Goal: Task Accomplishment & Management: Use online tool/utility

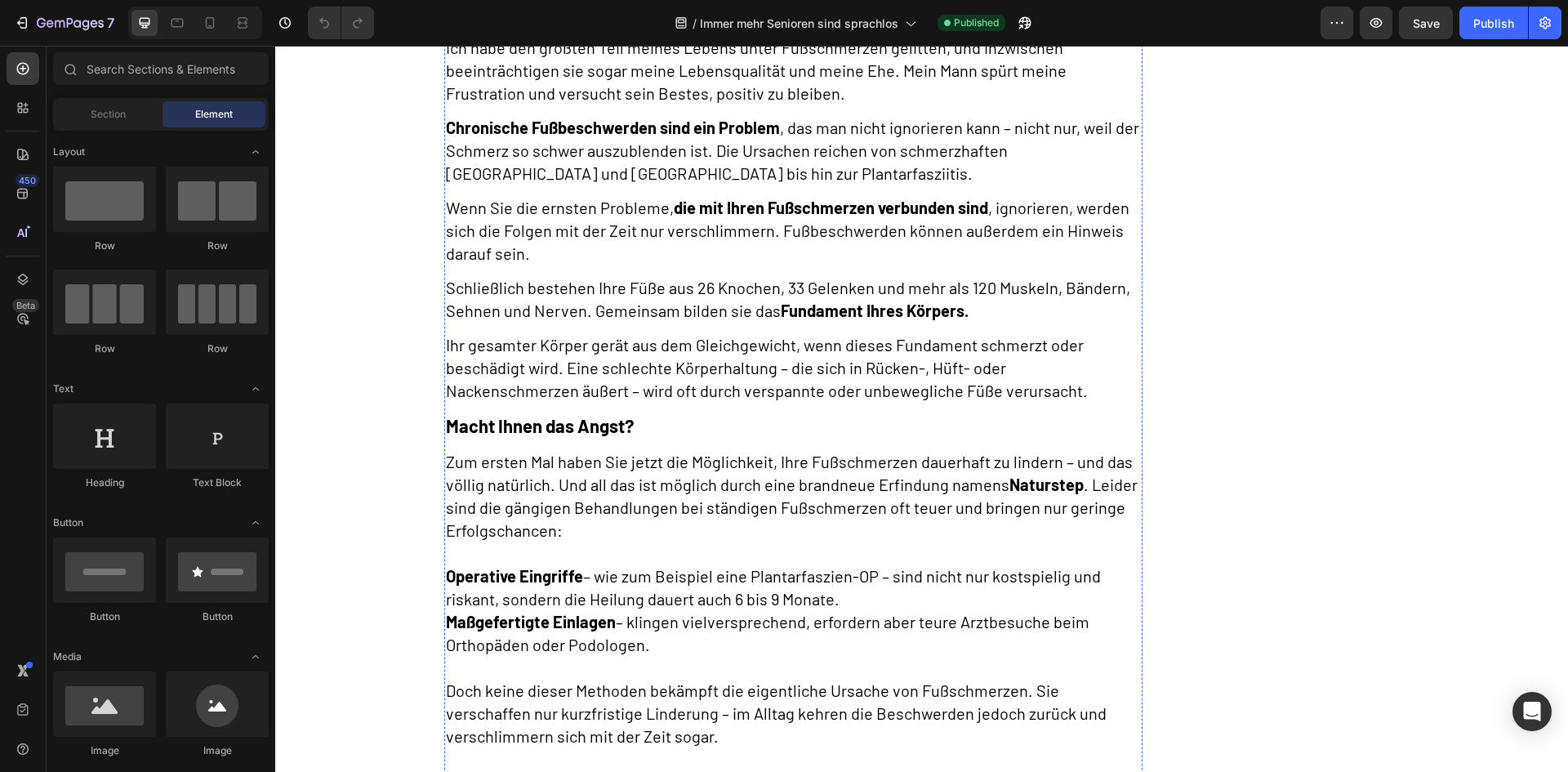
scroll to position [1880, 0]
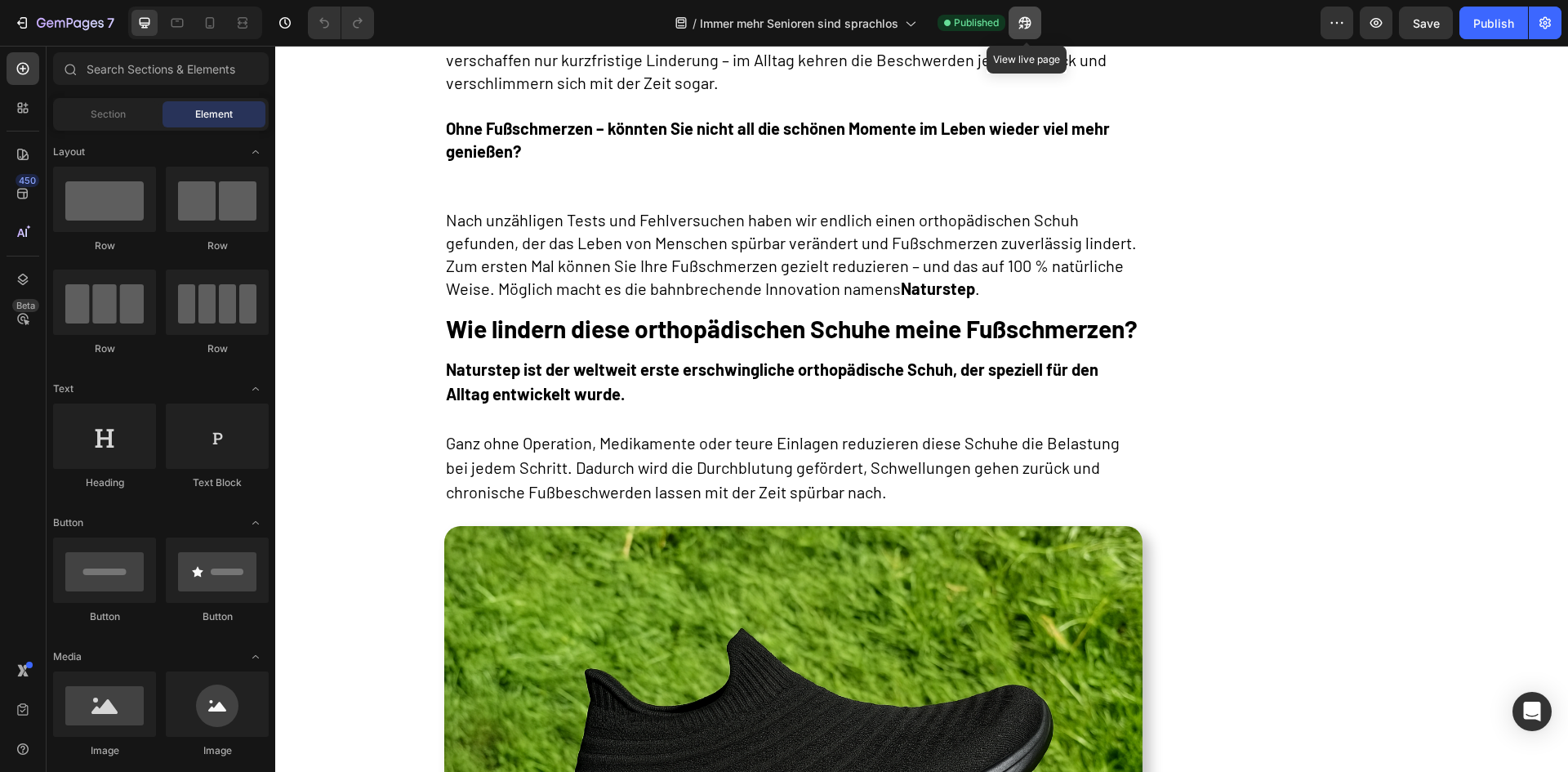
click at [1031, 27] on icon "button" at bounding box center [1025, 23] width 17 height 17
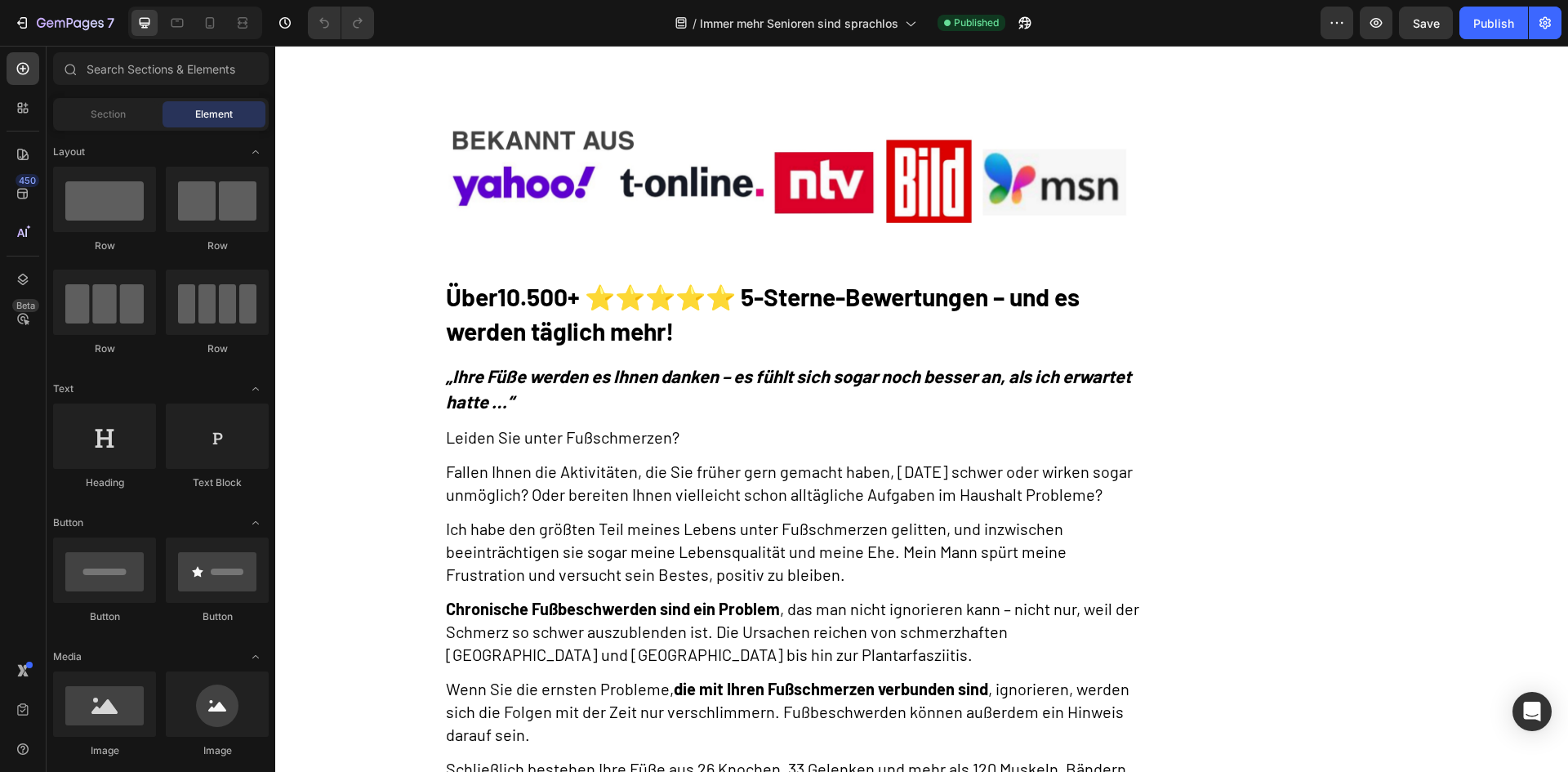
scroll to position [0, 0]
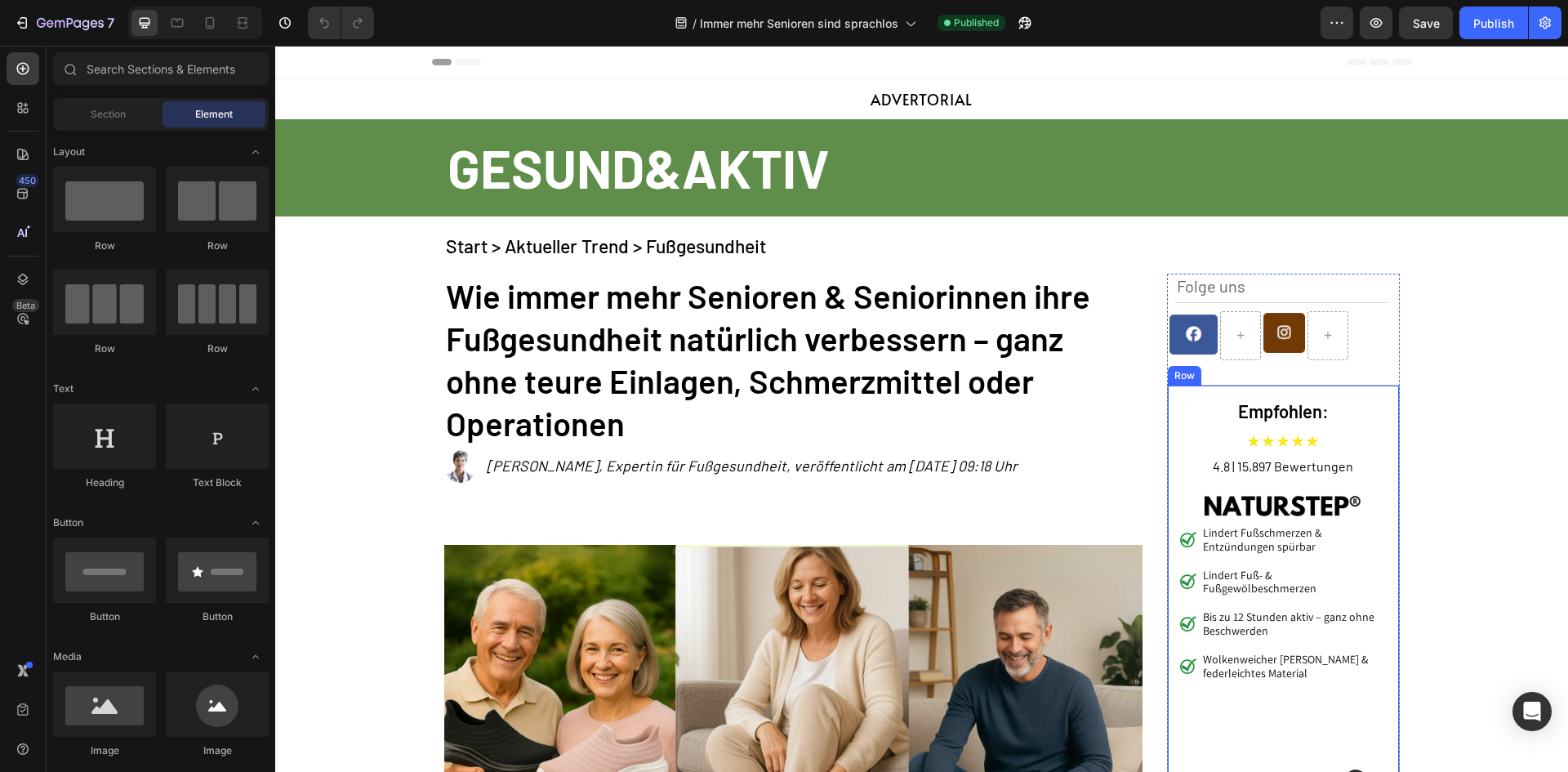
click at [1167, 396] on div "Empfohlen: Heading ★★★★★ Text Block 4.8 | 15,897 Bewertungen Text Block Image L…" at bounding box center [1283, 693] width 233 height 617
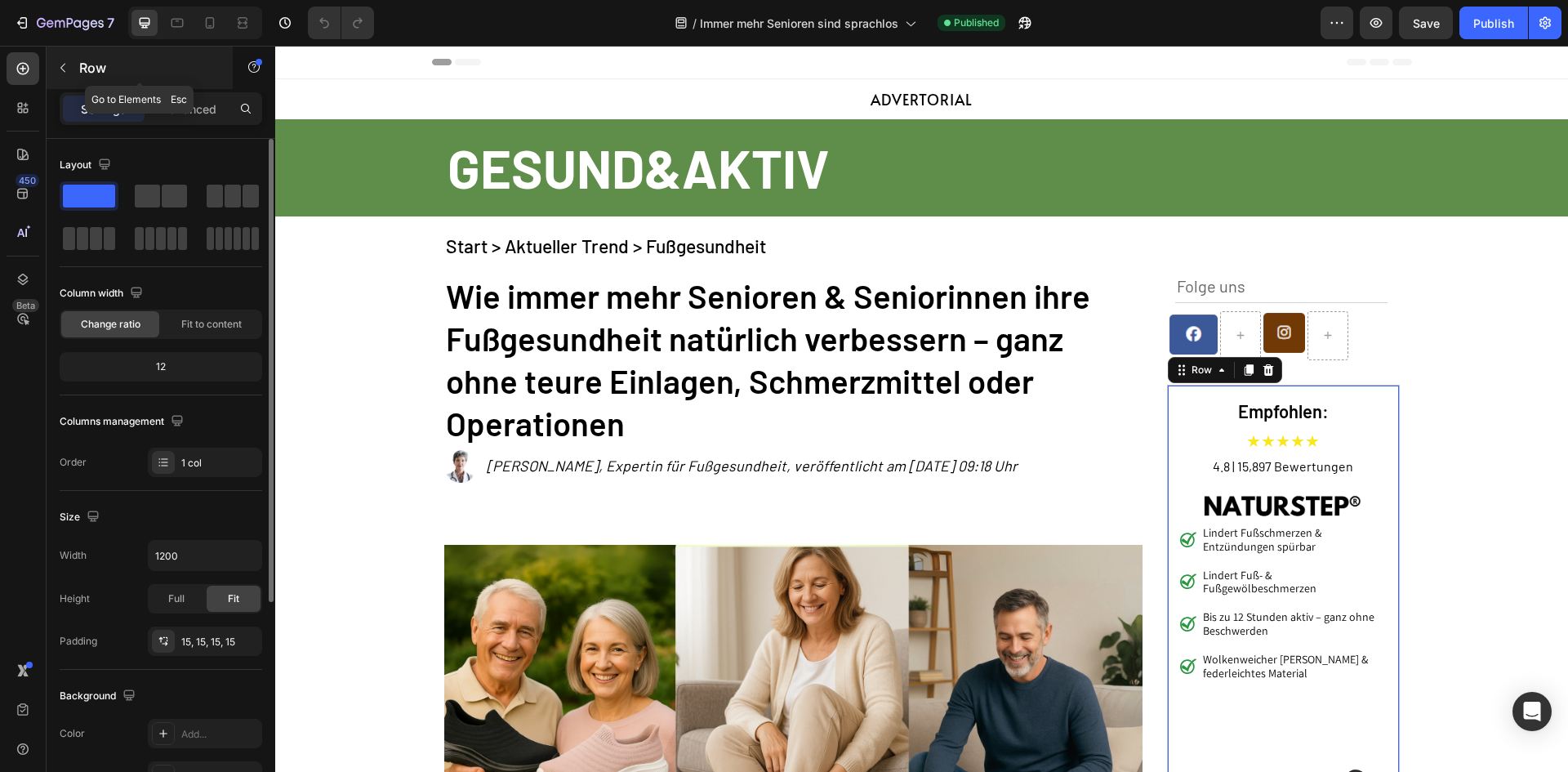
click at [187, 67] on p "Row" at bounding box center [148, 68] width 139 height 20
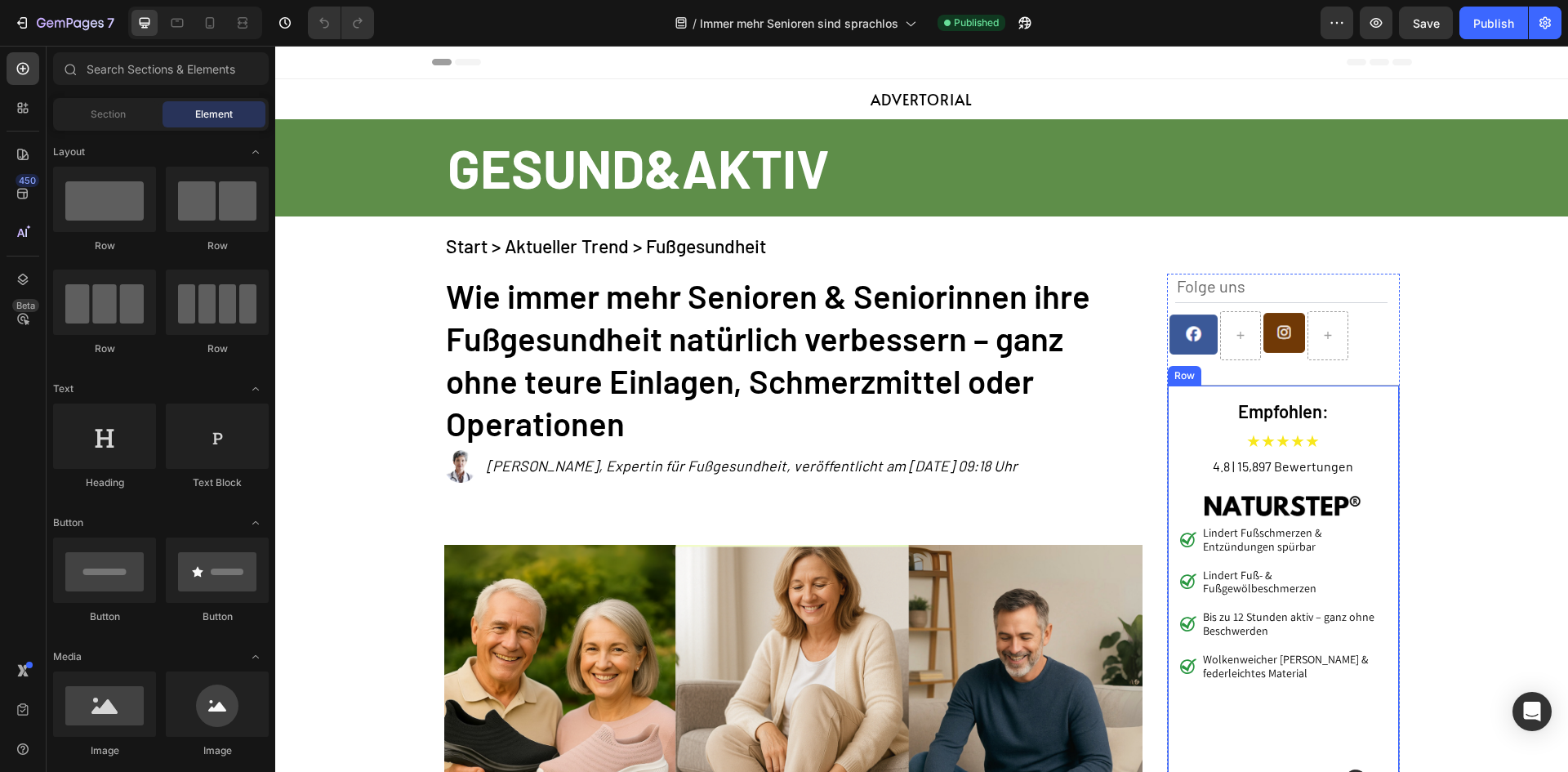
click at [1167, 391] on div "Empfohlen: Heading ★★★★★ Text Block 4.8 | 15,897 Bewertungen Text Block Image L…" at bounding box center [1283, 693] width 233 height 617
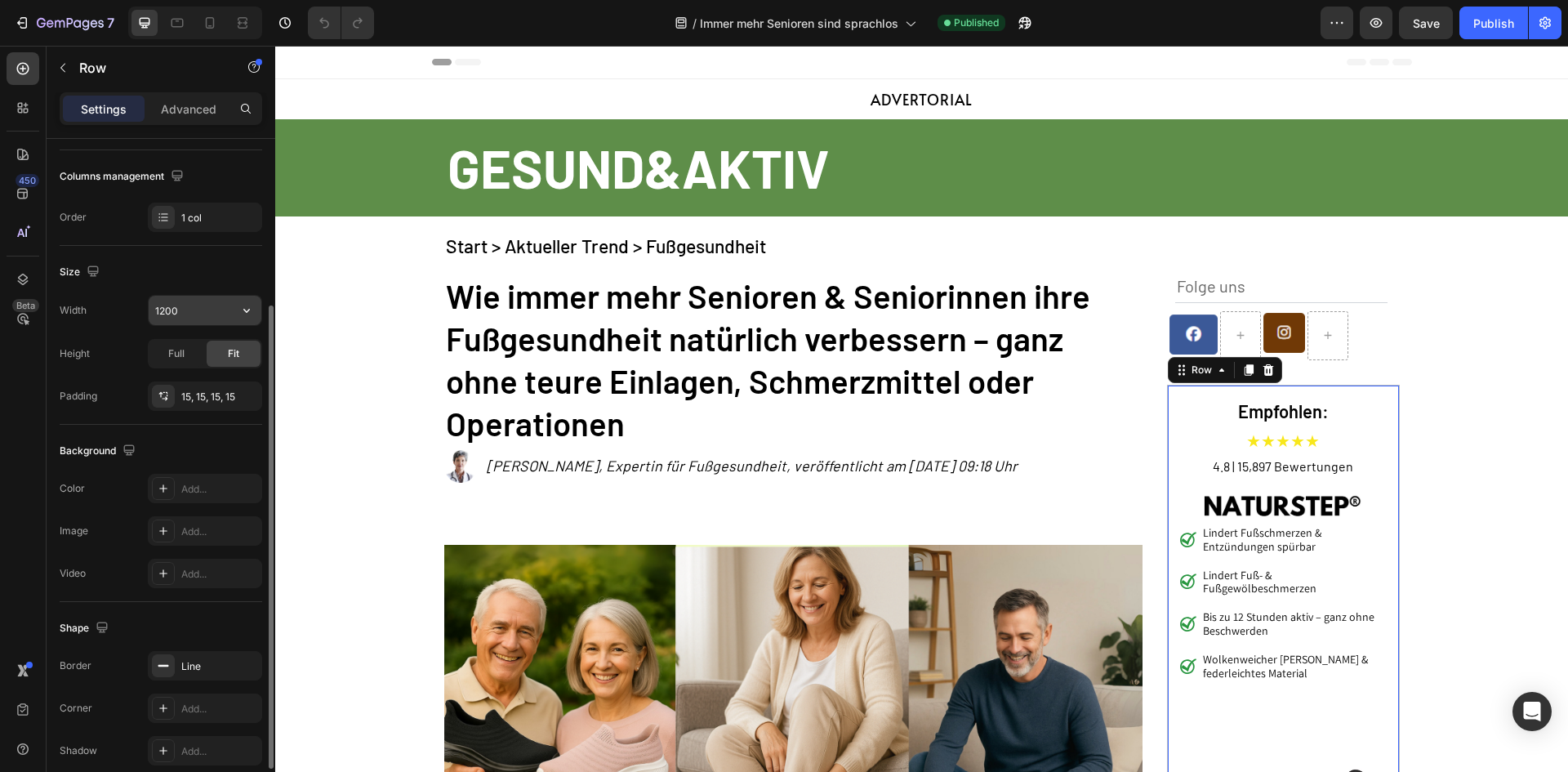
scroll to position [317, 0]
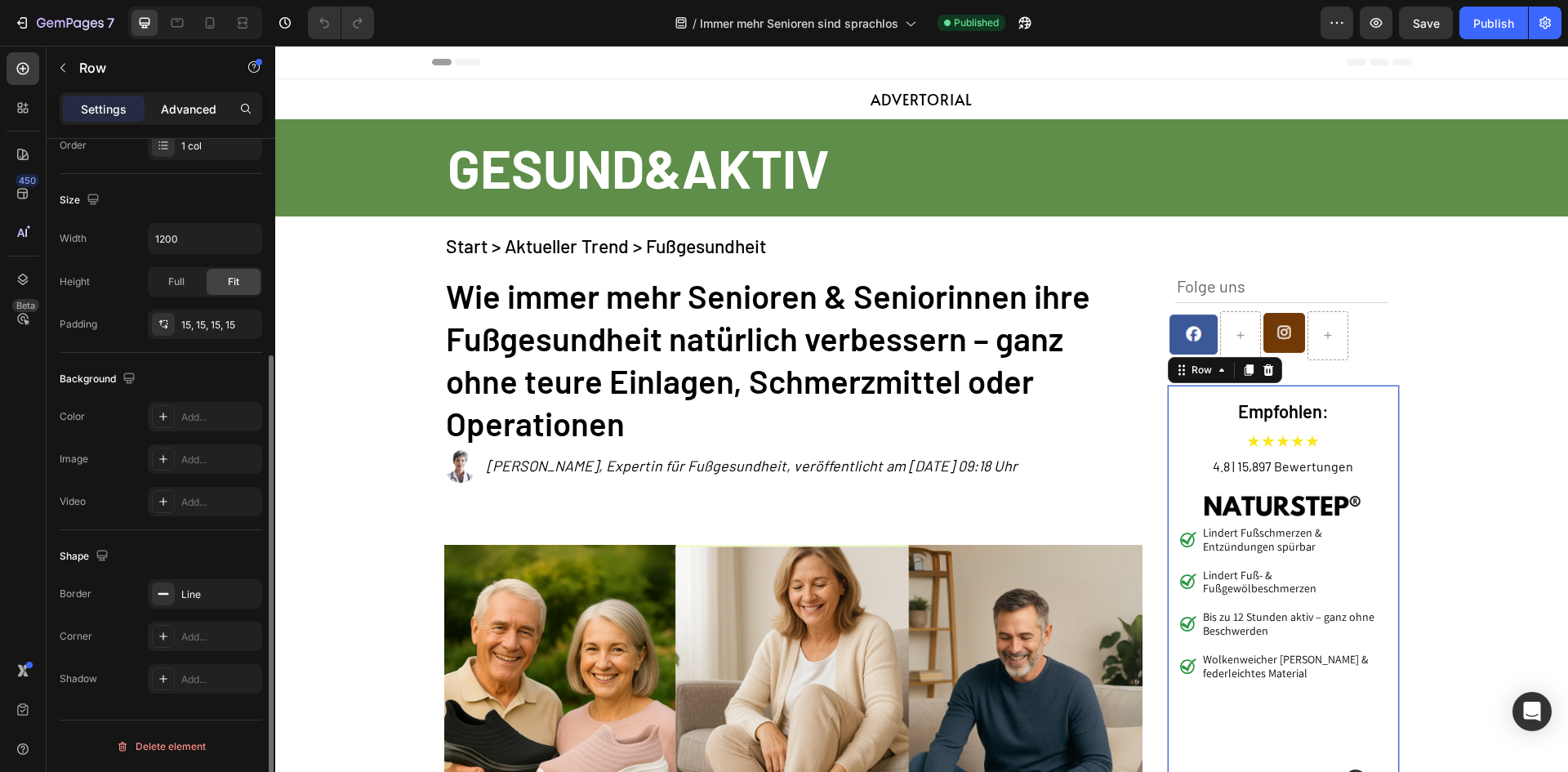
click at [189, 109] on p "Advanced" at bounding box center [188, 109] width 56 height 17
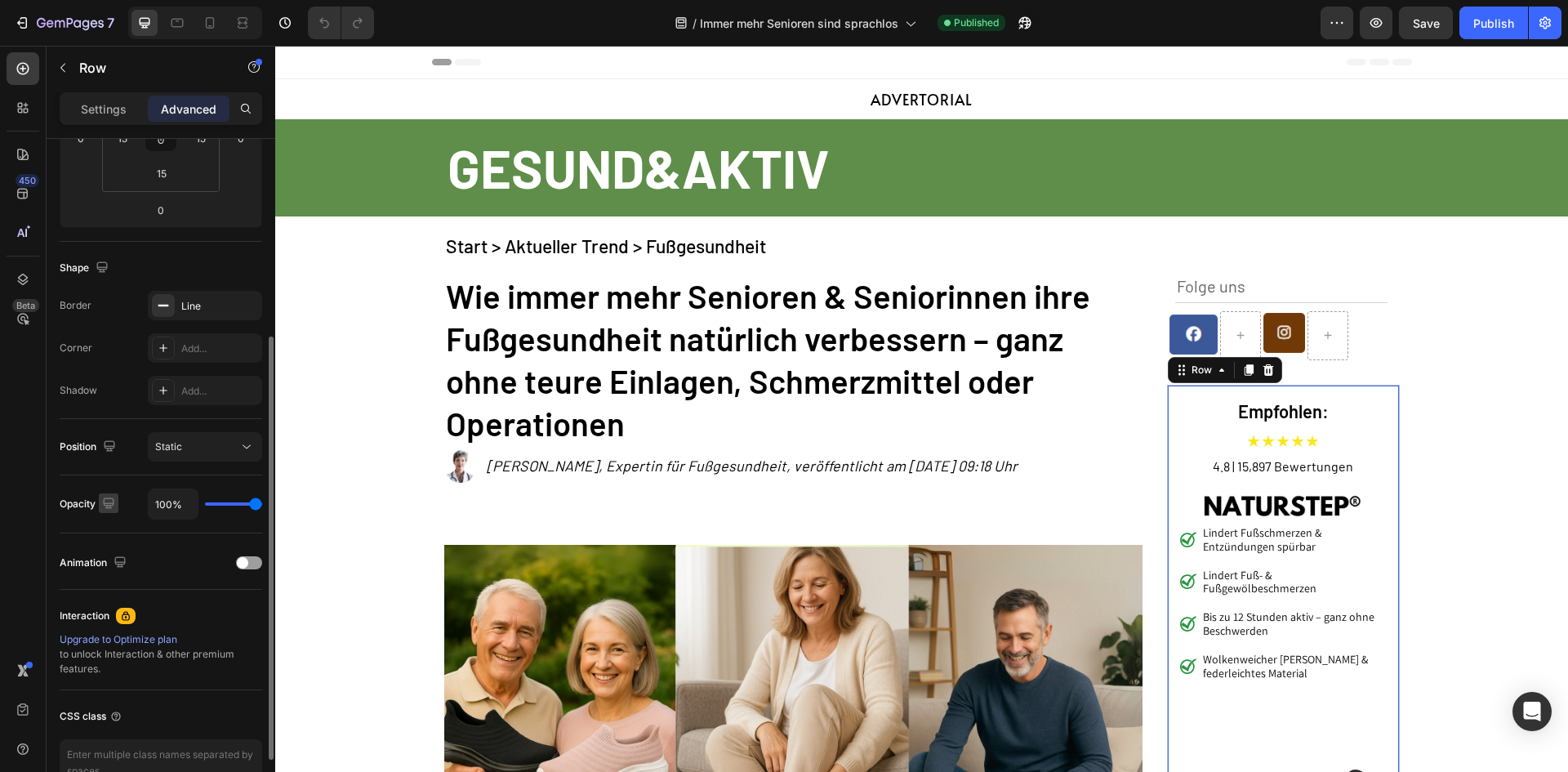
scroll to position [411, 0]
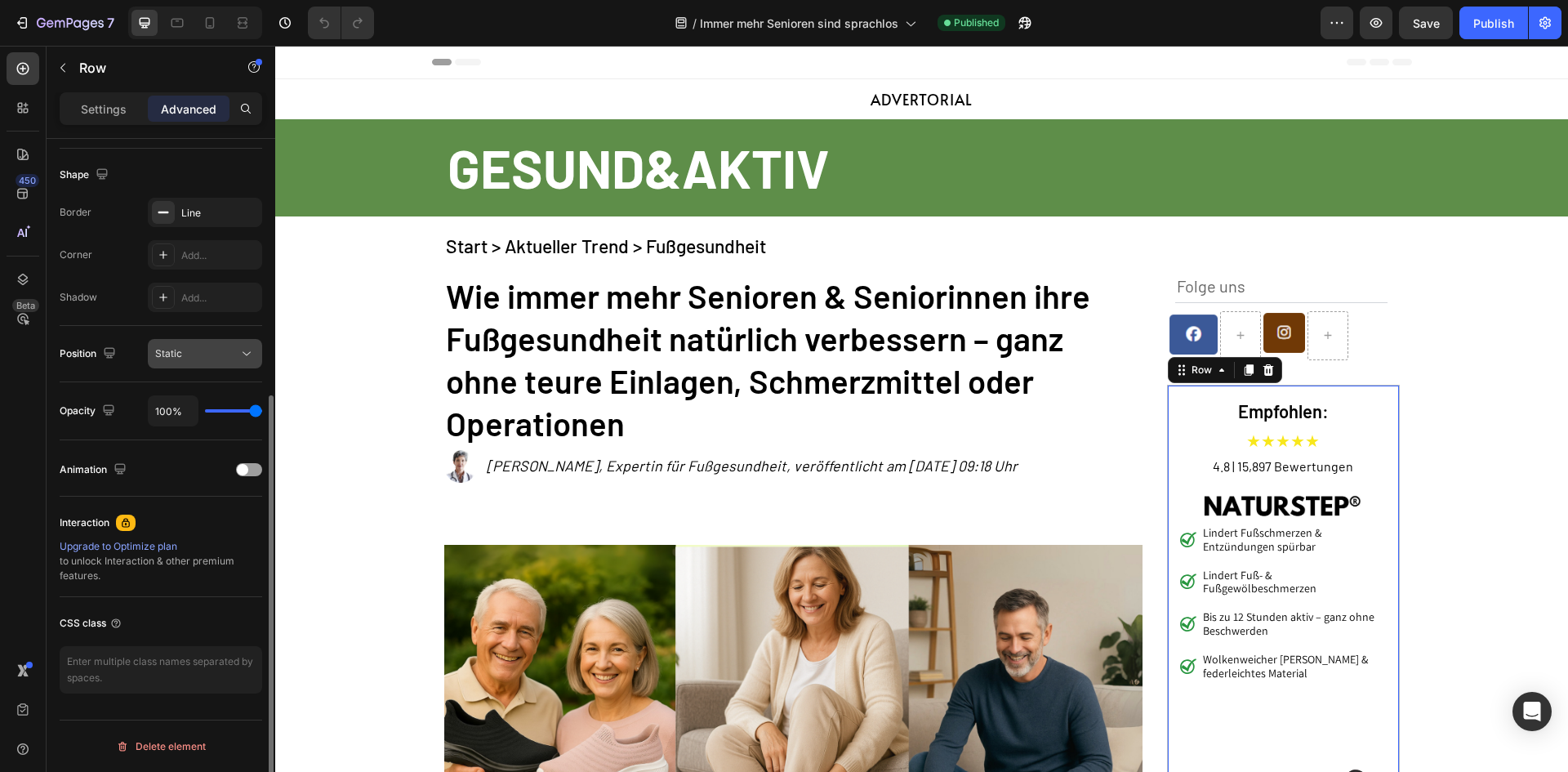
click at [219, 349] on div "Static" at bounding box center [196, 354] width 83 height 15
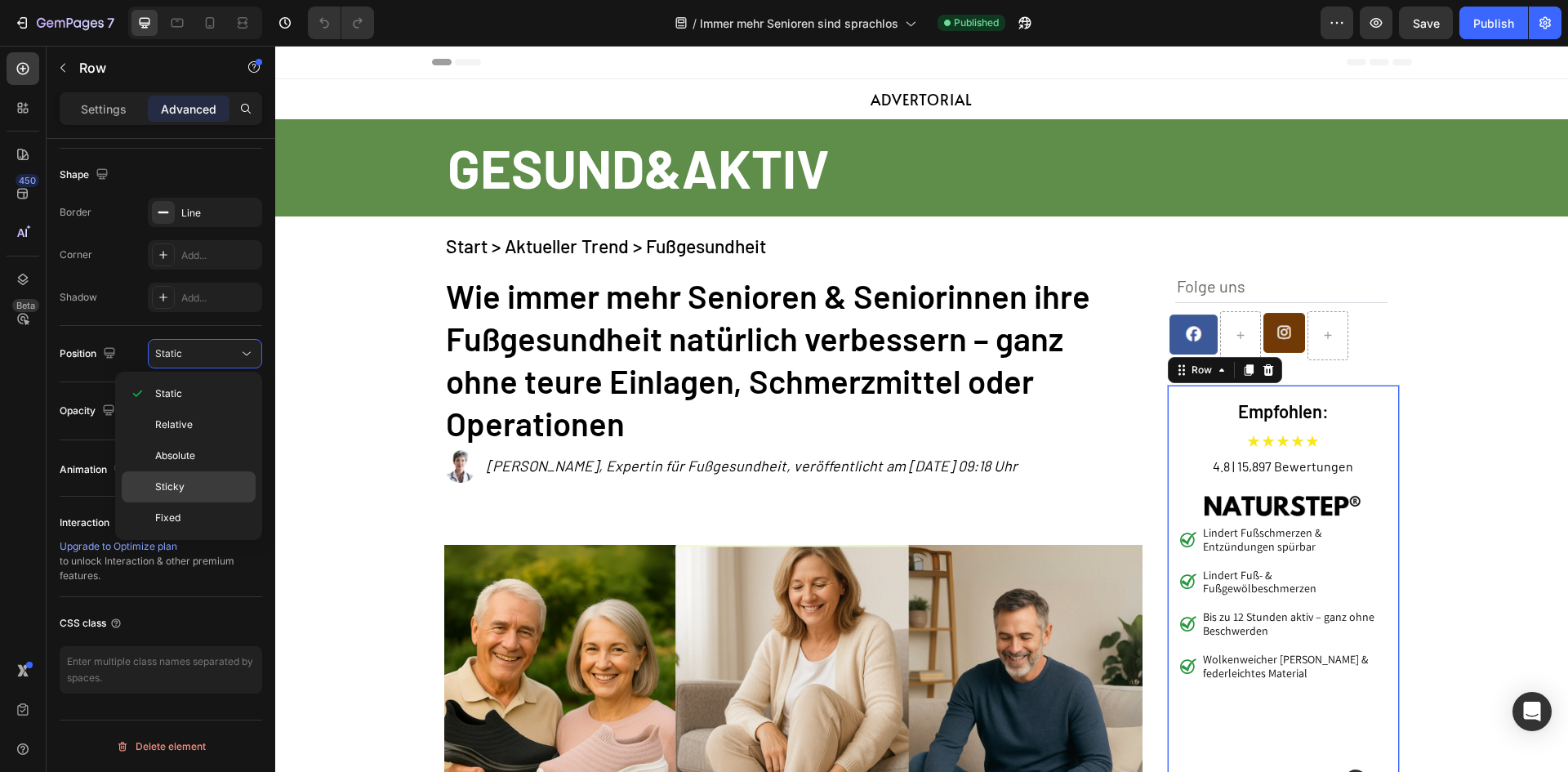
click at [196, 492] on p "Sticky" at bounding box center [201, 487] width 93 height 15
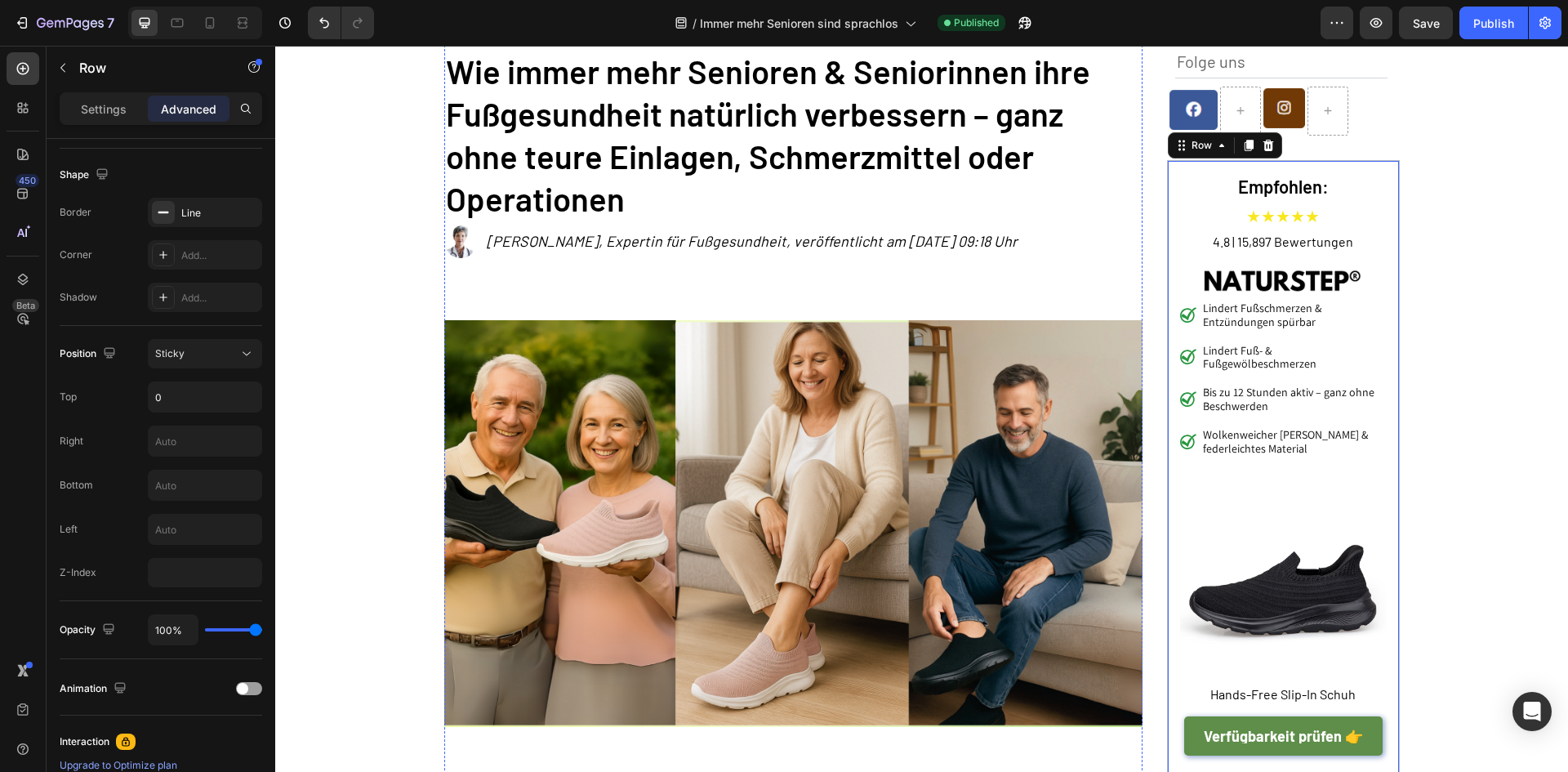
scroll to position [0, 0]
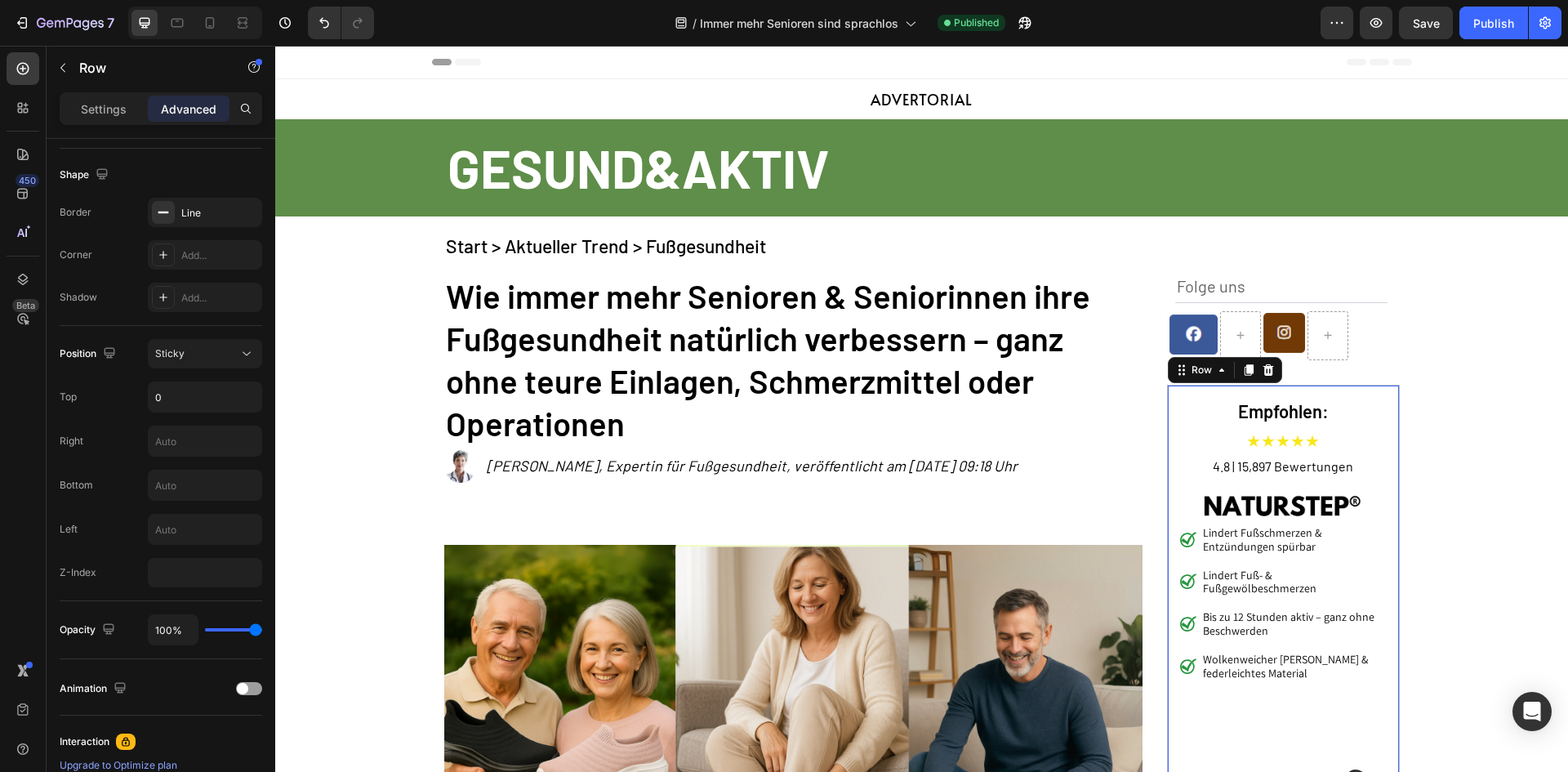
click at [1367, 393] on div "Empfohlen: Heading ★★★★★ Text Block 4.8 | 15,897 Bewertungen Text Block Image L…" at bounding box center [1283, 693] width 233 height 617
click at [181, 401] on input "0" at bounding box center [205, 396] width 112 height 29
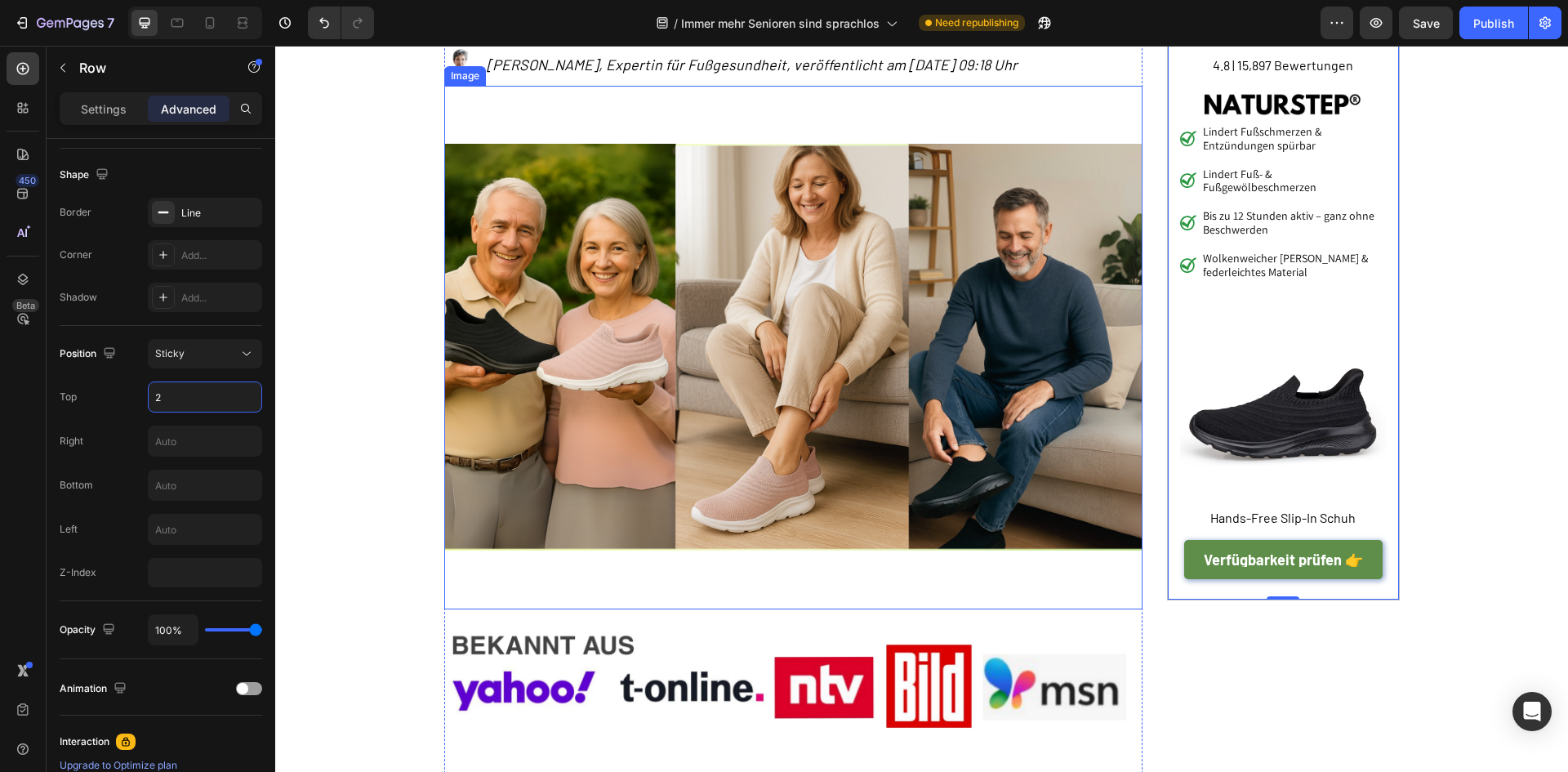
scroll to position [163, 0]
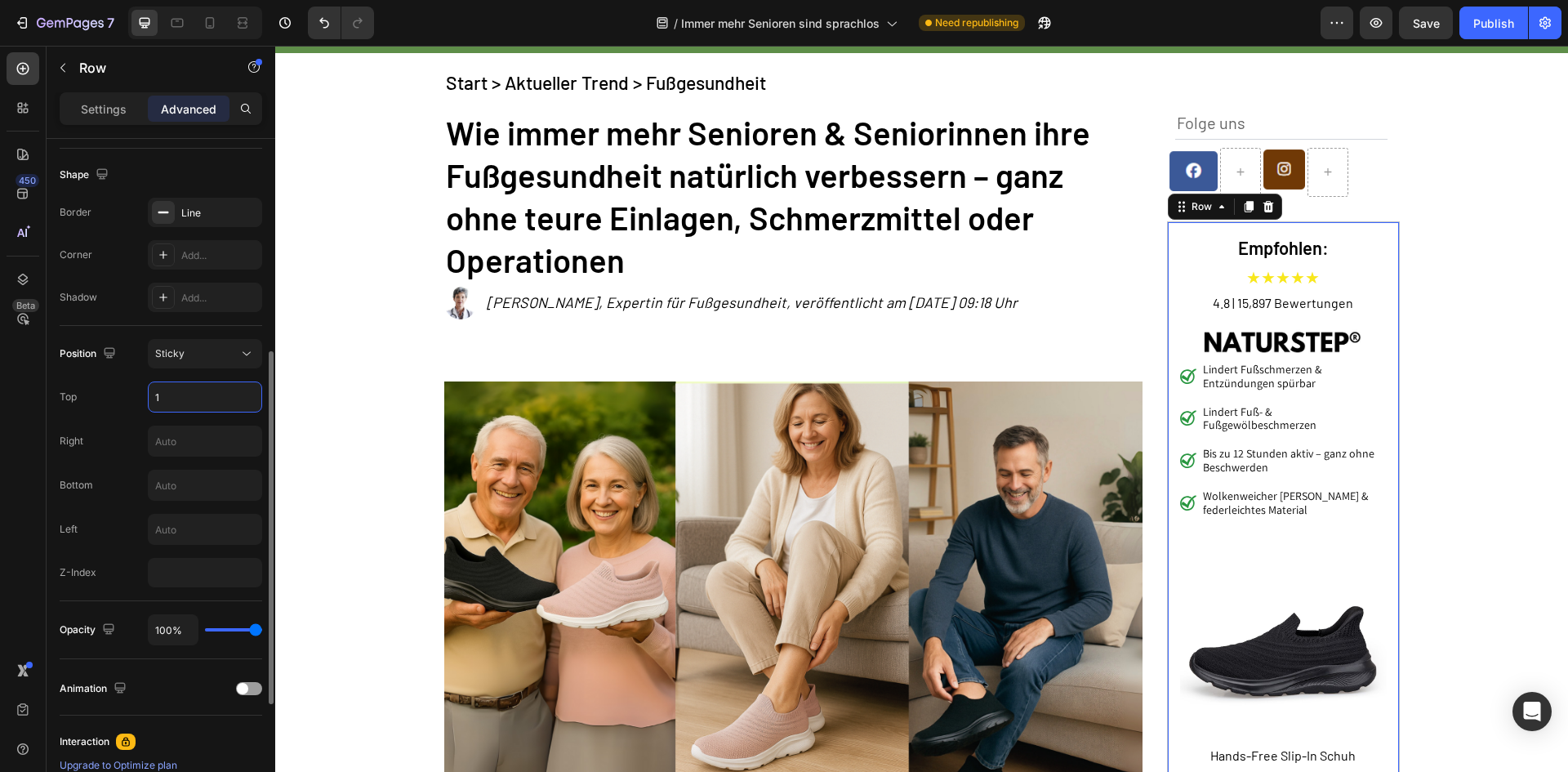
type input "0"
click at [1475, 32] on button "Publish" at bounding box center [1494, 22] width 68 height 32
click at [1170, 248] on div "Empfohlen: Heading ★★★★★ Text Block 4.8 | 15,897 Bewertungen Text Block Image L…" at bounding box center [1283, 530] width 233 height 617
click at [1389, 122] on div "Folge uns Text Block Image Image Row Empfohlen: Heading ★★★★★ Text Block 4.8 | …" at bounding box center [1283, 474] width 233 height 728
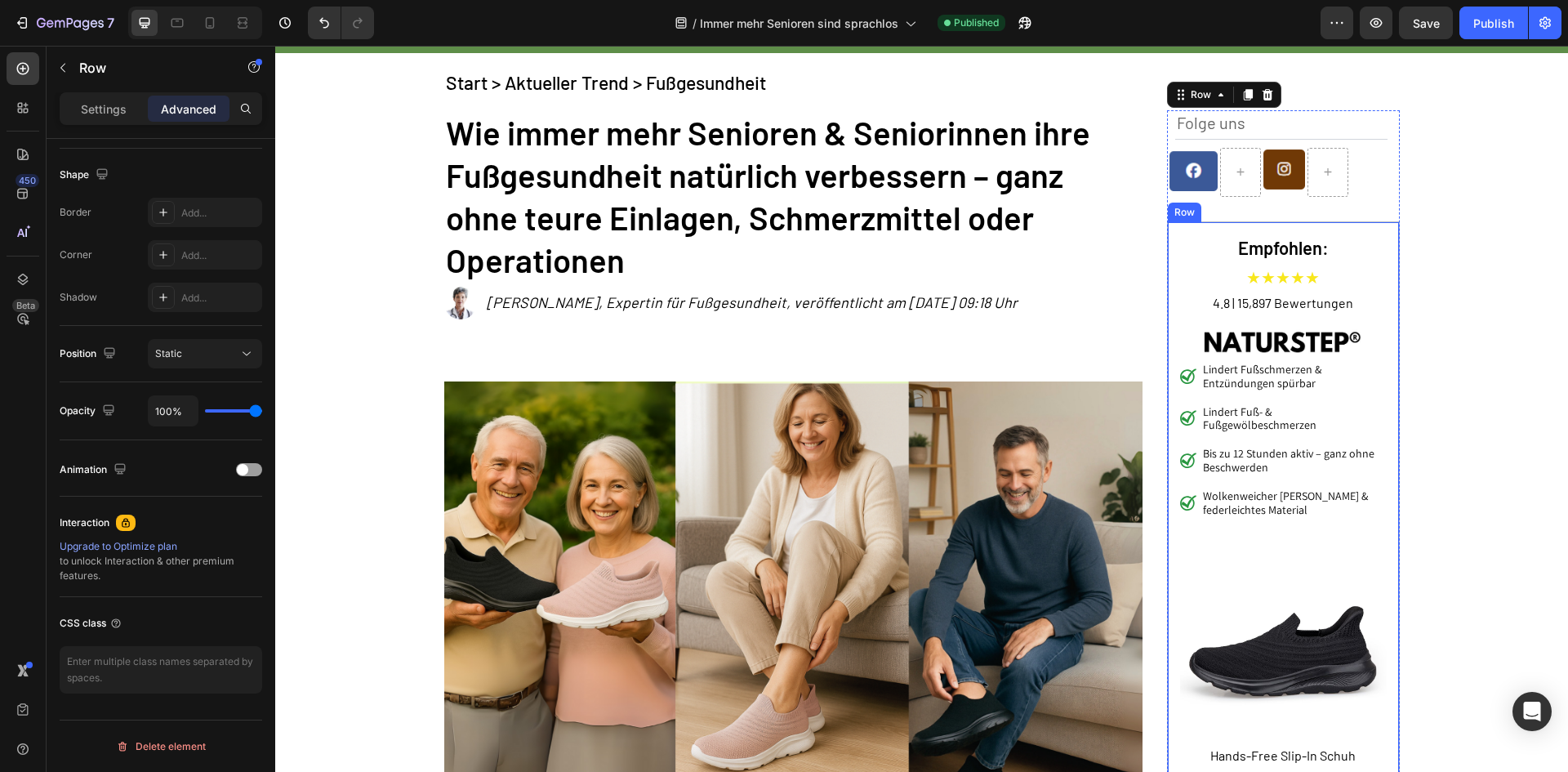
click at [1384, 223] on div "Empfohlen: Heading ★★★★★ Text Block 4.8 | 15,897 Bewertungen Text Block Image L…" at bounding box center [1283, 530] width 233 height 617
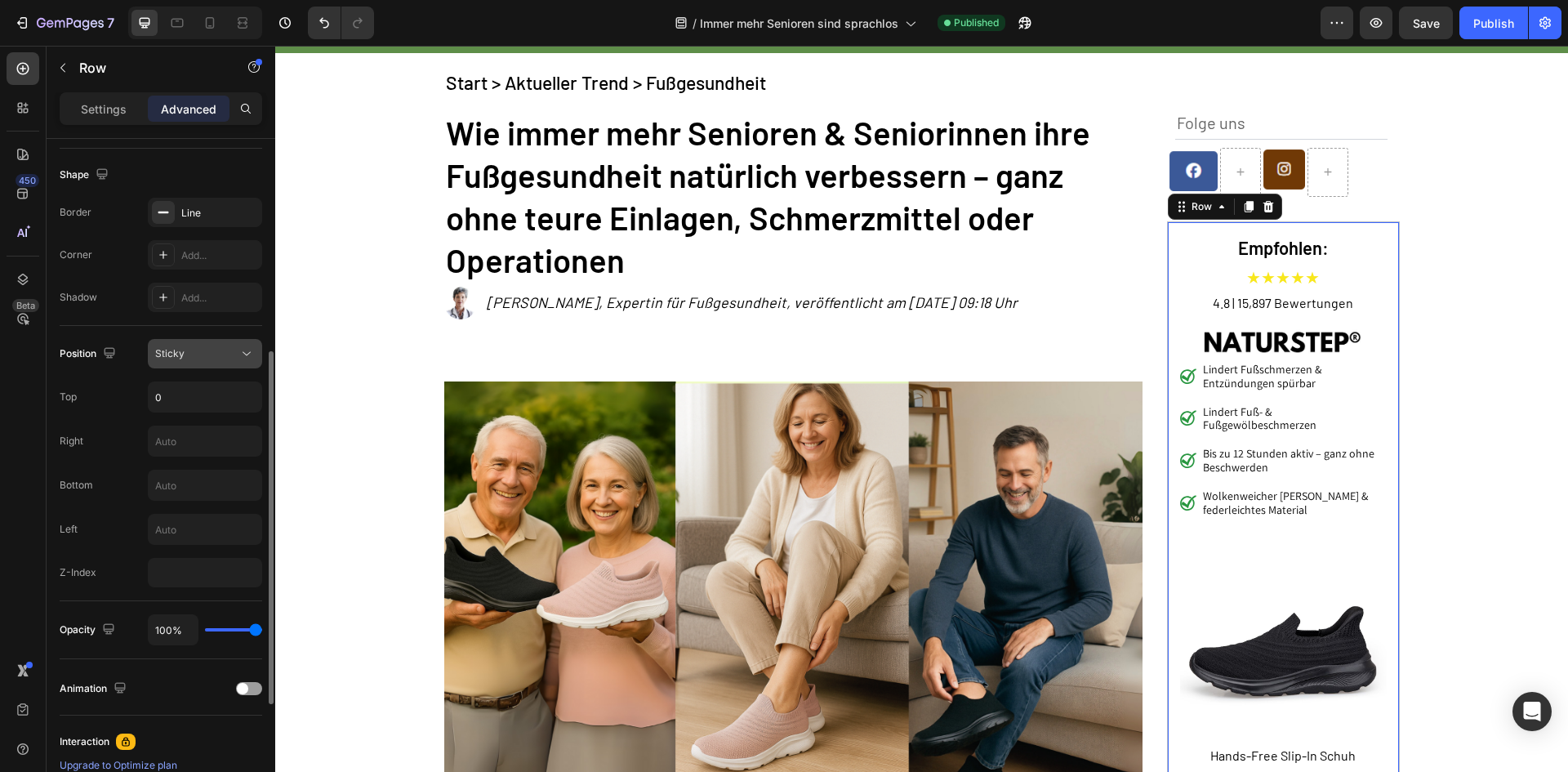
click at [222, 353] on div "Sticky" at bounding box center [196, 354] width 83 height 15
click at [211, 345] on button "Sticky" at bounding box center [205, 353] width 114 height 29
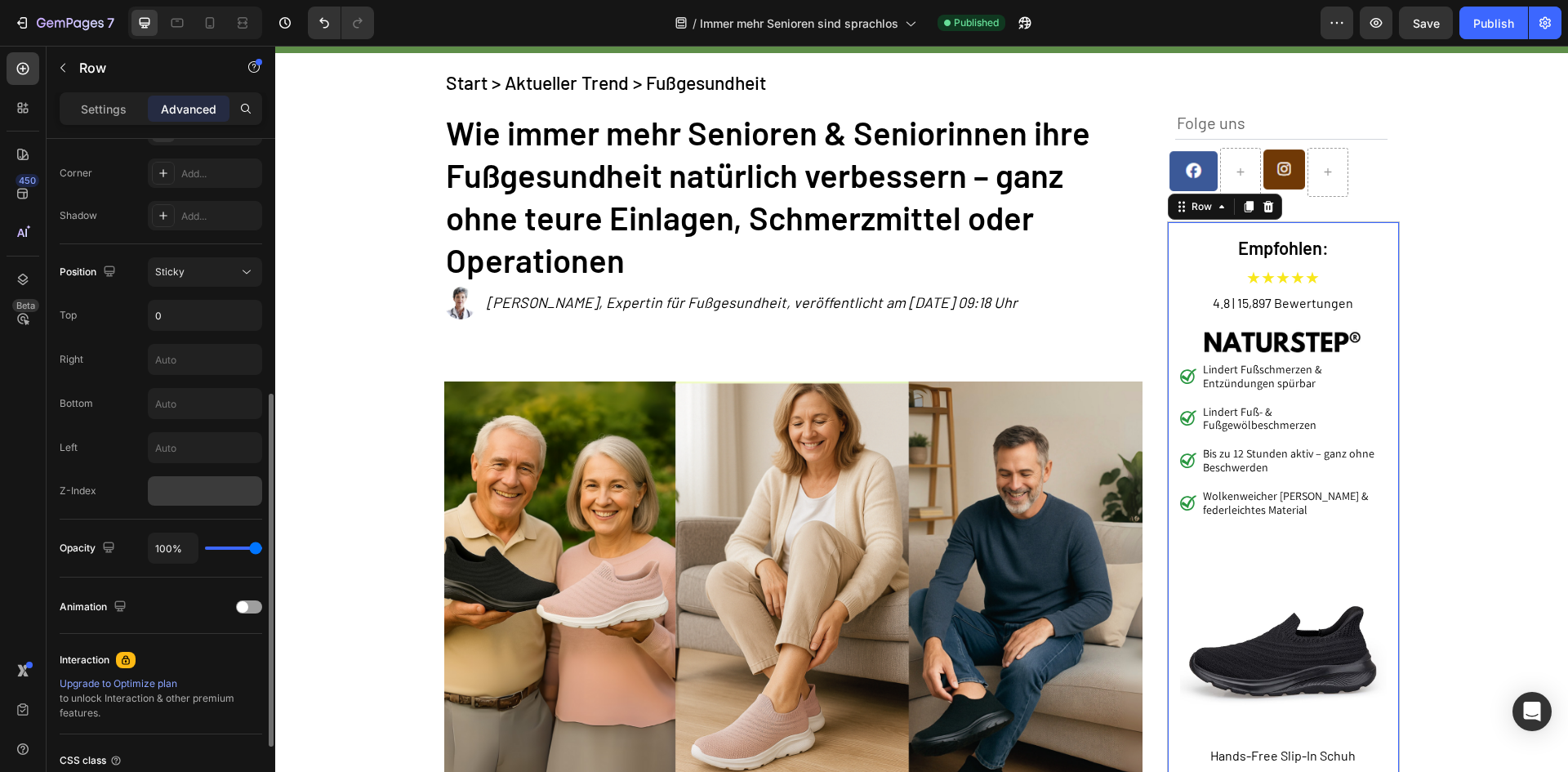
scroll to position [630, 0]
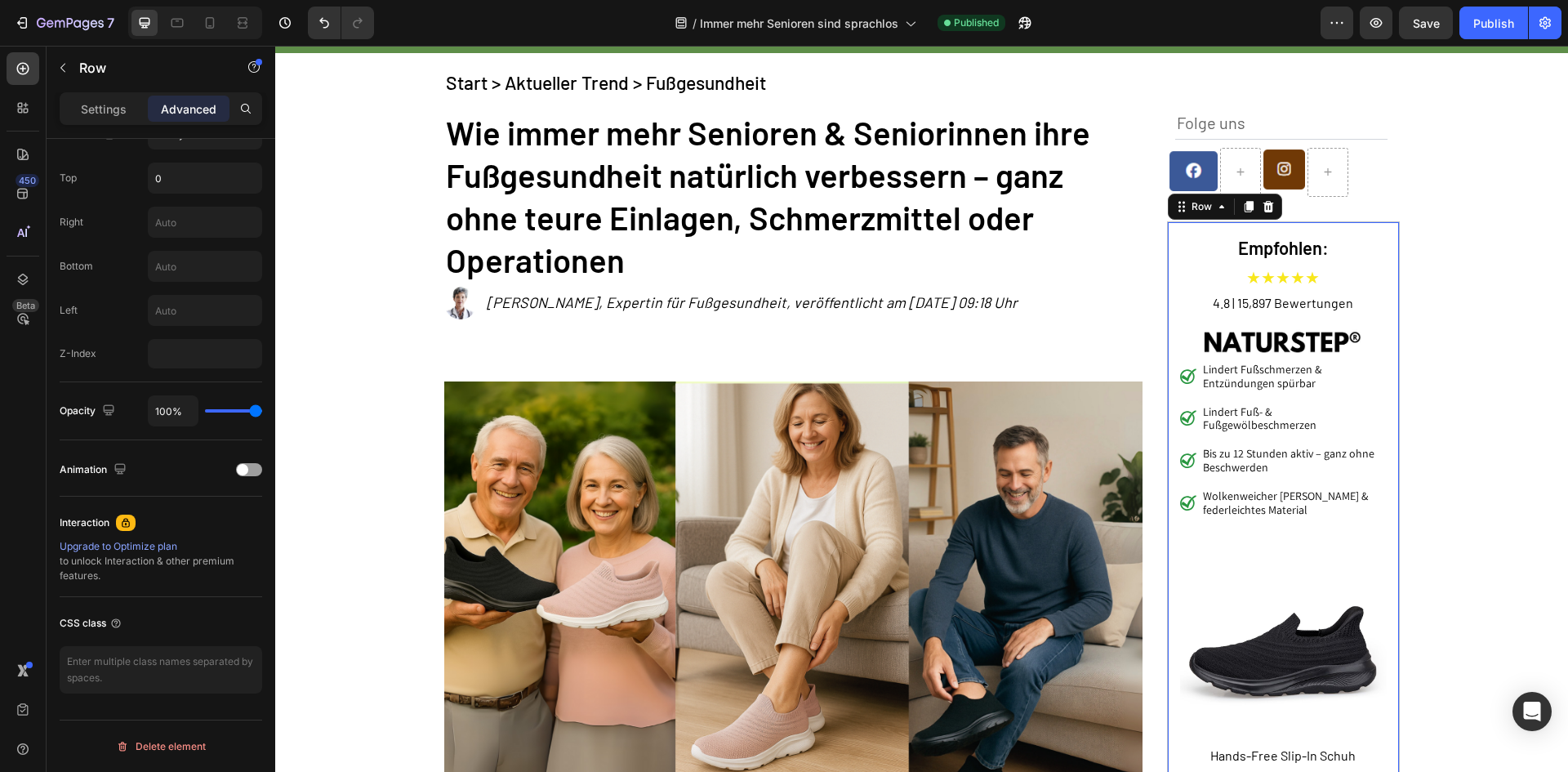
click at [1167, 236] on div "Empfohlen: Heading ★★★★★ Text Block 4.8 | 15,897 Bewertungen Text Block Image L…" at bounding box center [1283, 530] width 233 height 617
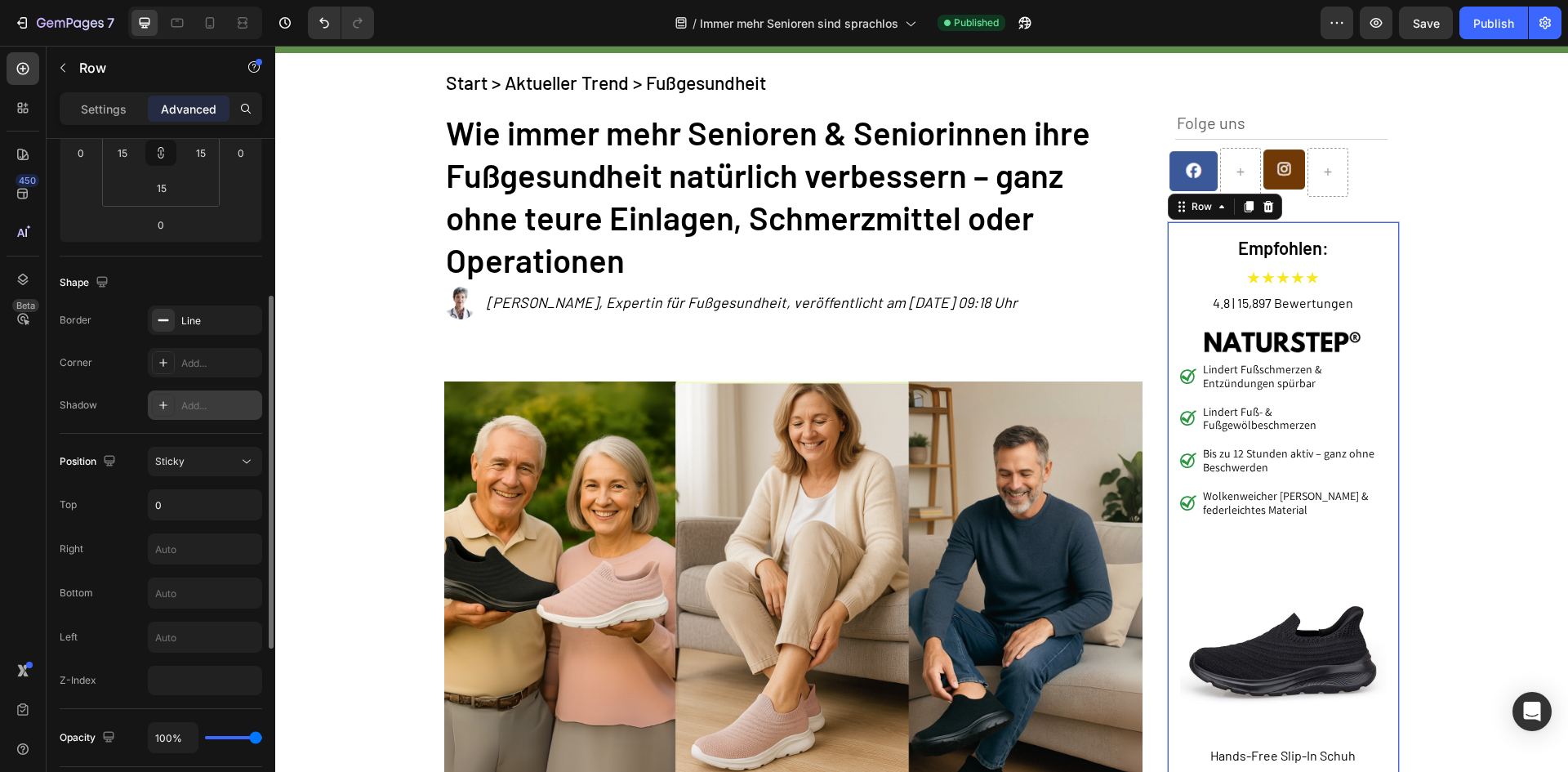
scroll to position [466, 0]
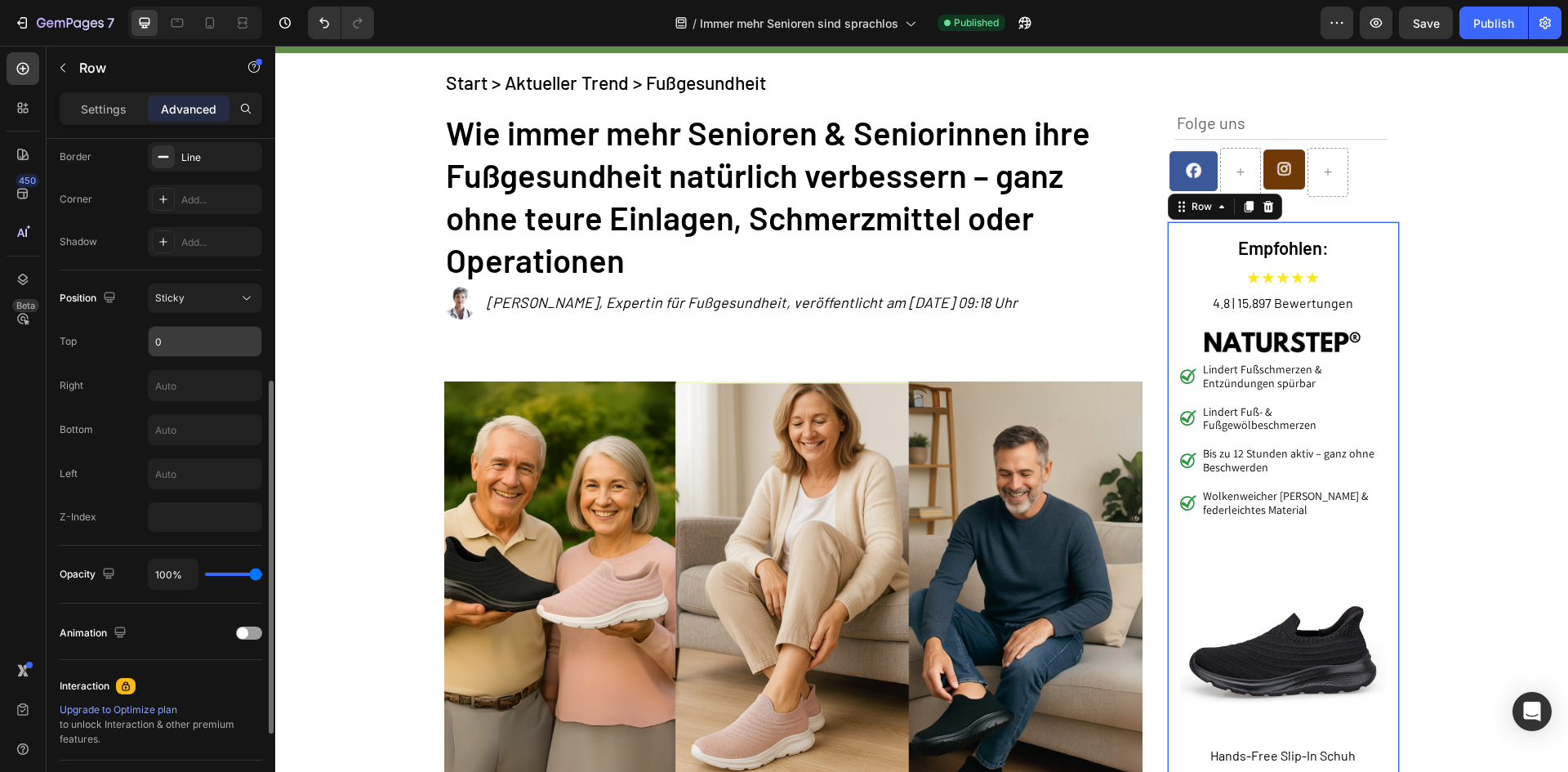
click at [202, 354] on input "0" at bounding box center [205, 341] width 112 height 29
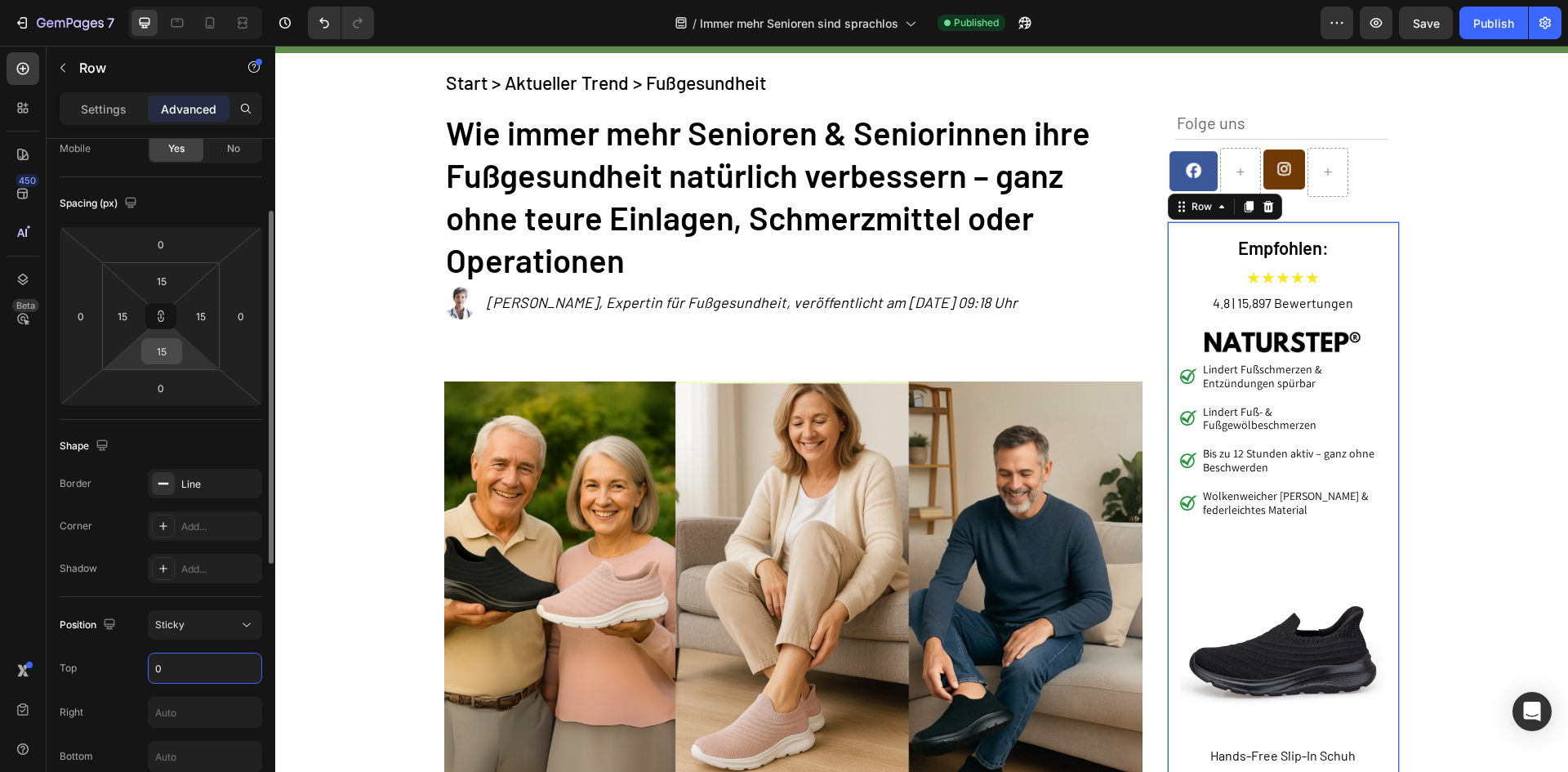
scroll to position [0, 0]
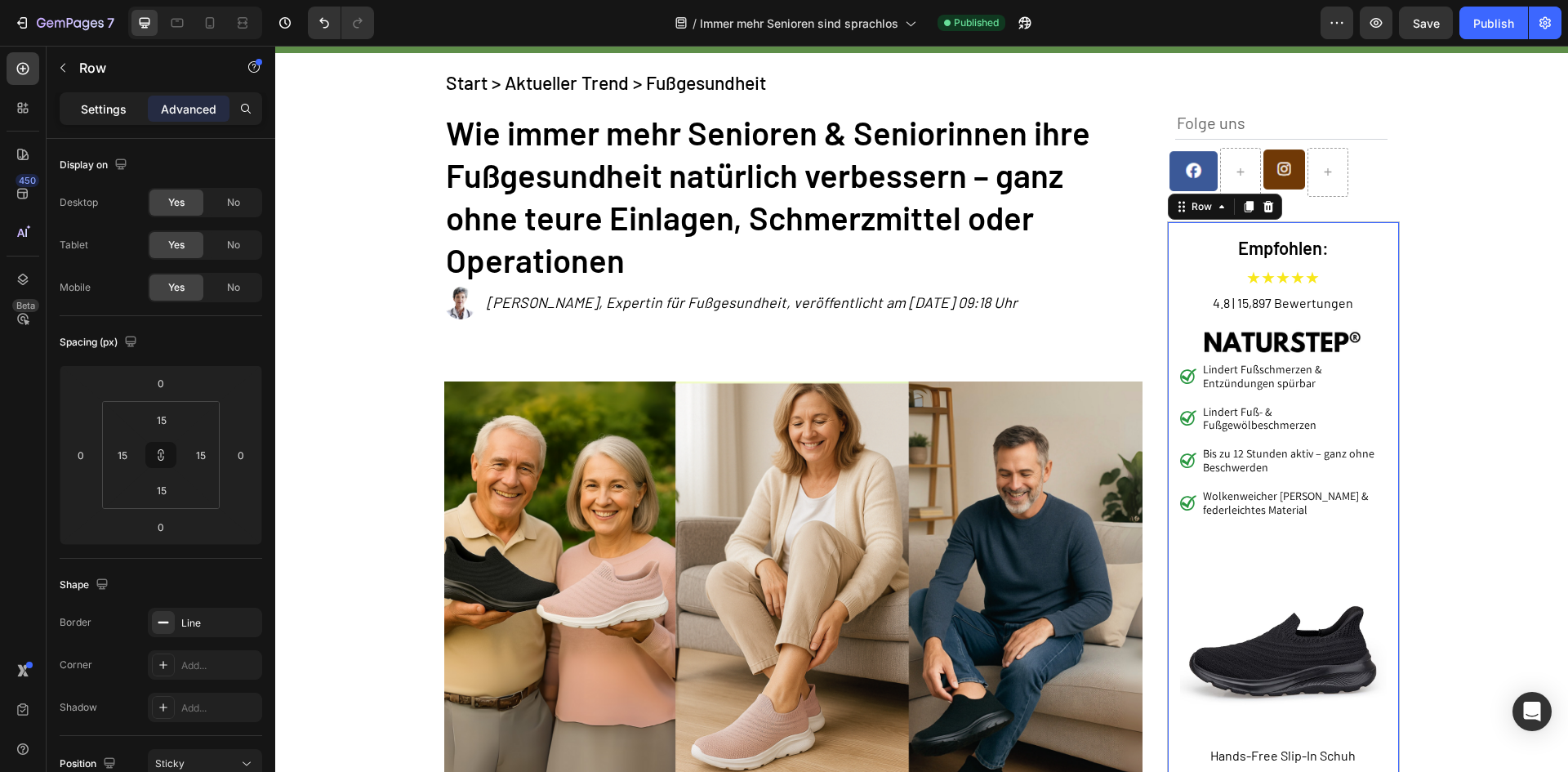
click at [99, 117] on p "Settings" at bounding box center [103, 109] width 46 height 17
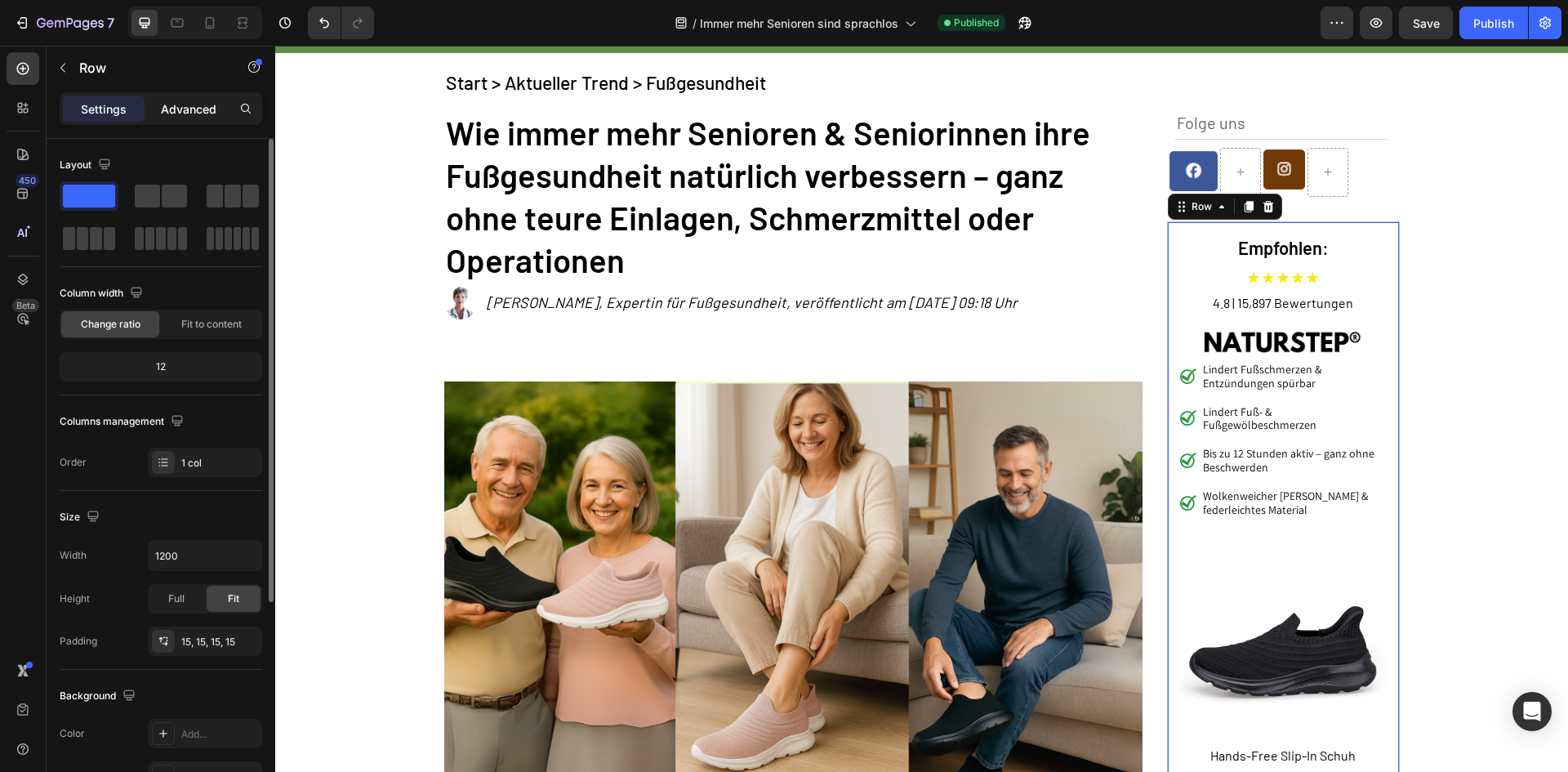
click at [184, 109] on p "Advanced" at bounding box center [188, 109] width 56 height 17
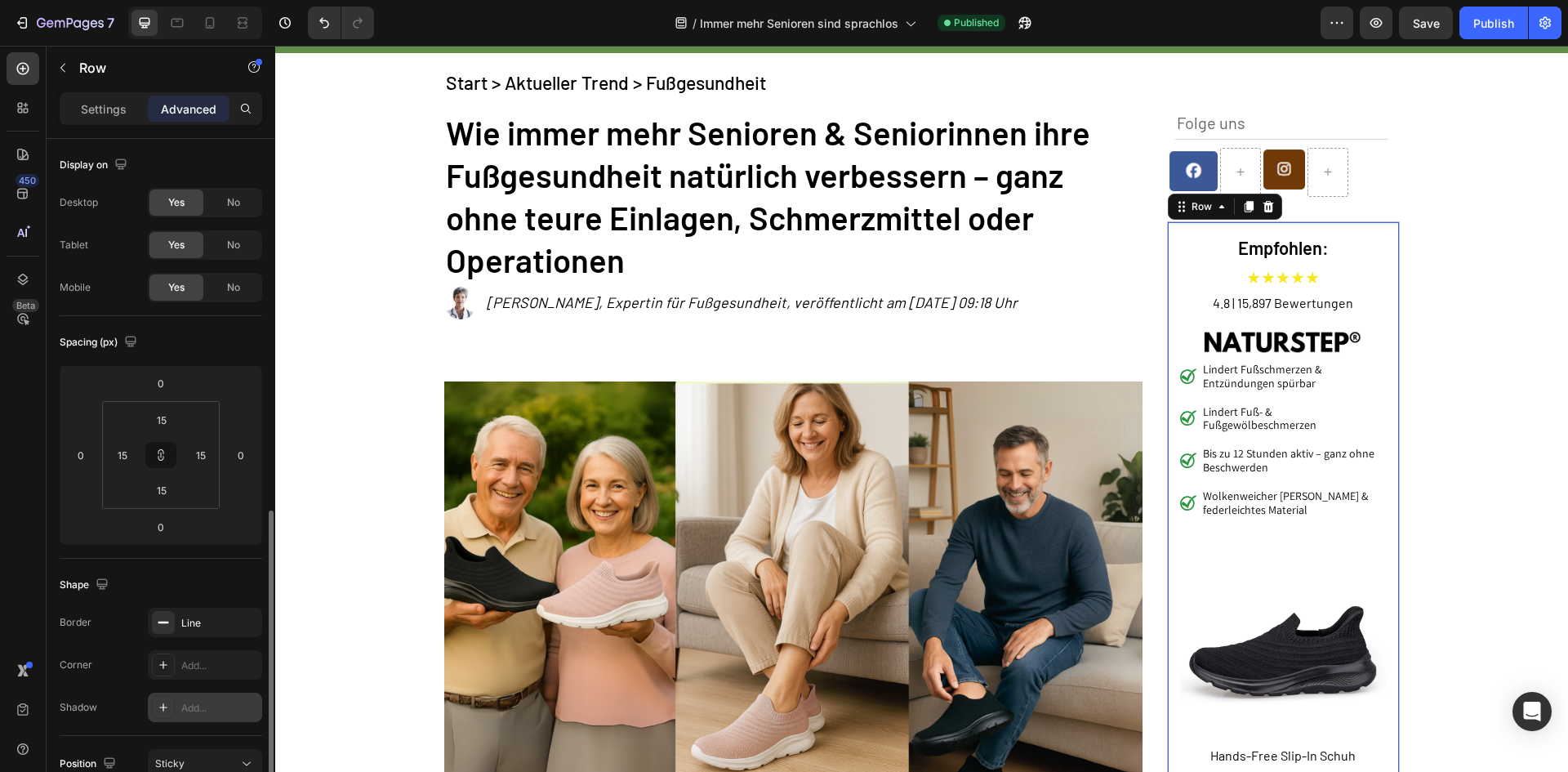
scroll to position [327, 0]
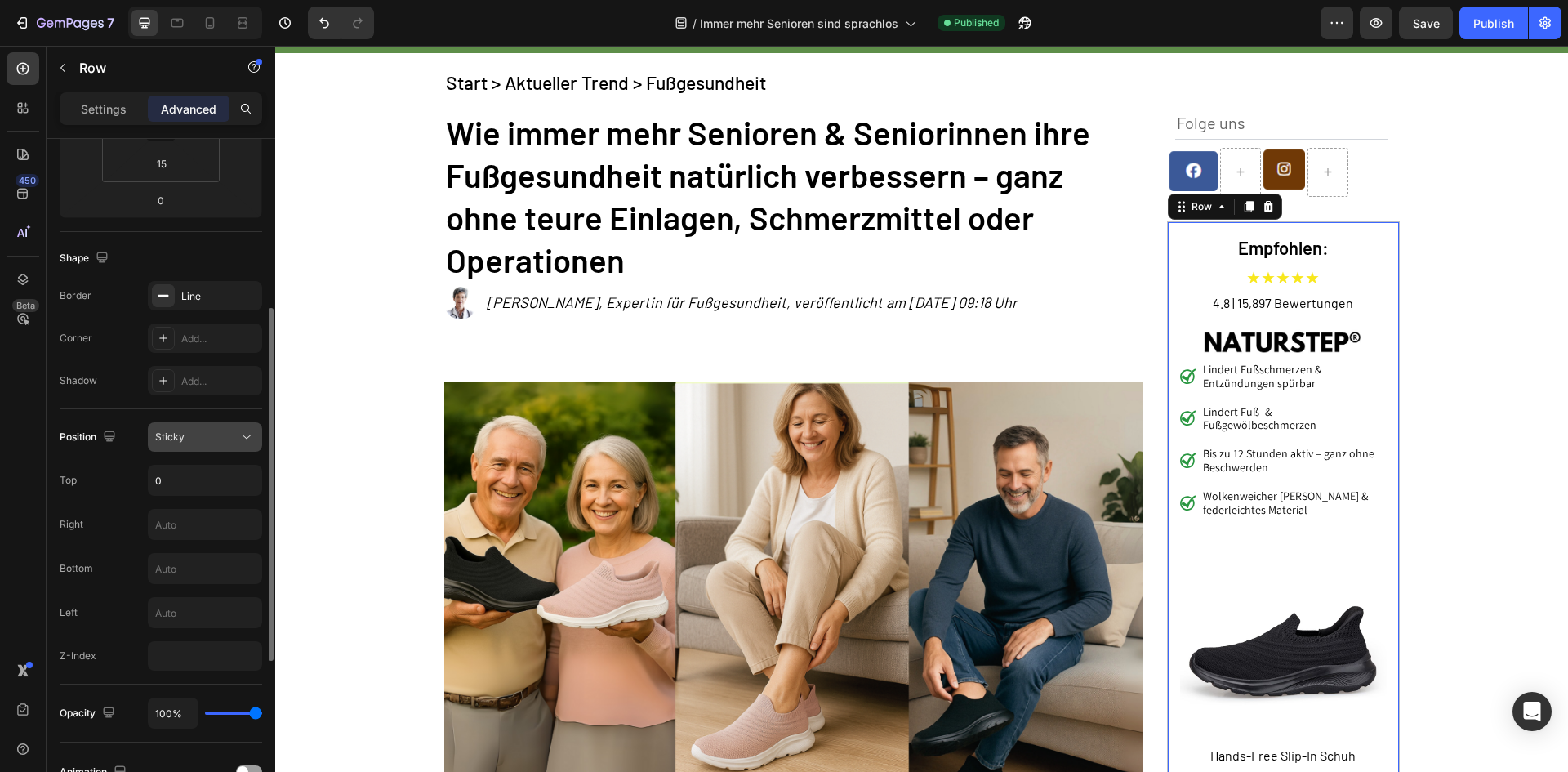
click at [207, 425] on button "Sticky" at bounding box center [205, 436] width 114 height 29
click at [222, 433] on div "Sticky" at bounding box center [196, 437] width 83 height 15
click at [182, 487] on input "0" at bounding box center [205, 480] width 112 height 29
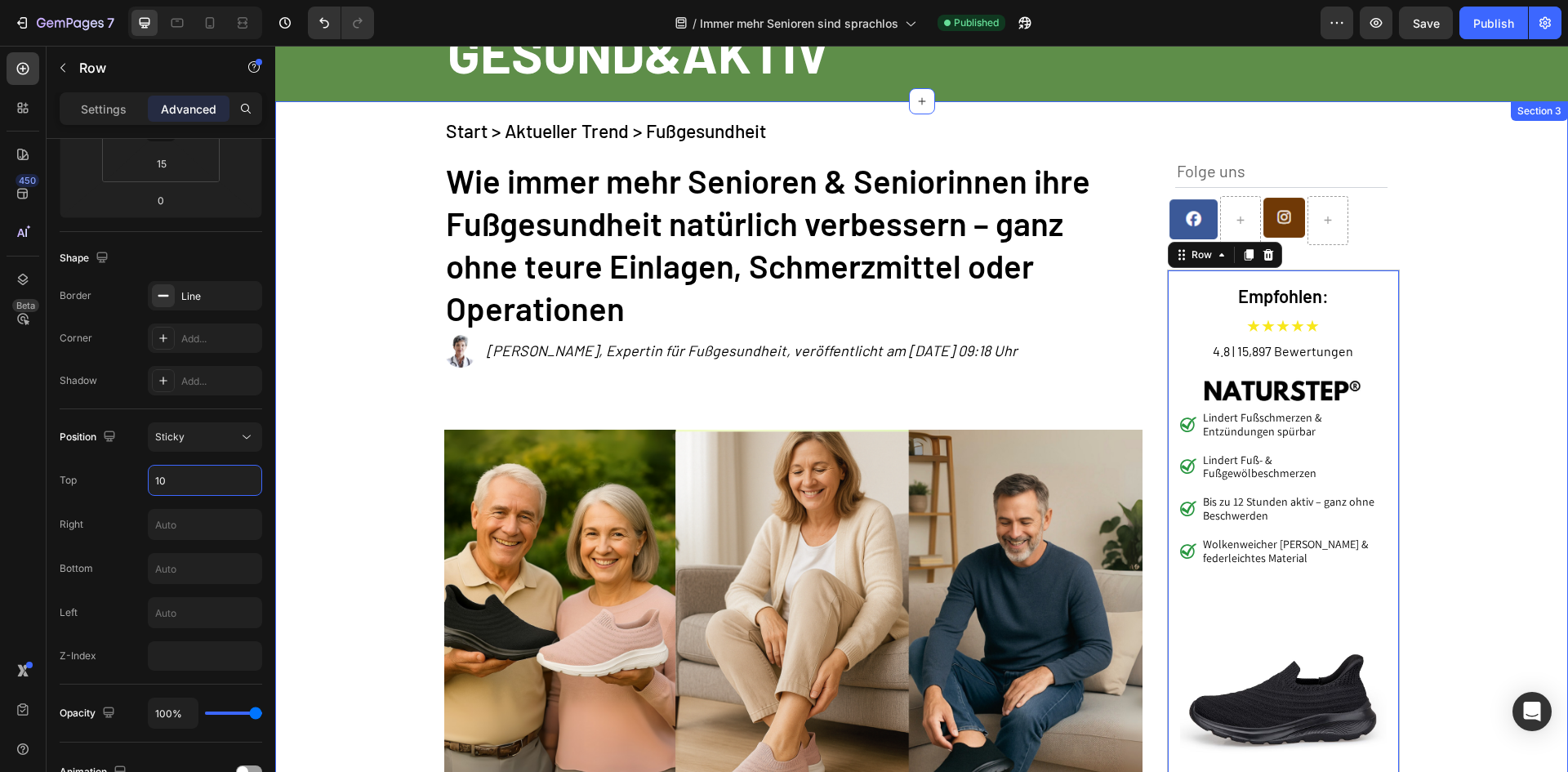
scroll to position [0, 0]
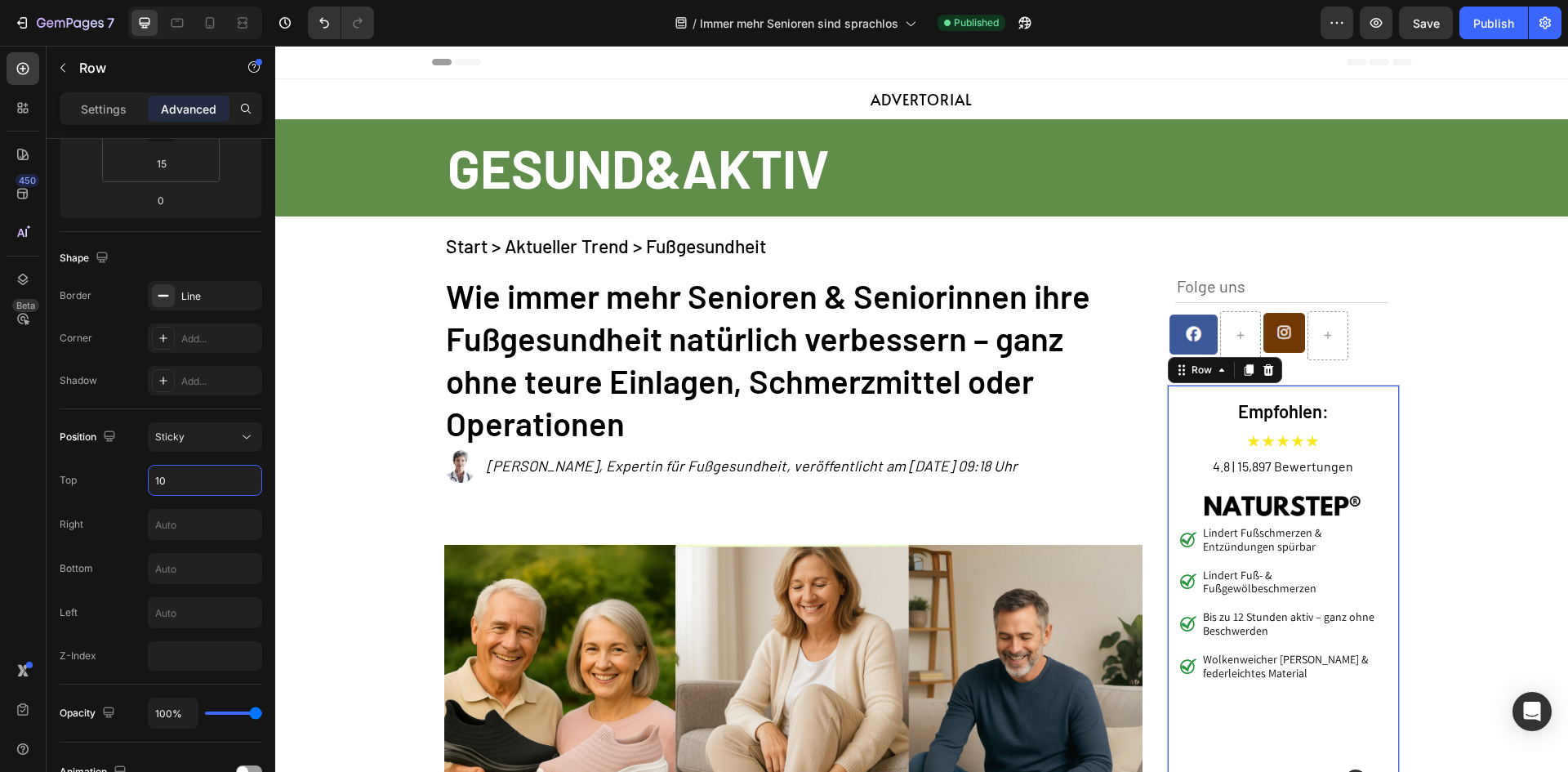
type input "10"
click at [1369, 395] on div "Empfohlen: Heading ★★★★★ Text Block 4.8 | 15,897 Bewertungen Text Block Image L…" at bounding box center [1283, 693] width 233 height 617
click at [1199, 363] on div "Row" at bounding box center [1202, 371] width 27 height 15
click at [22, 274] on icon at bounding box center [23, 280] width 17 height 17
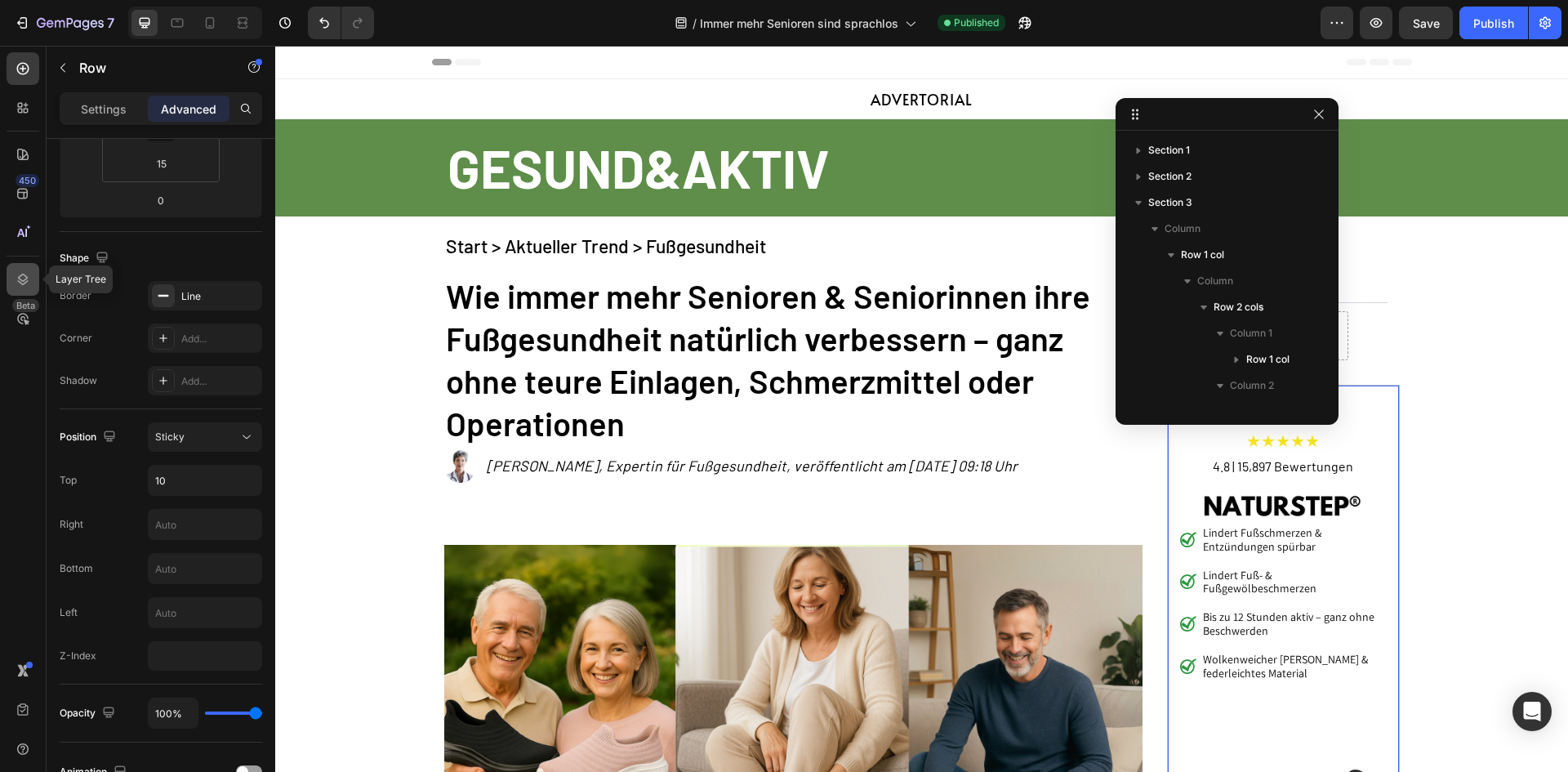
scroll to position [201, 0]
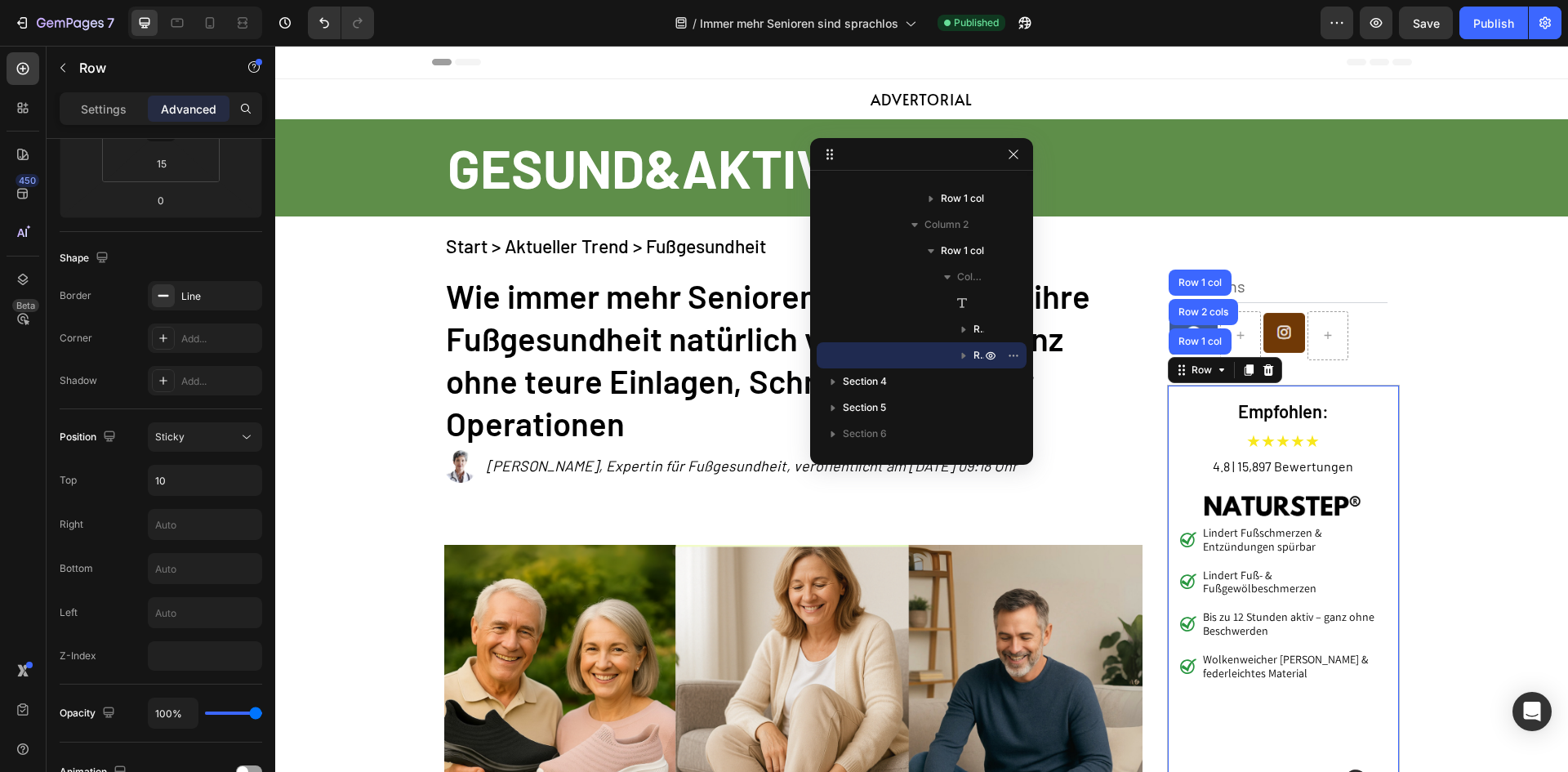
drag, startPoint x: 1216, startPoint y: 114, endPoint x: 909, endPoint y: 154, distance: 309.6
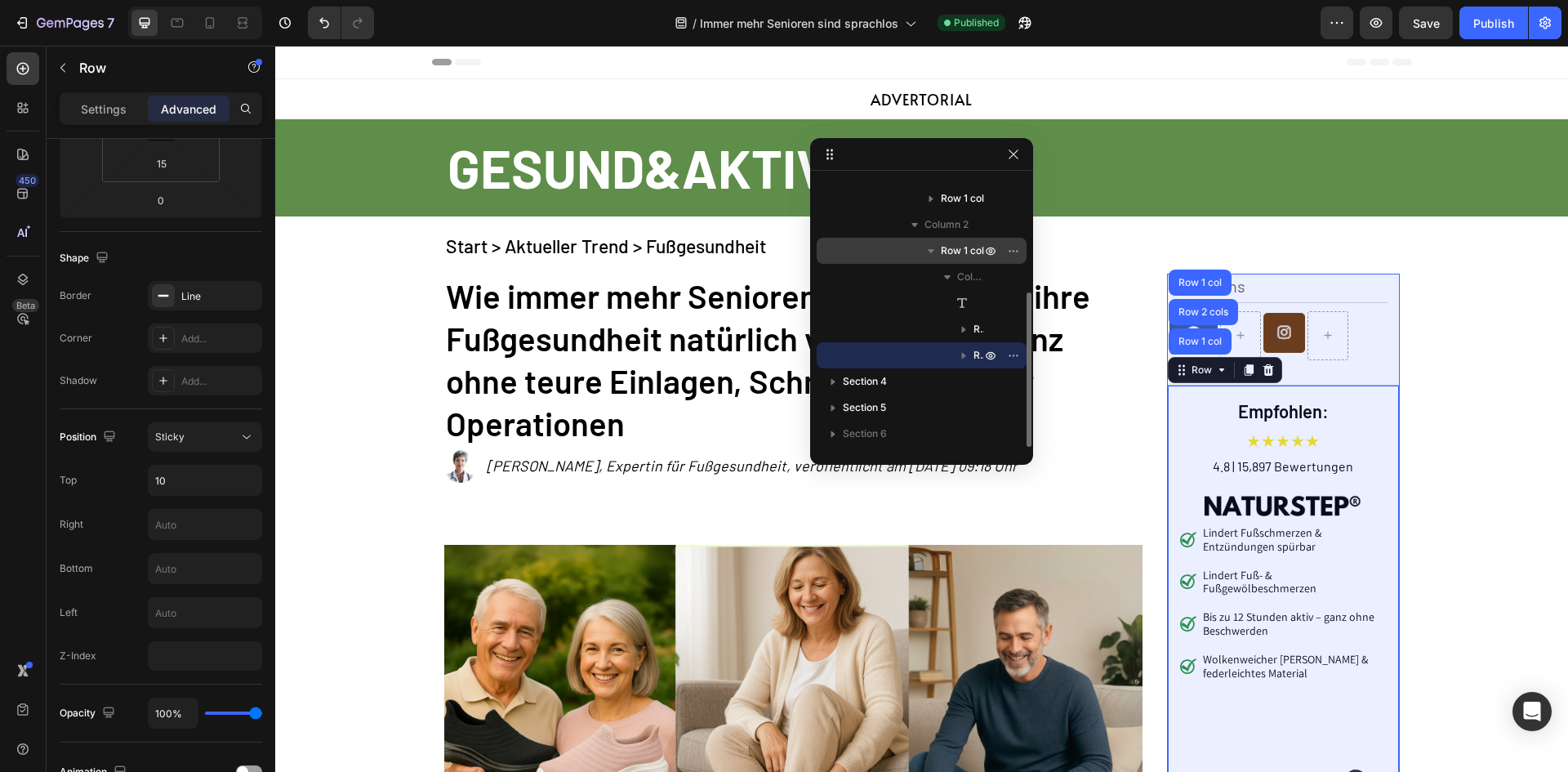
scroll to position [119, 0]
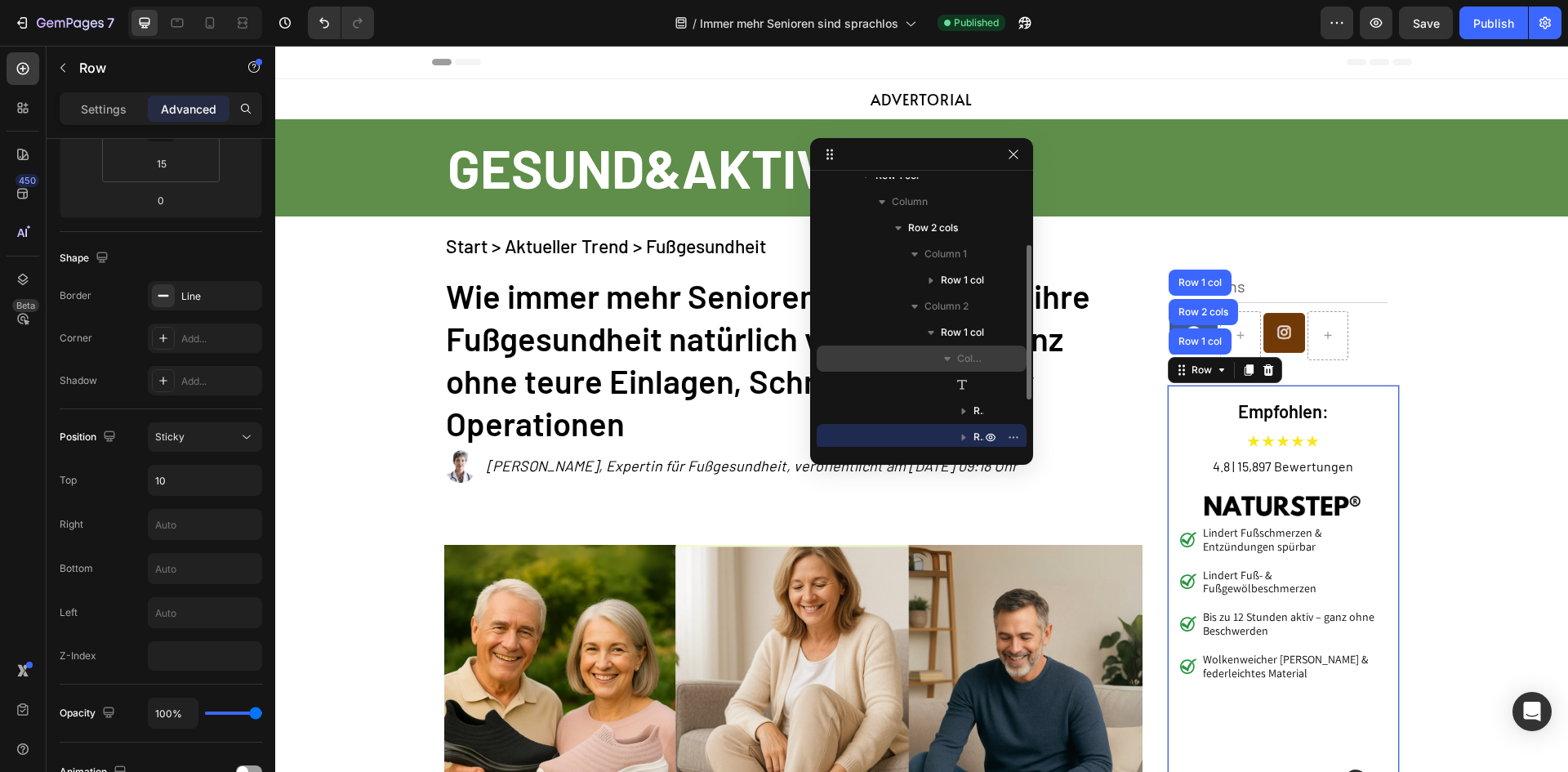
click at [950, 360] on icon "button" at bounding box center [947, 359] width 17 height 17
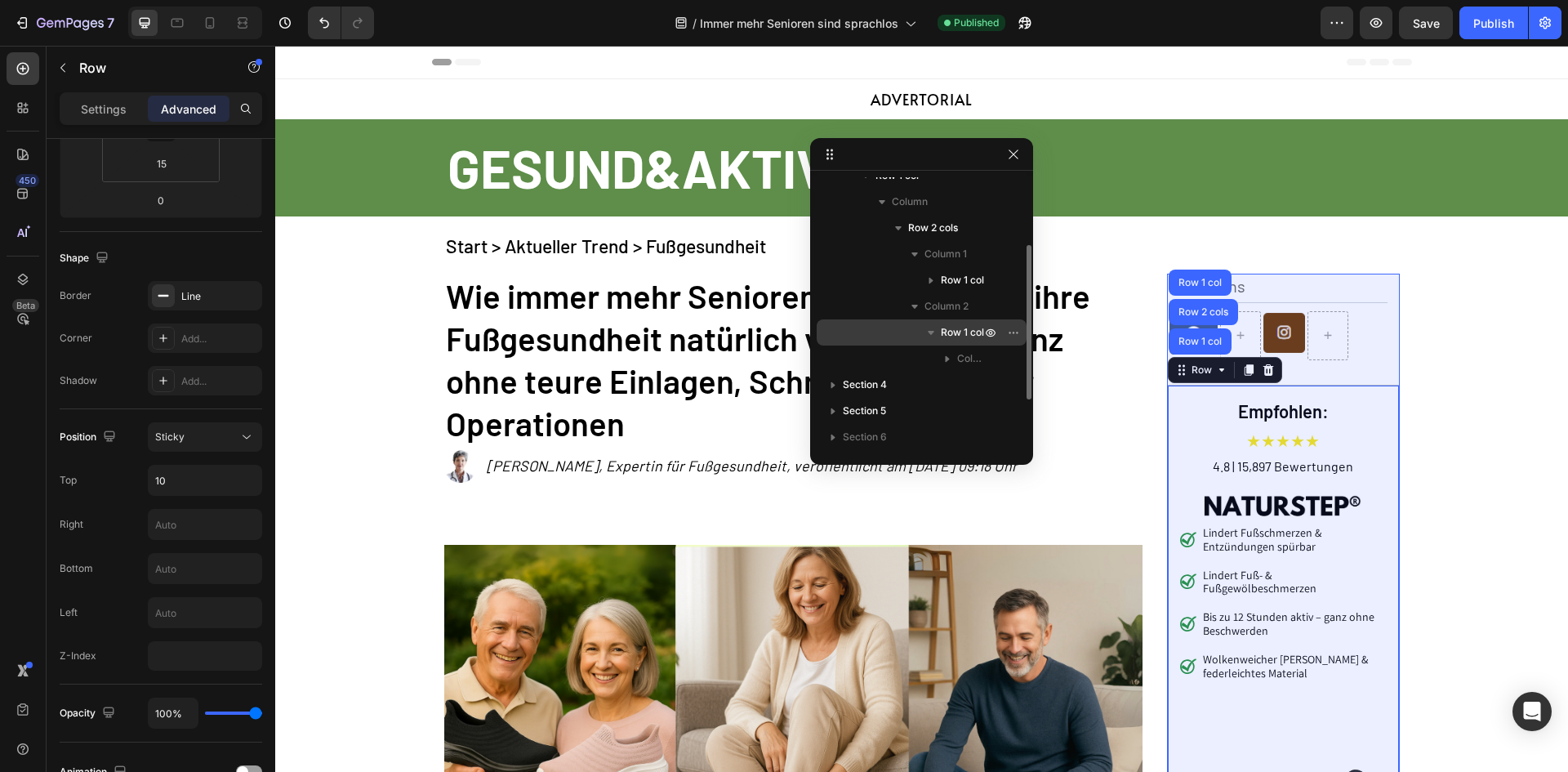
click at [940, 335] on button "button" at bounding box center [931, 333] width 20 height 20
click at [933, 328] on icon "button" at bounding box center [931, 333] width 17 height 17
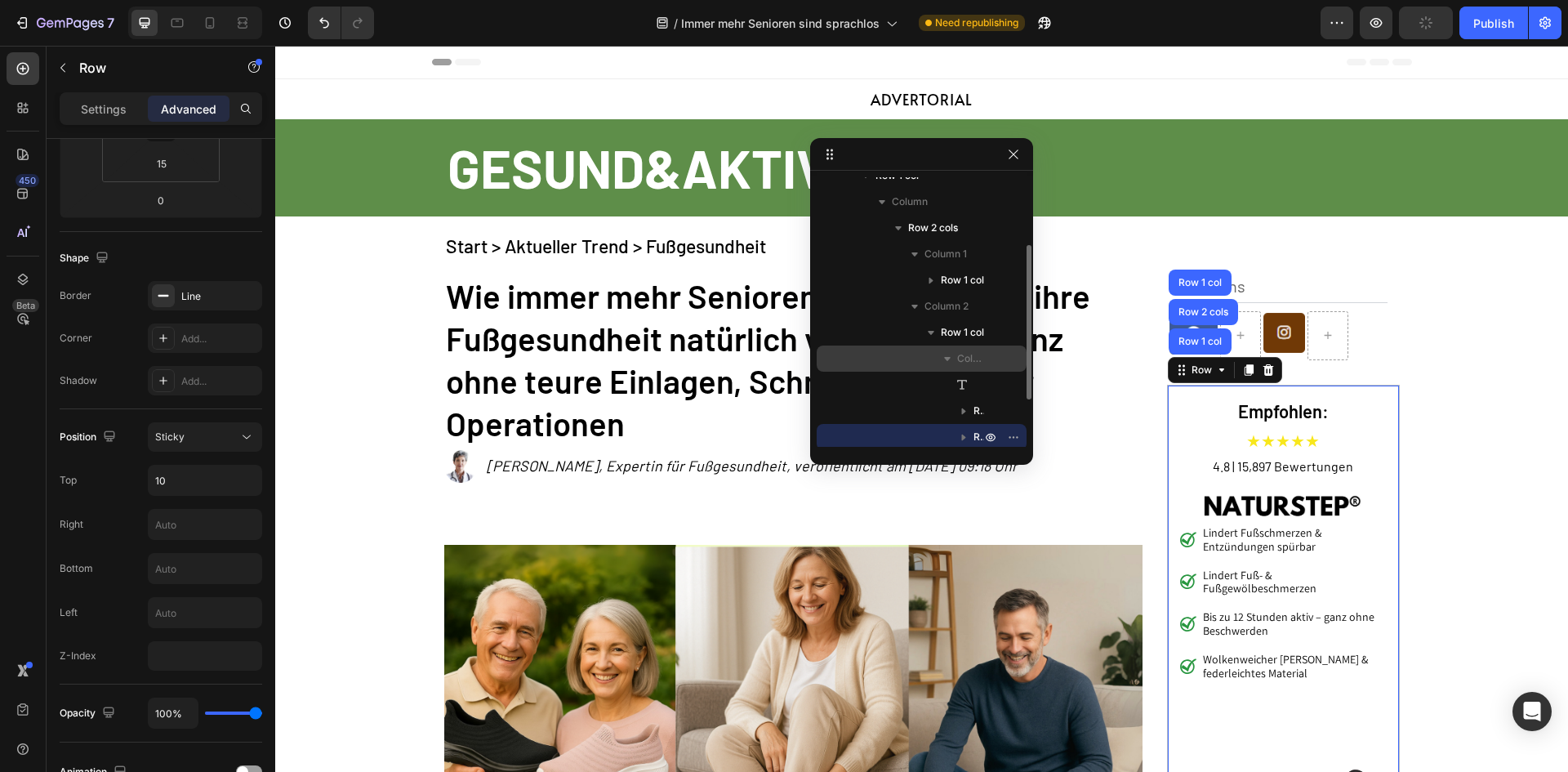
click at [962, 350] on div "Column" at bounding box center [921, 358] width 196 height 26
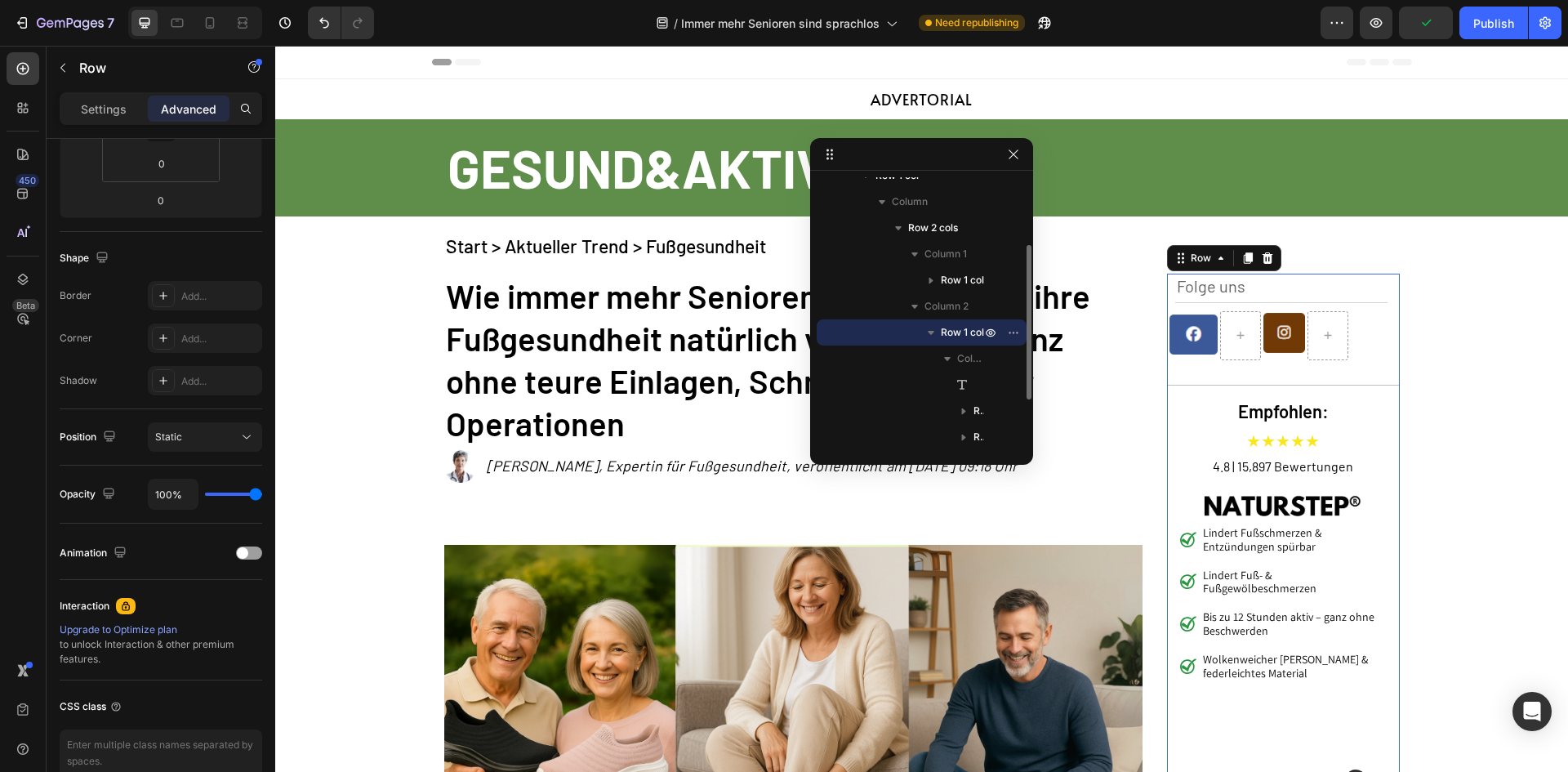
click at [945, 332] on span "Row 1 col" at bounding box center [962, 333] width 43 height 17
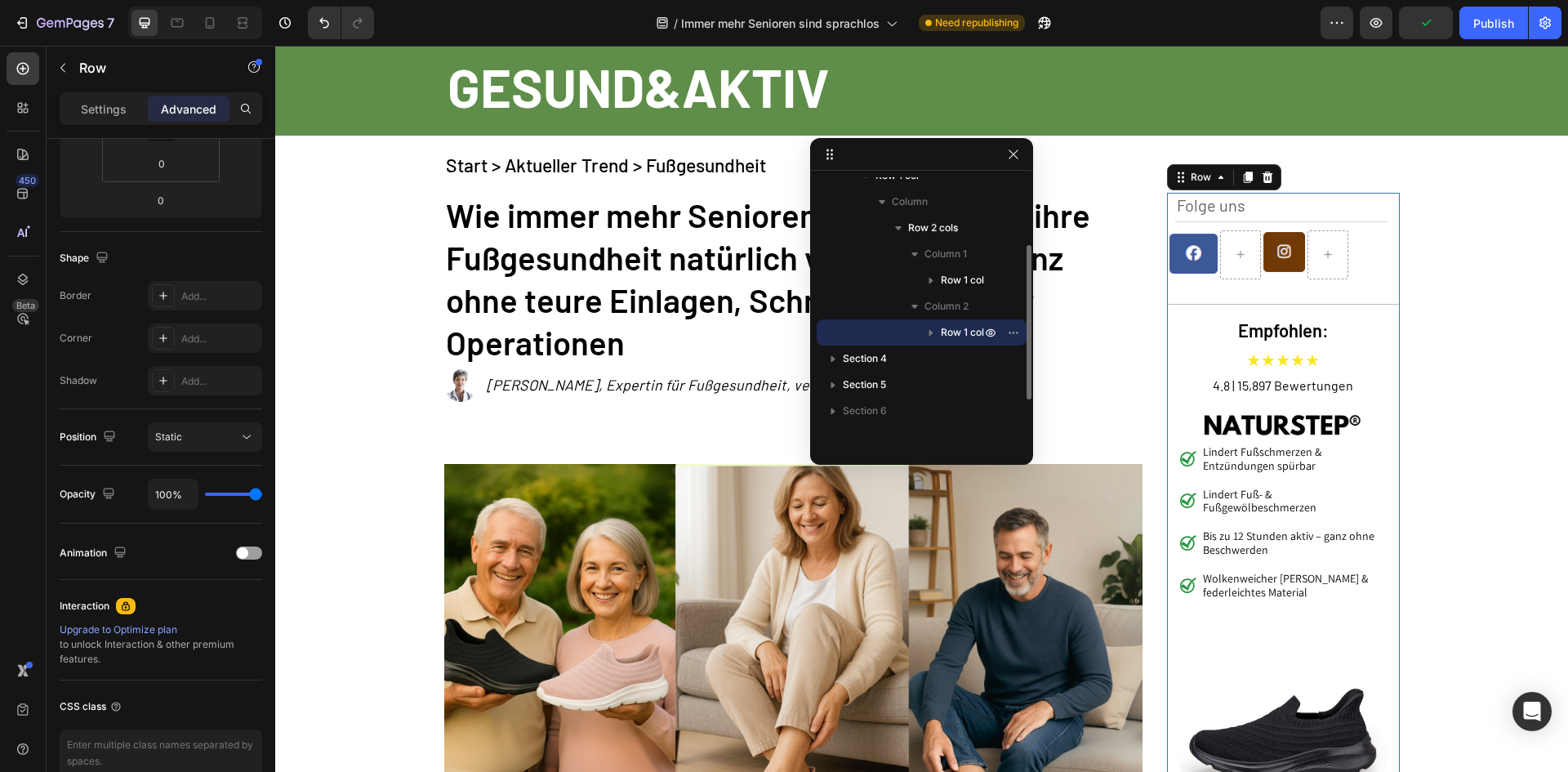
scroll to position [171, 0]
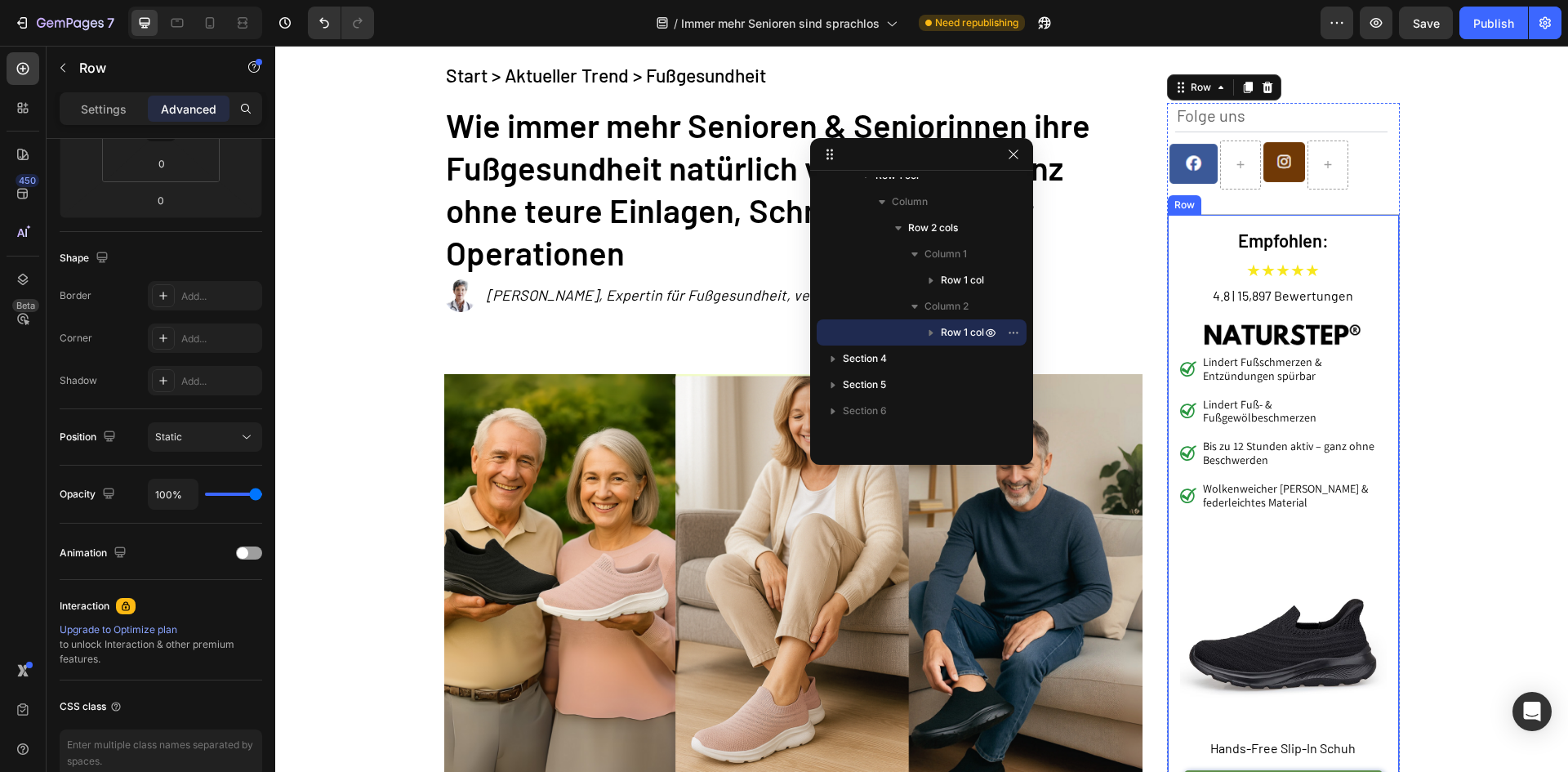
click at [1201, 231] on h2 "Empfohlen:" at bounding box center [1283, 241] width 206 height 27
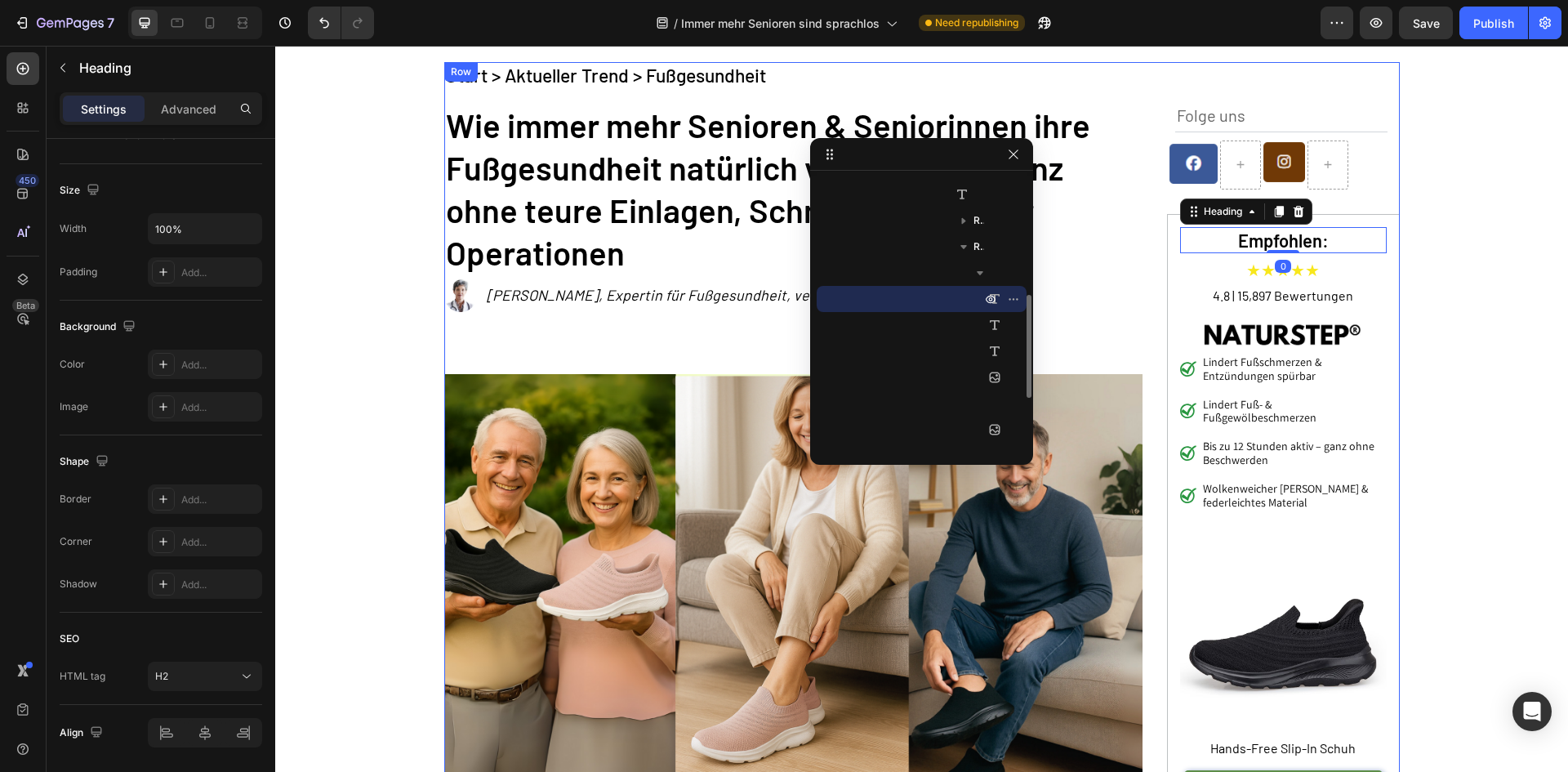
scroll to position [0, 0]
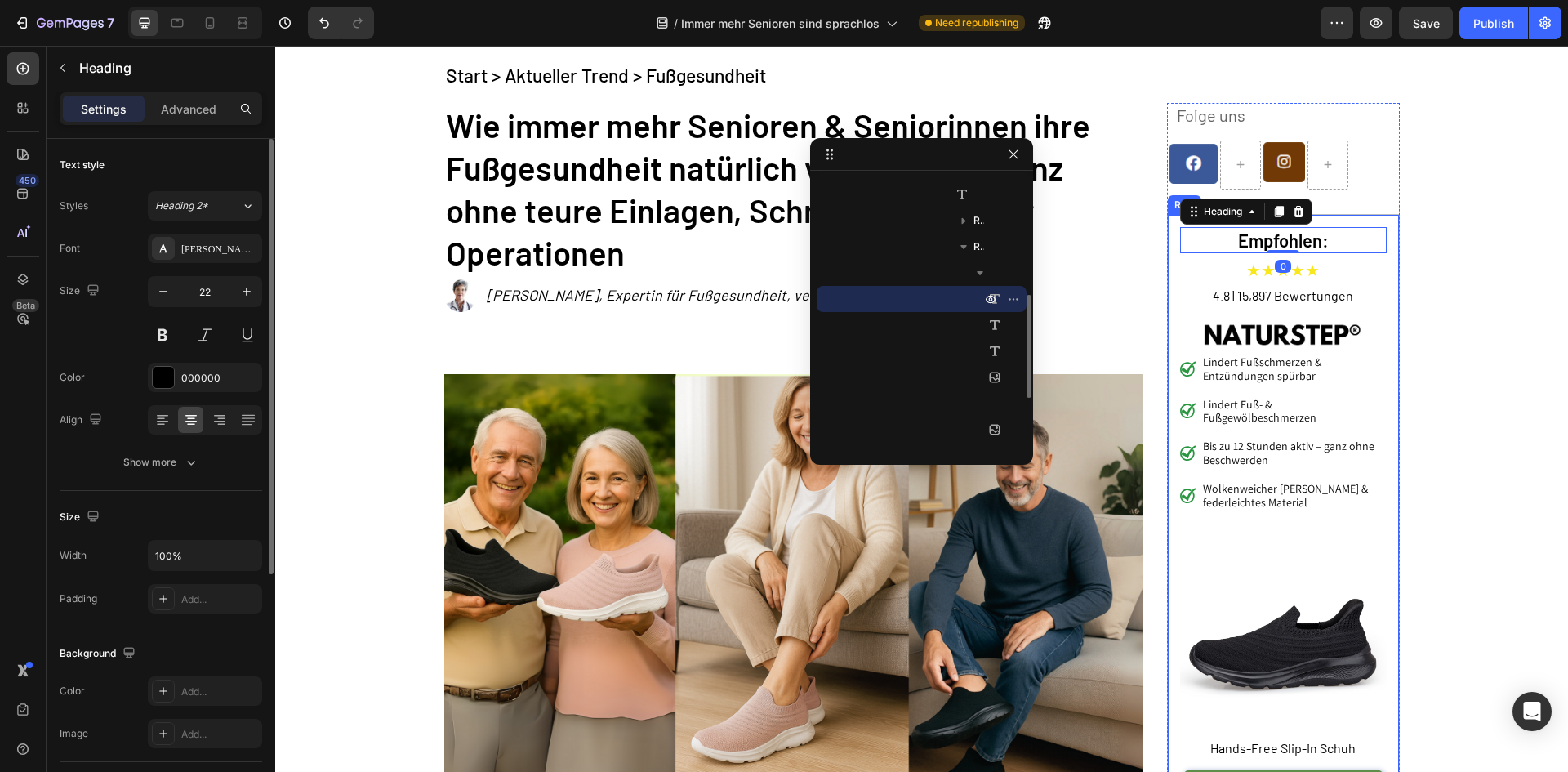
click at [1168, 247] on div "Empfohlen: Heading 0 ★★★★★ Text Block 4.8 | 15,897 Bewertungen Text Block Image…" at bounding box center [1283, 522] width 233 height 617
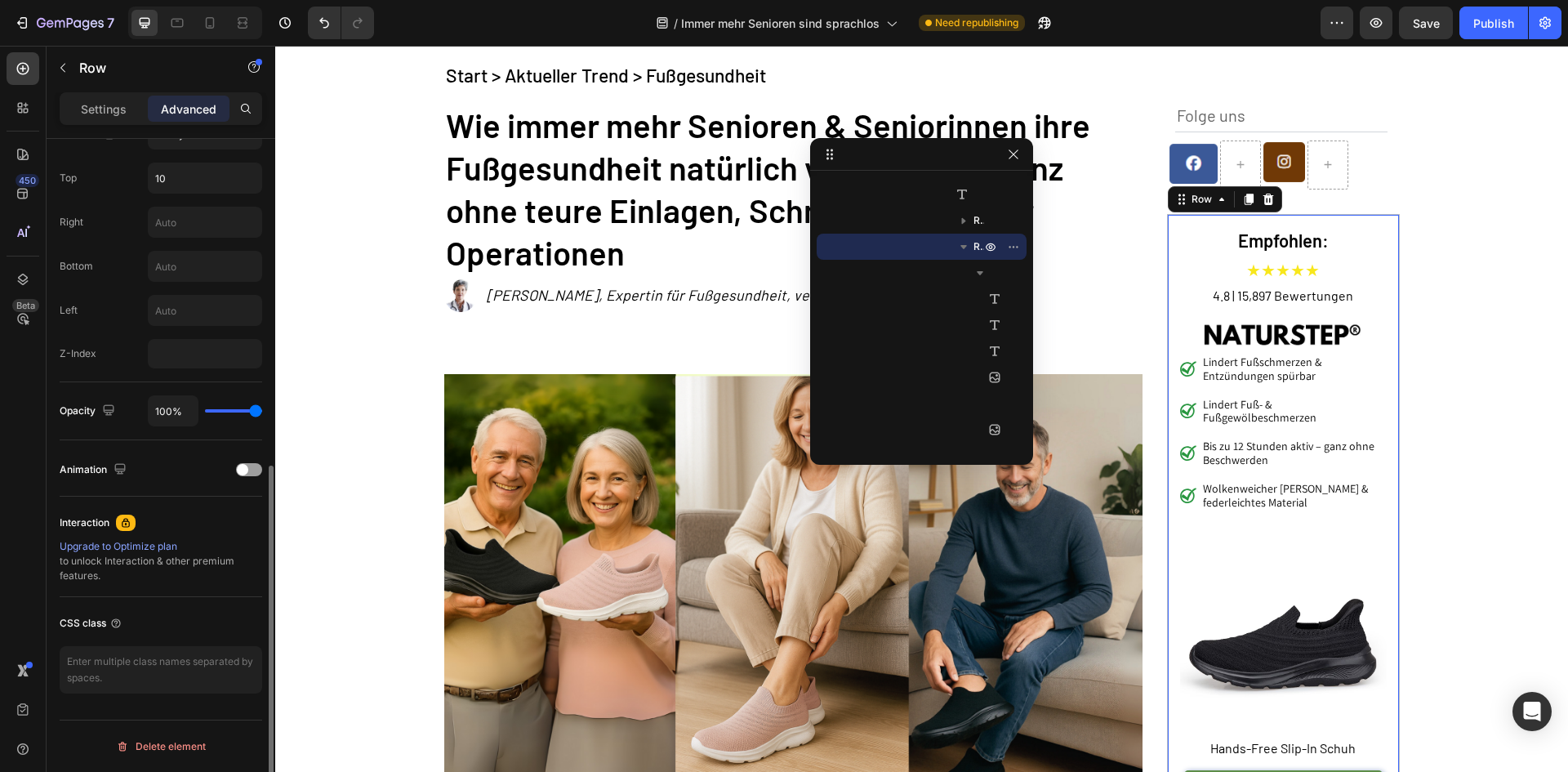
scroll to position [384, 0]
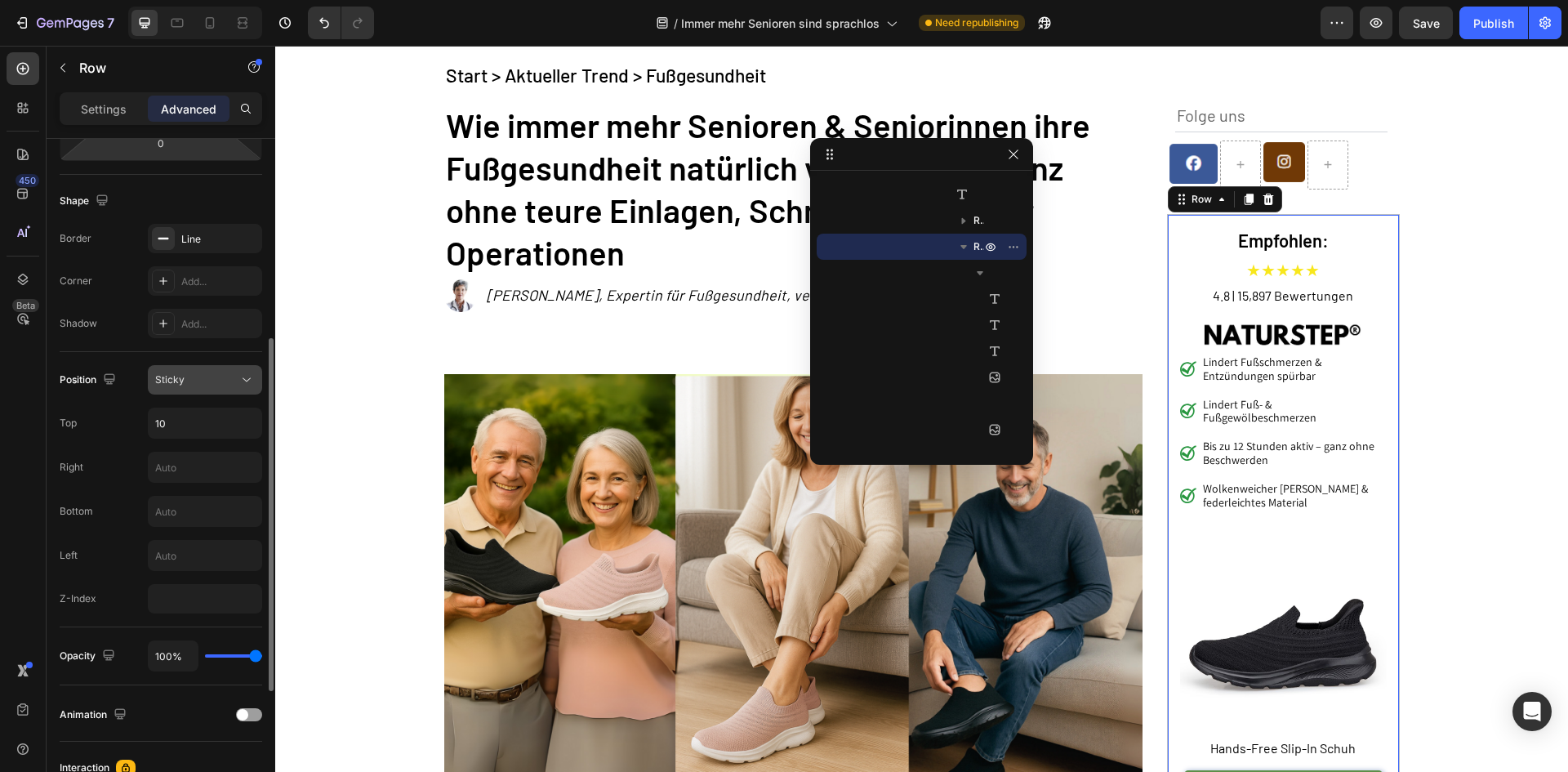
click at [203, 379] on div "Sticky" at bounding box center [196, 380] width 83 height 15
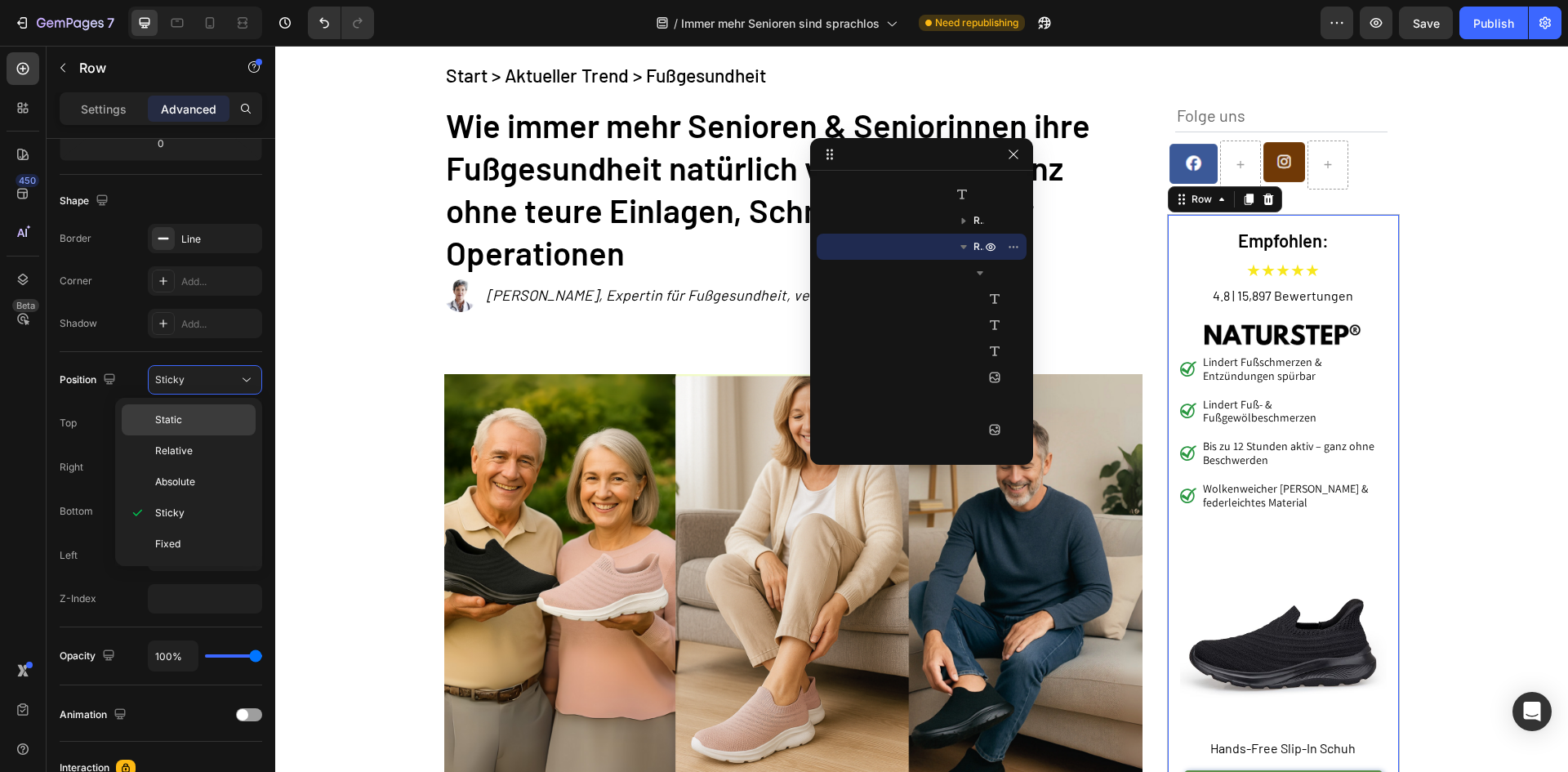
click at [196, 420] on p "Static" at bounding box center [201, 421] width 93 height 15
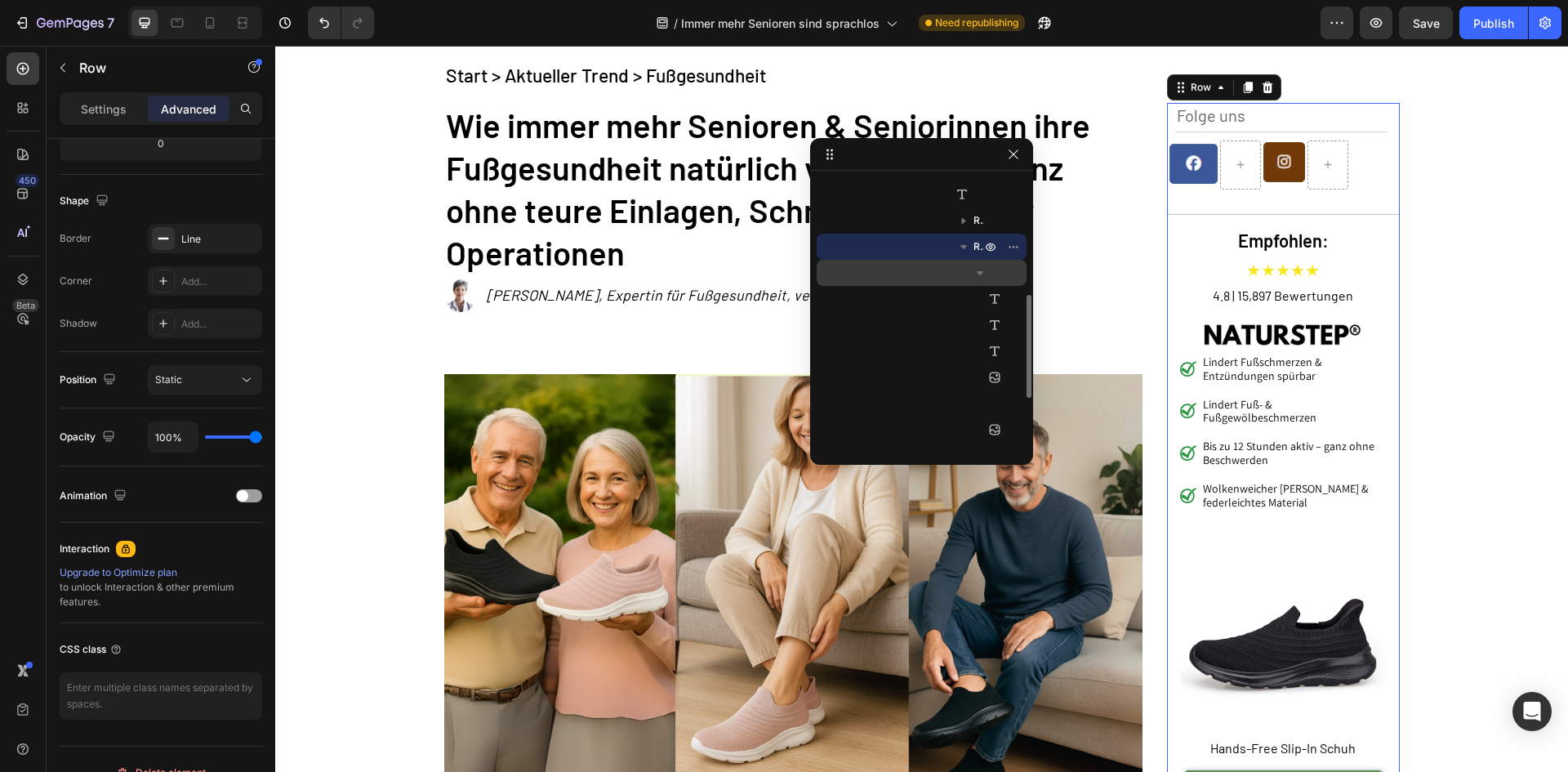
click at [975, 268] on icon "button" at bounding box center [980, 273] width 17 height 17
click at [984, 274] on icon "button" at bounding box center [980, 273] width 17 height 17
click at [1180, 227] on h2 "Empfohlen:" at bounding box center [1283, 241] width 206 height 27
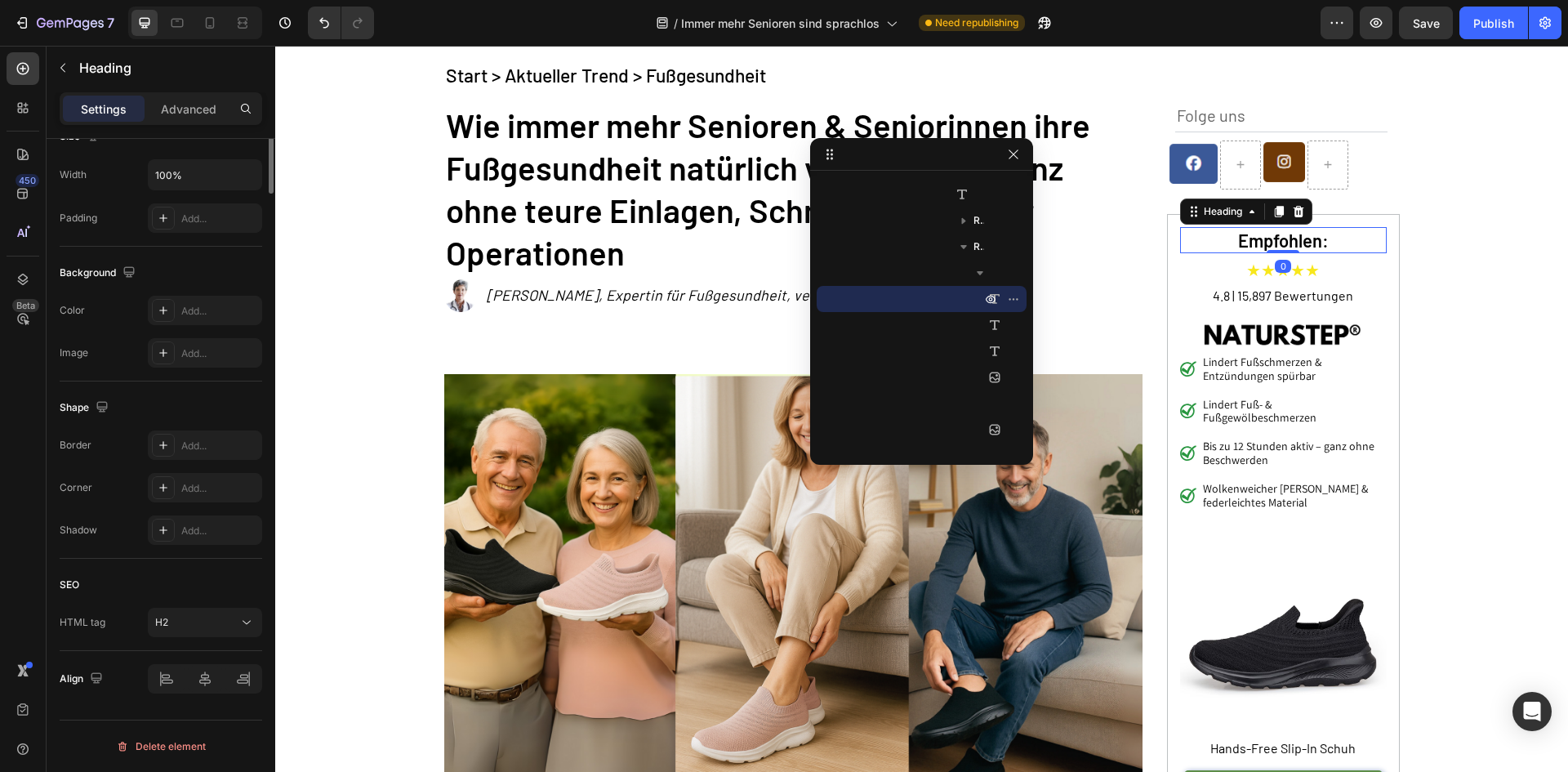
scroll to position [0, 0]
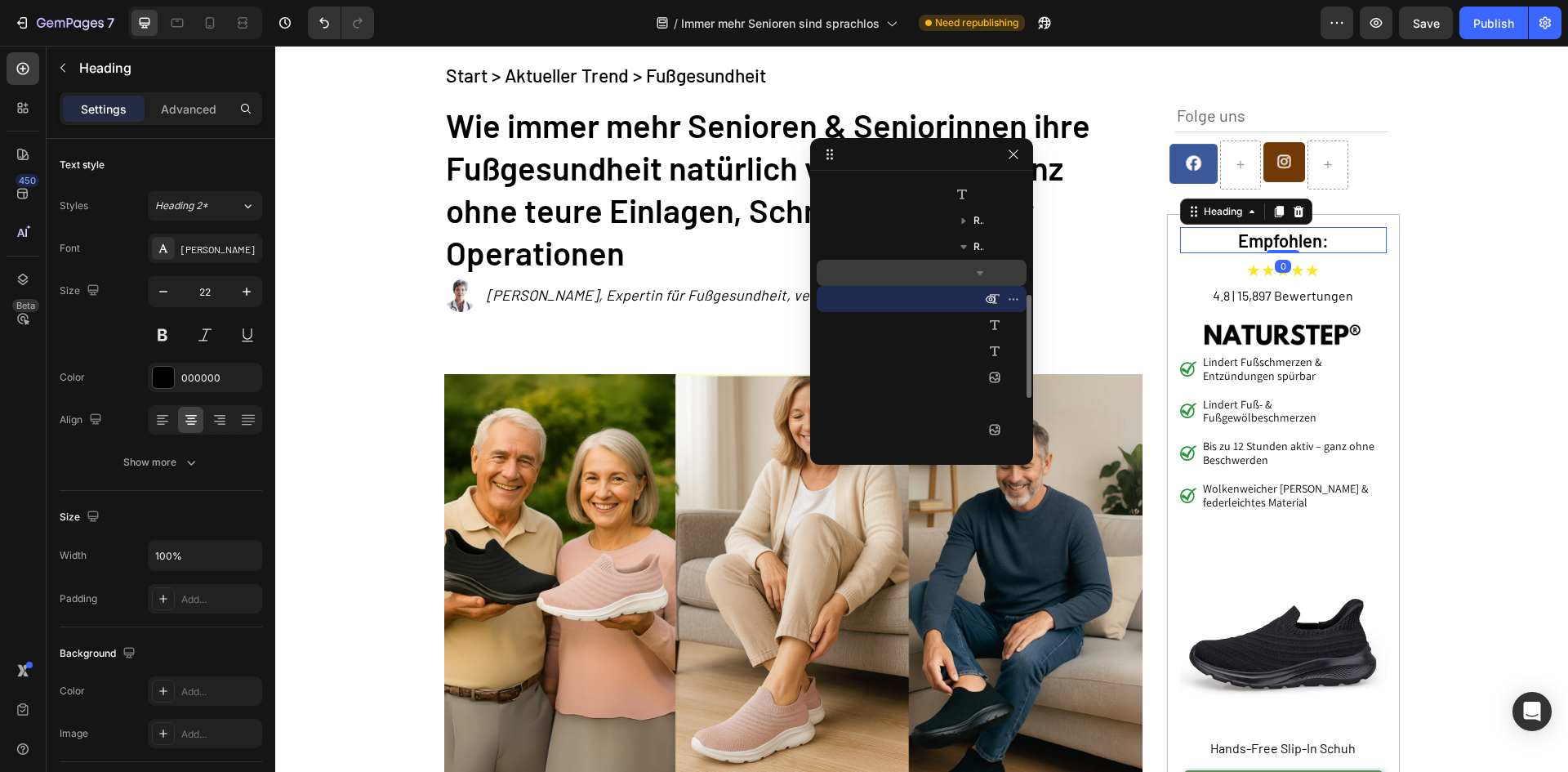
click at [975, 275] on icon "button" at bounding box center [980, 273] width 17 height 17
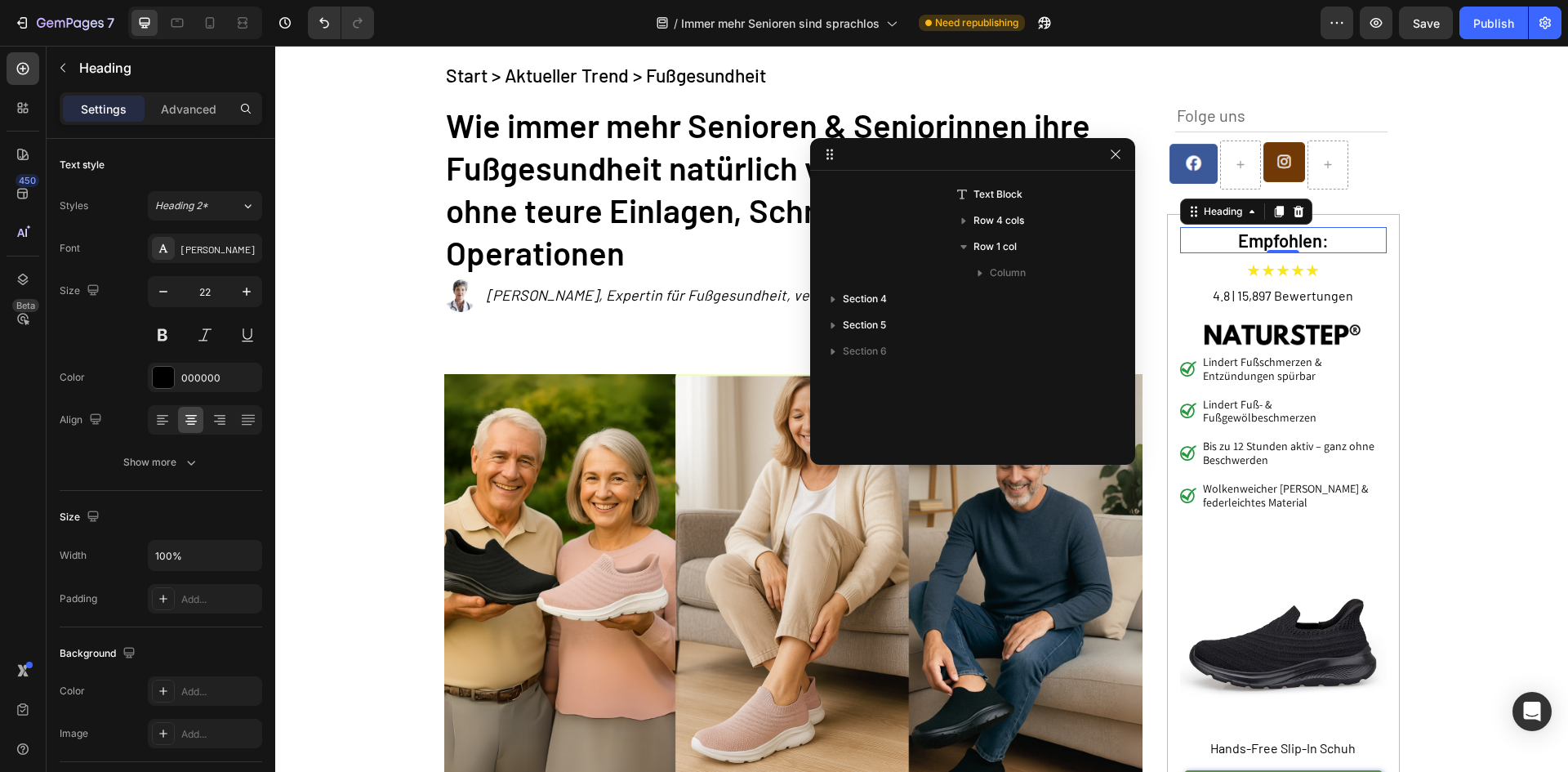
drag, startPoint x: 1031, startPoint y: 284, endPoint x: 923, endPoint y: 196, distance: 139.3
click at [1010, 269] on span "Column" at bounding box center [1007, 273] width 36 height 17
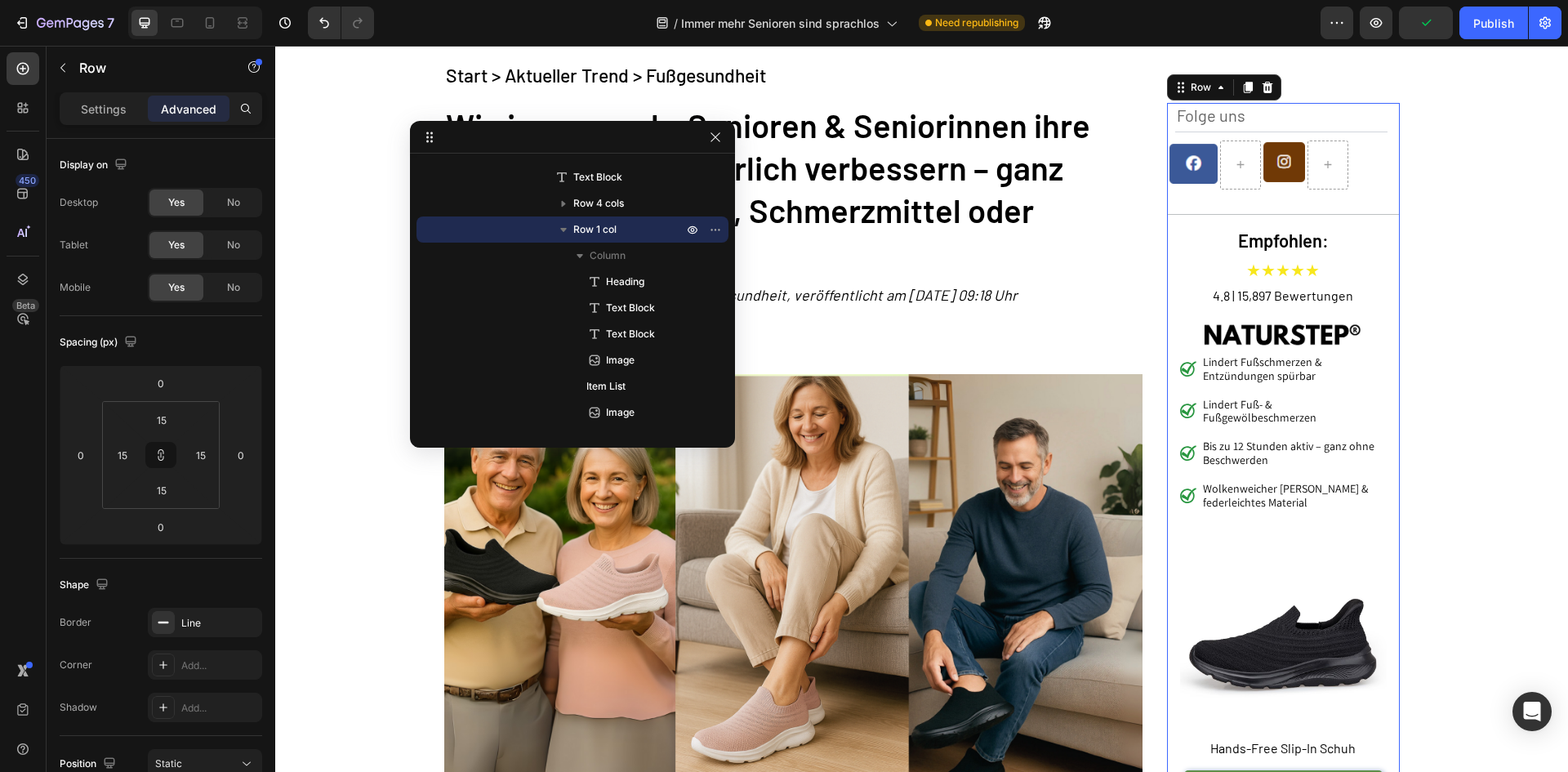
drag, startPoint x: 998, startPoint y: 156, endPoint x: 598, endPoint y: 138, distance: 400.4
click at [633, 260] on p "Column" at bounding box center [638, 256] width 97 height 17
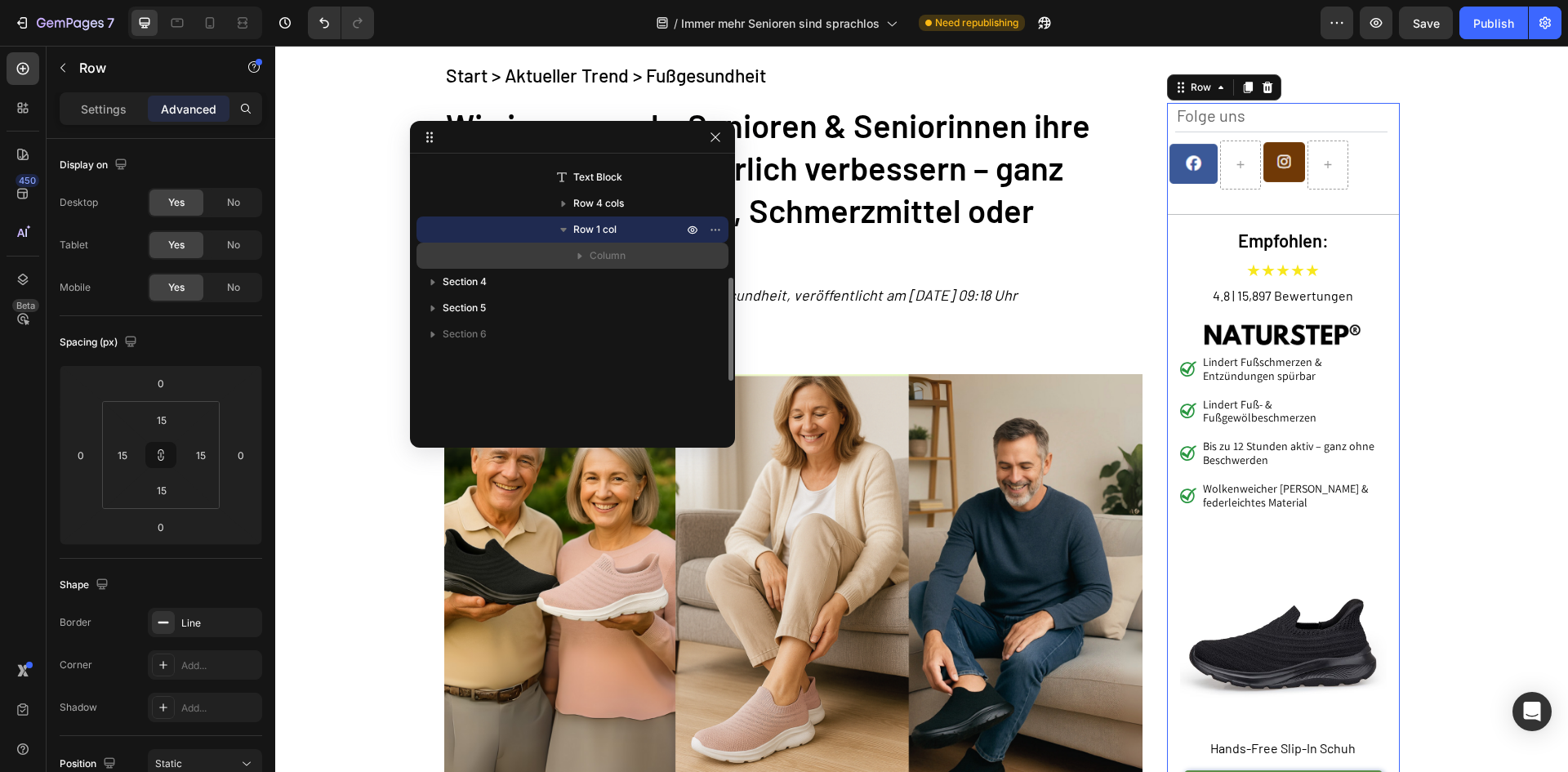
click at [633, 260] on p "Column" at bounding box center [638, 256] width 97 height 17
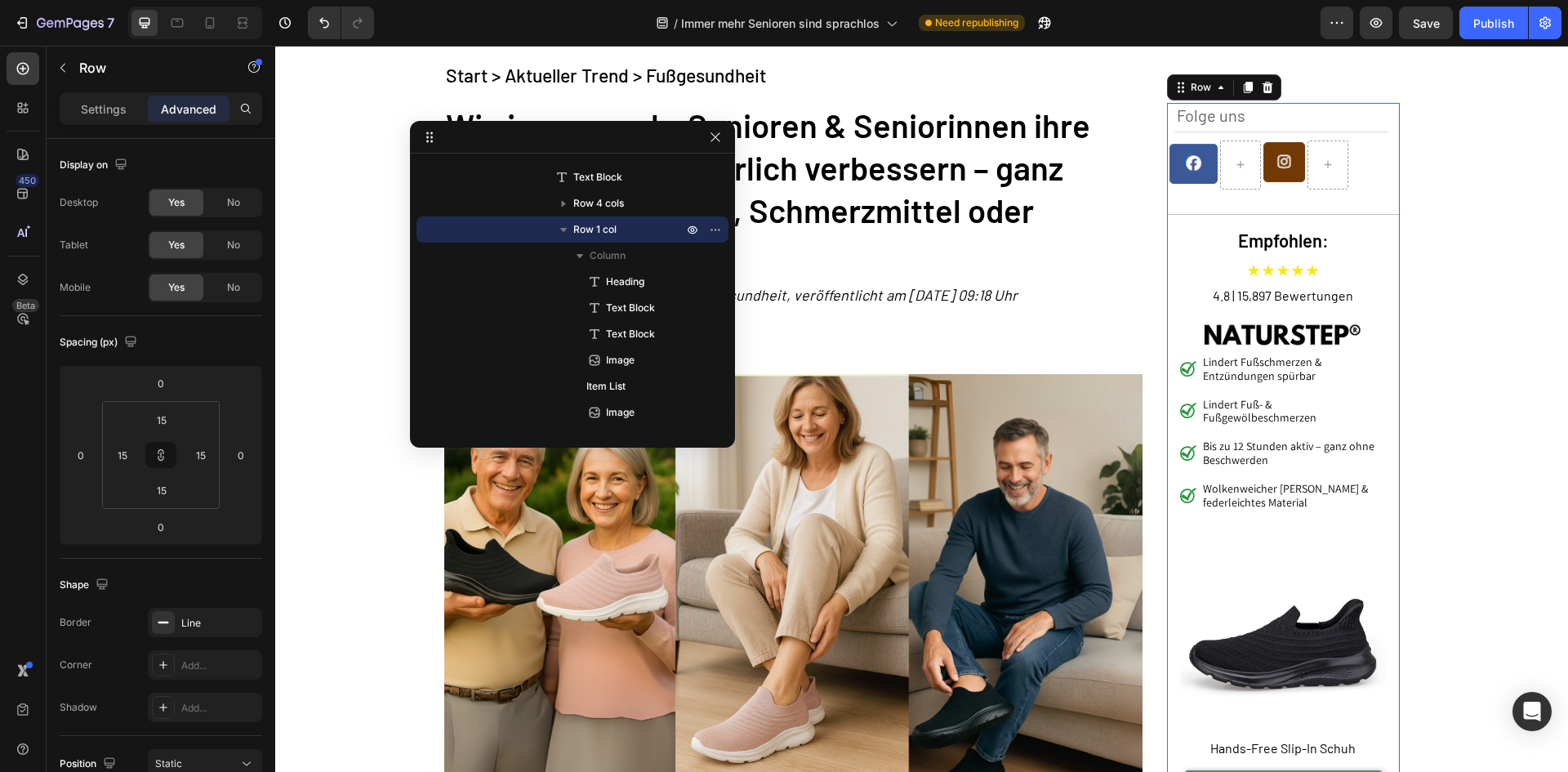
click at [1178, 218] on div "Empfohlen: Heading ★★★★★ Text Block 4.8 | 15,897 Bewertungen Text Block Image L…" at bounding box center [1283, 522] width 233 height 617
click at [1218, 217] on div "Empfohlen: Heading ★★★★★ Text Block 4.8 | 15,897 Bewertungen Text Block Image L…" at bounding box center [1283, 522] width 233 height 617
click at [1257, 214] on div "Empfohlen: Heading ★★★★★ Text Block 4.8 | 15,897 Bewertungen Text Block Image L…" at bounding box center [1283, 522] width 233 height 617
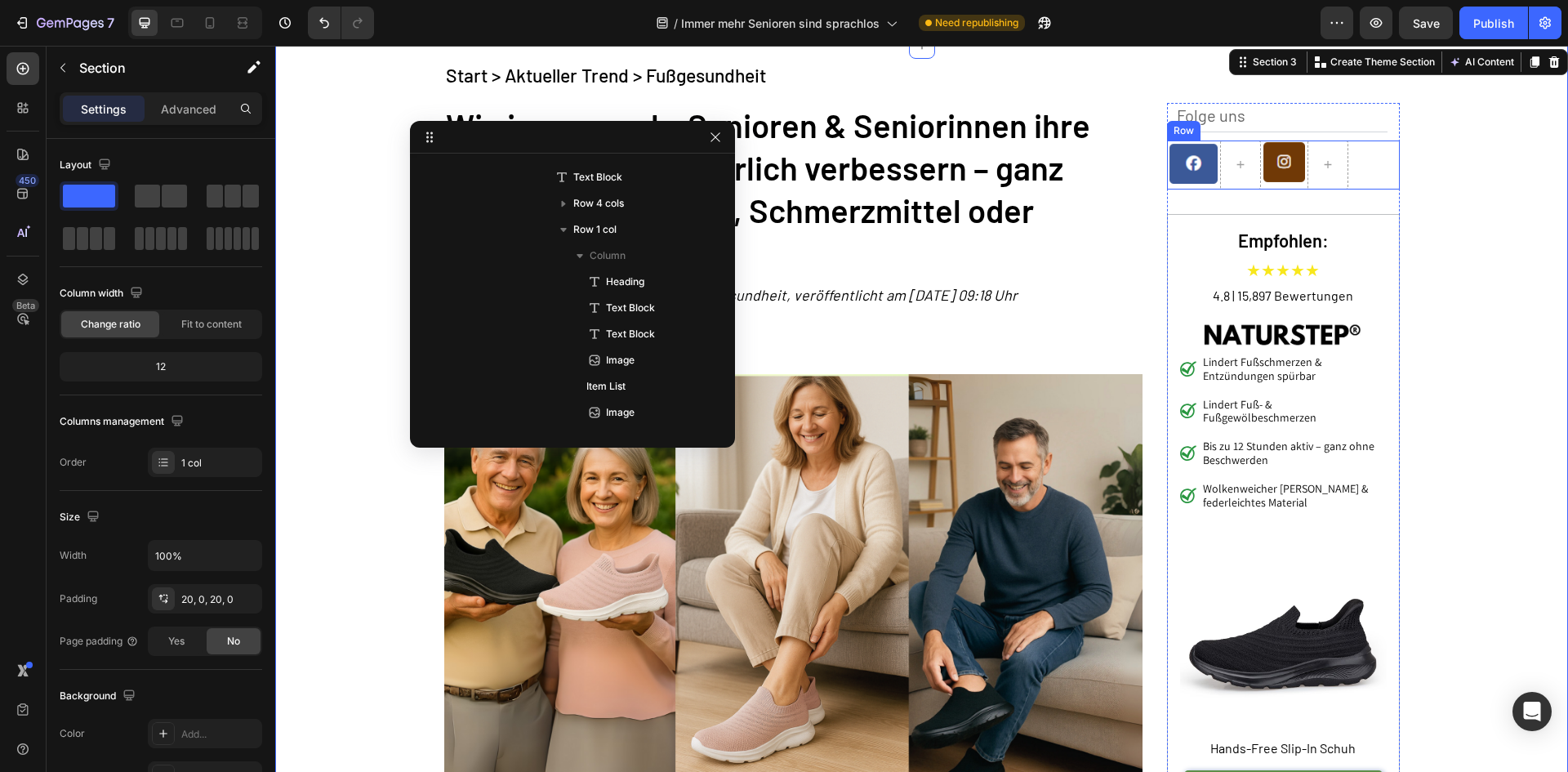
click at [1365, 128] on div "Folge uns Text Block" at bounding box center [1281, 117] width 212 height 29
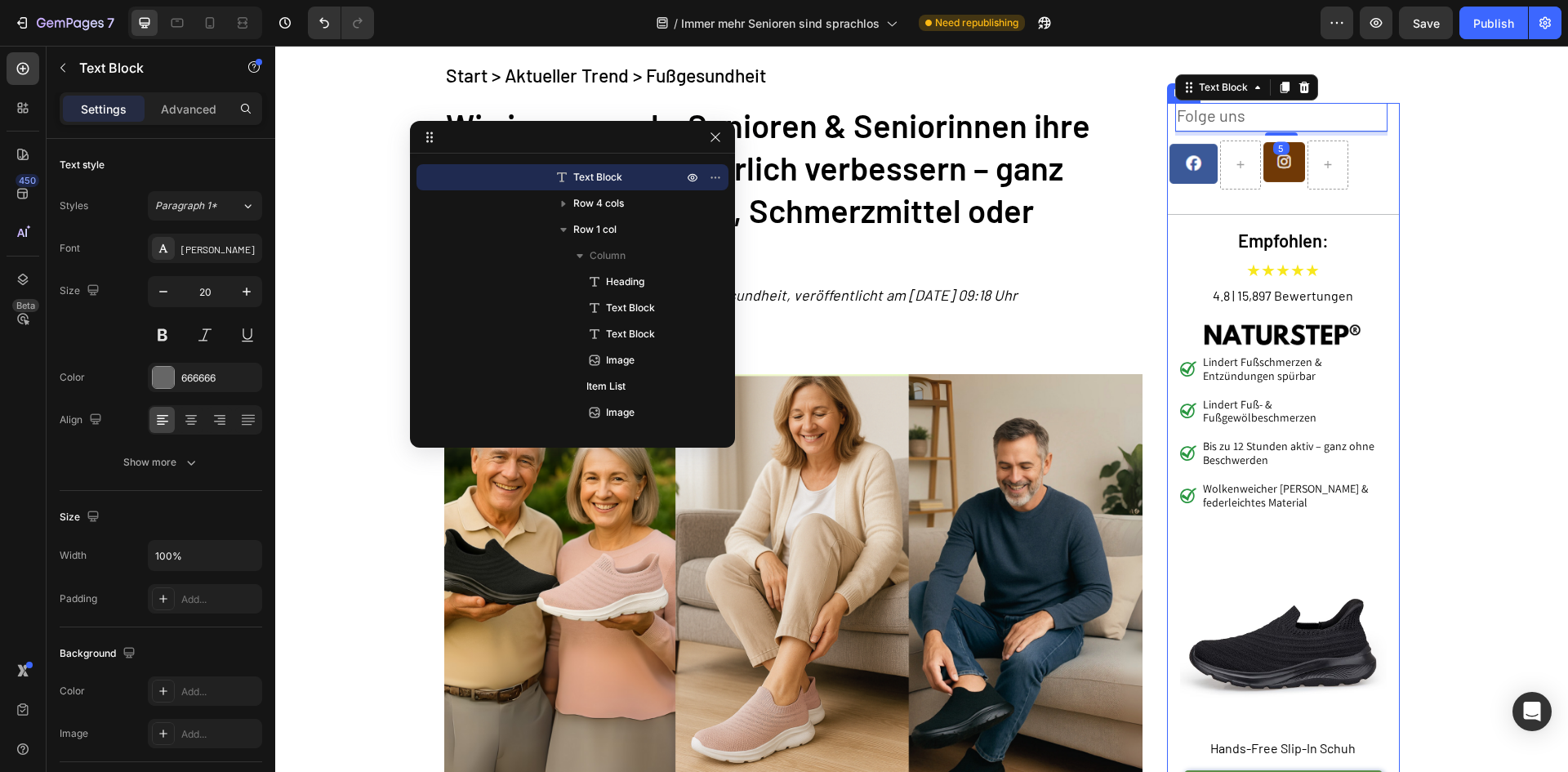
click at [1365, 217] on div "Empfohlen: Heading ★★★★★ Text Block 4.8 | 15,897 Bewertungen Text Block Image L…" at bounding box center [1283, 522] width 233 height 617
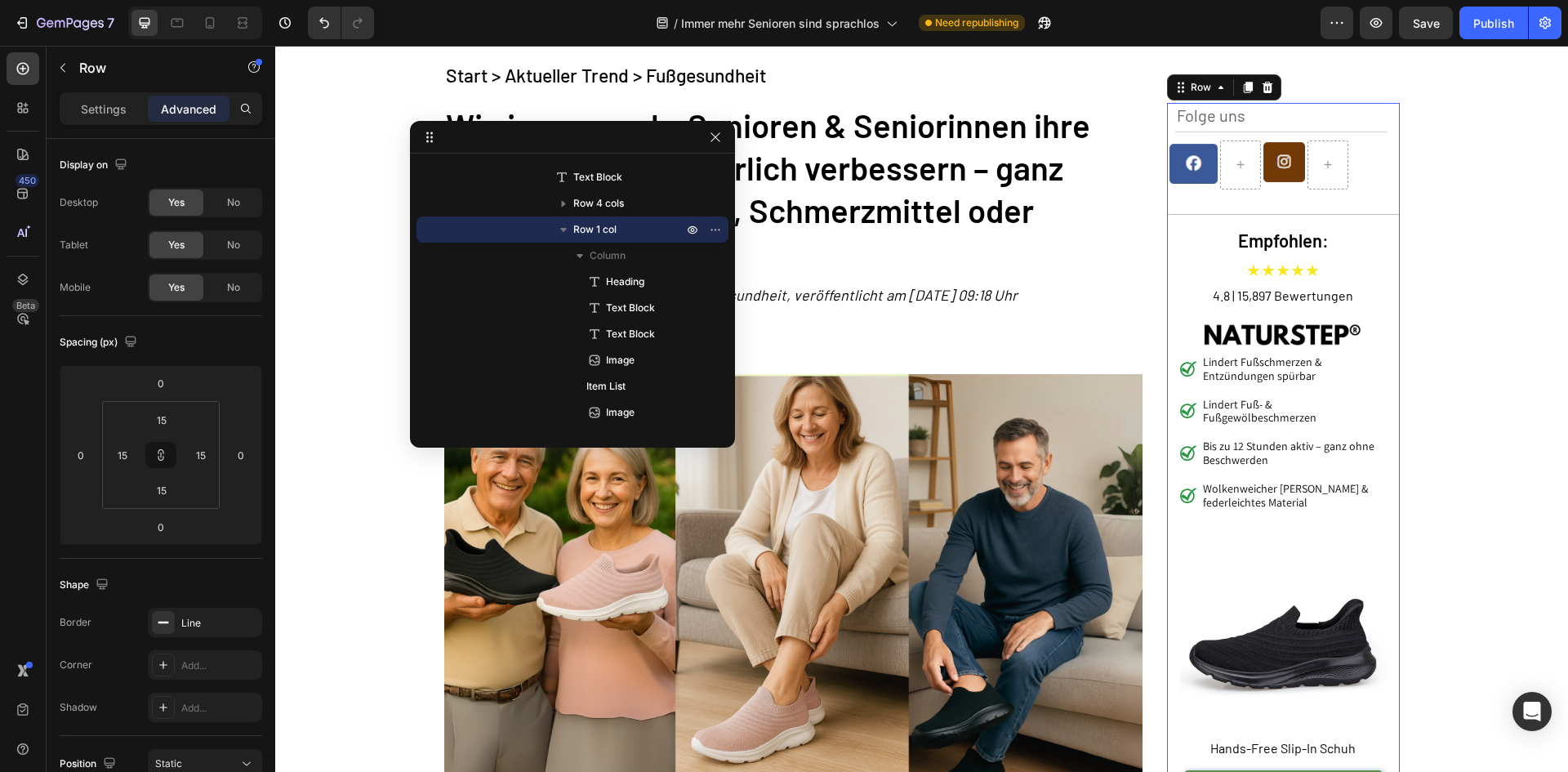
click at [1347, 217] on div "Empfohlen: Heading ★★★★★ Text Block 4.8 | 15,897 Bewertungen Text Block Image L…" at bounding box center [1283, 522] width 233 height 617
click at [1192, 229] on h2 "Empfohlen:" at bounding box center [1283, 241] width 206 height 27
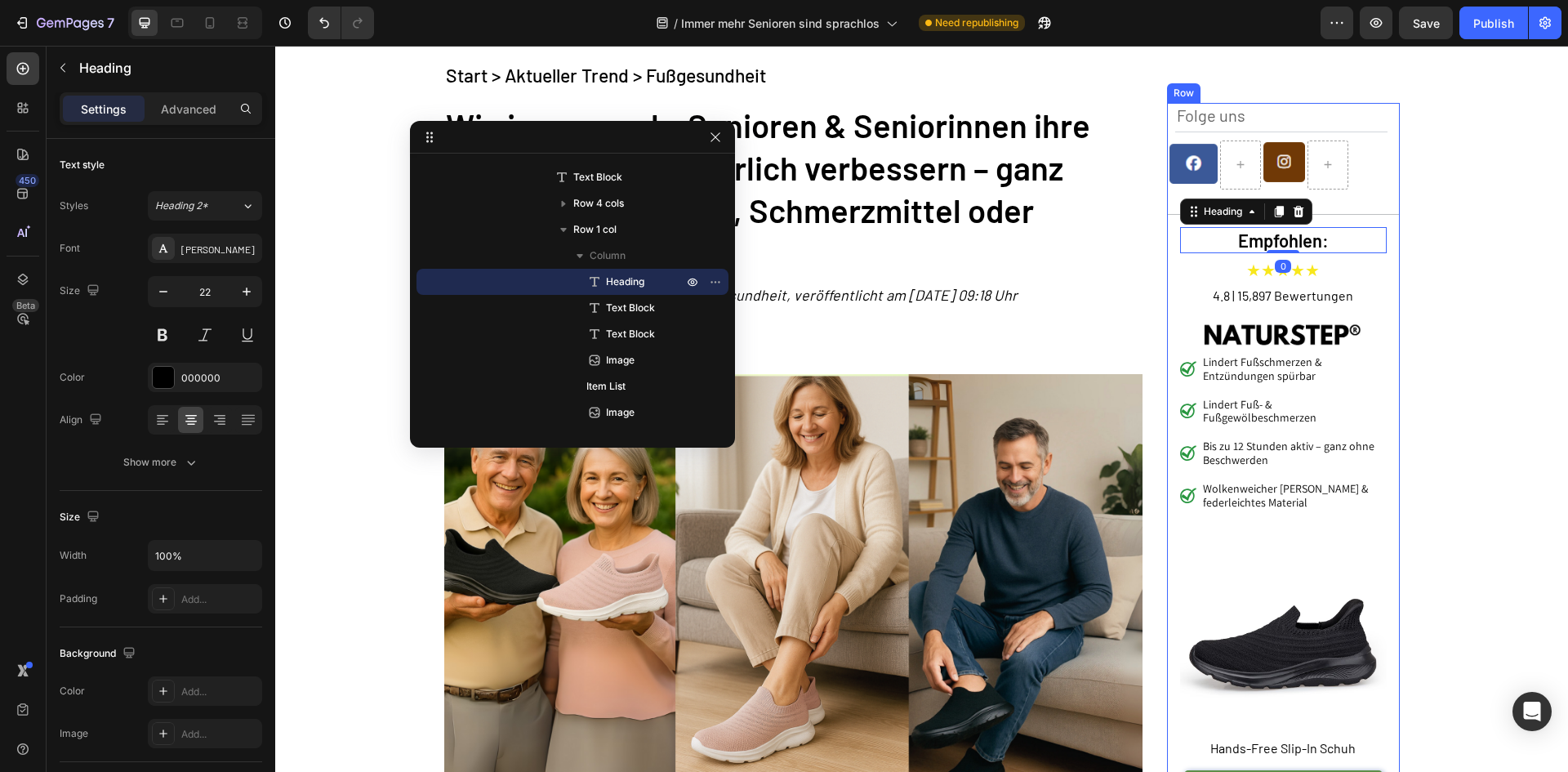
click at [1167, 243] on div "Empfohlen: Heading 0 ★★★★★ Text Block 4.8 | 15,897 Bewertungen Text Block Image…" at bounding box center [1283, 522] width 233 height 617
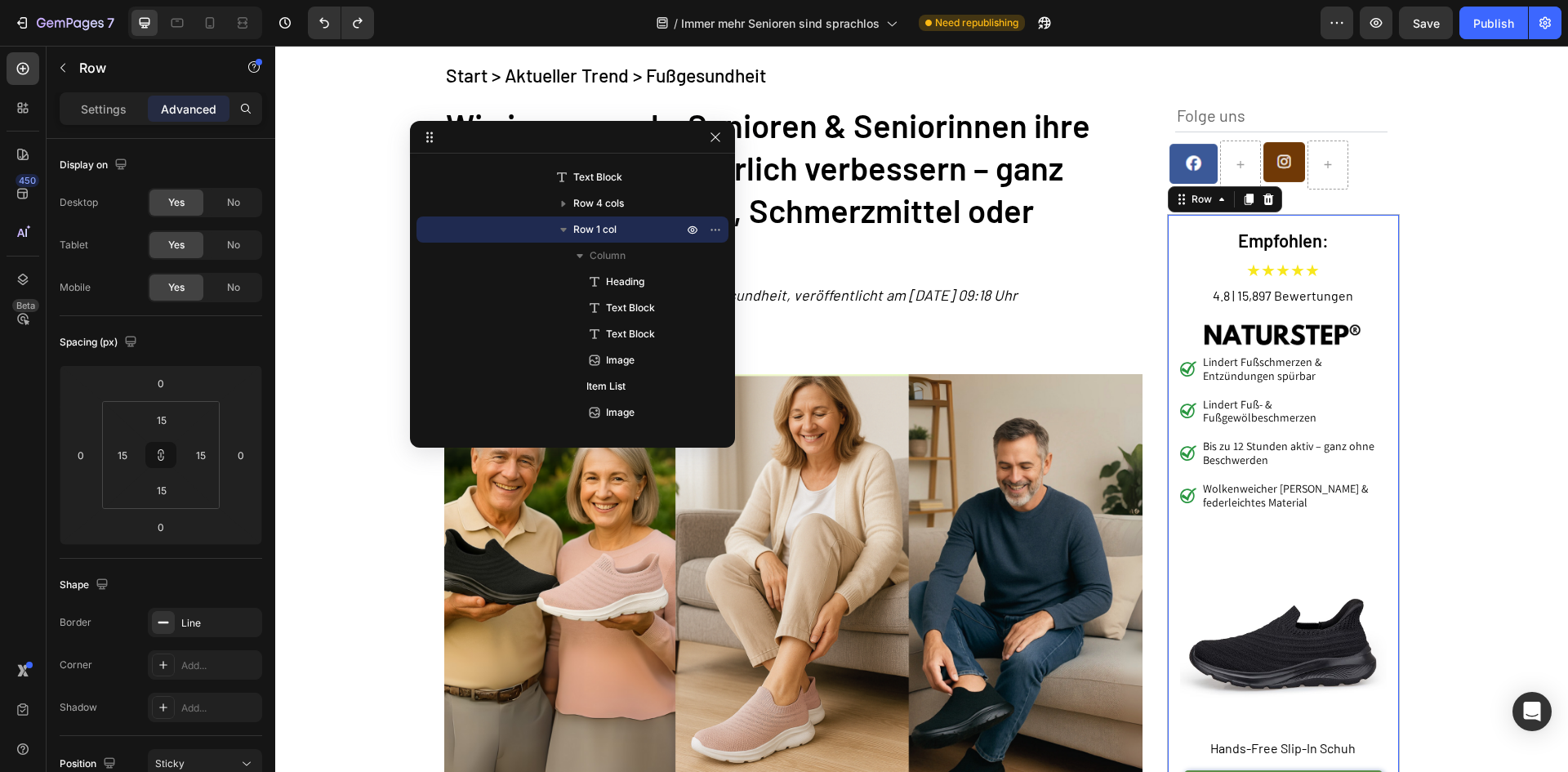
click at [1172, 231] on div "Empfohlen: Heading ★★★★★ Text Block 4.8 | 15,897 Bewertungen Text Block Image L…" at bounding box center [1283, 522] width 233 height 617
click at [611, 250] on span "Column" at bounding box center [607, 256] width 36 height 17
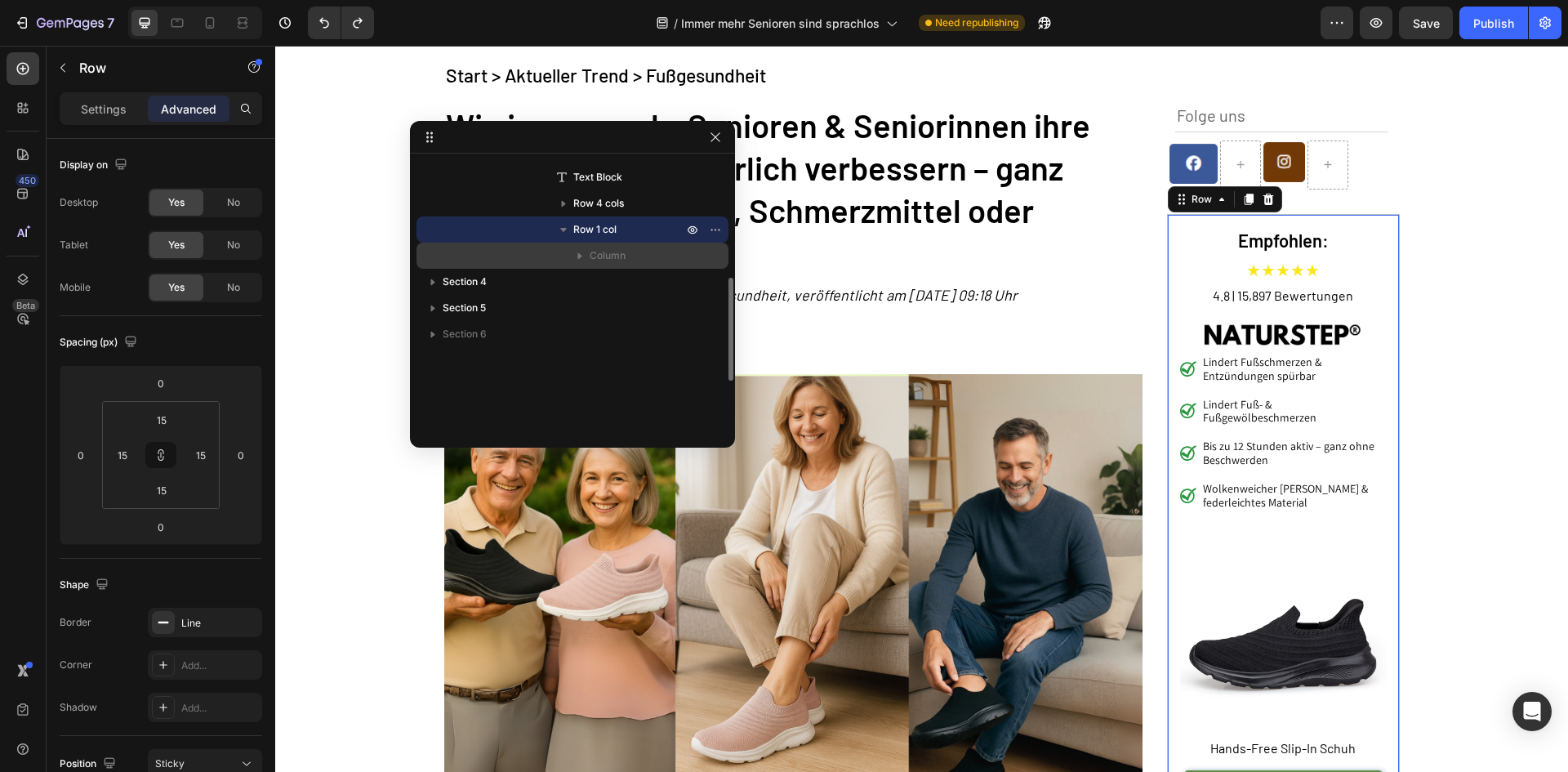
click at [611, 250] on span "Column" at bounding box center [607, 256] width 36 height 17
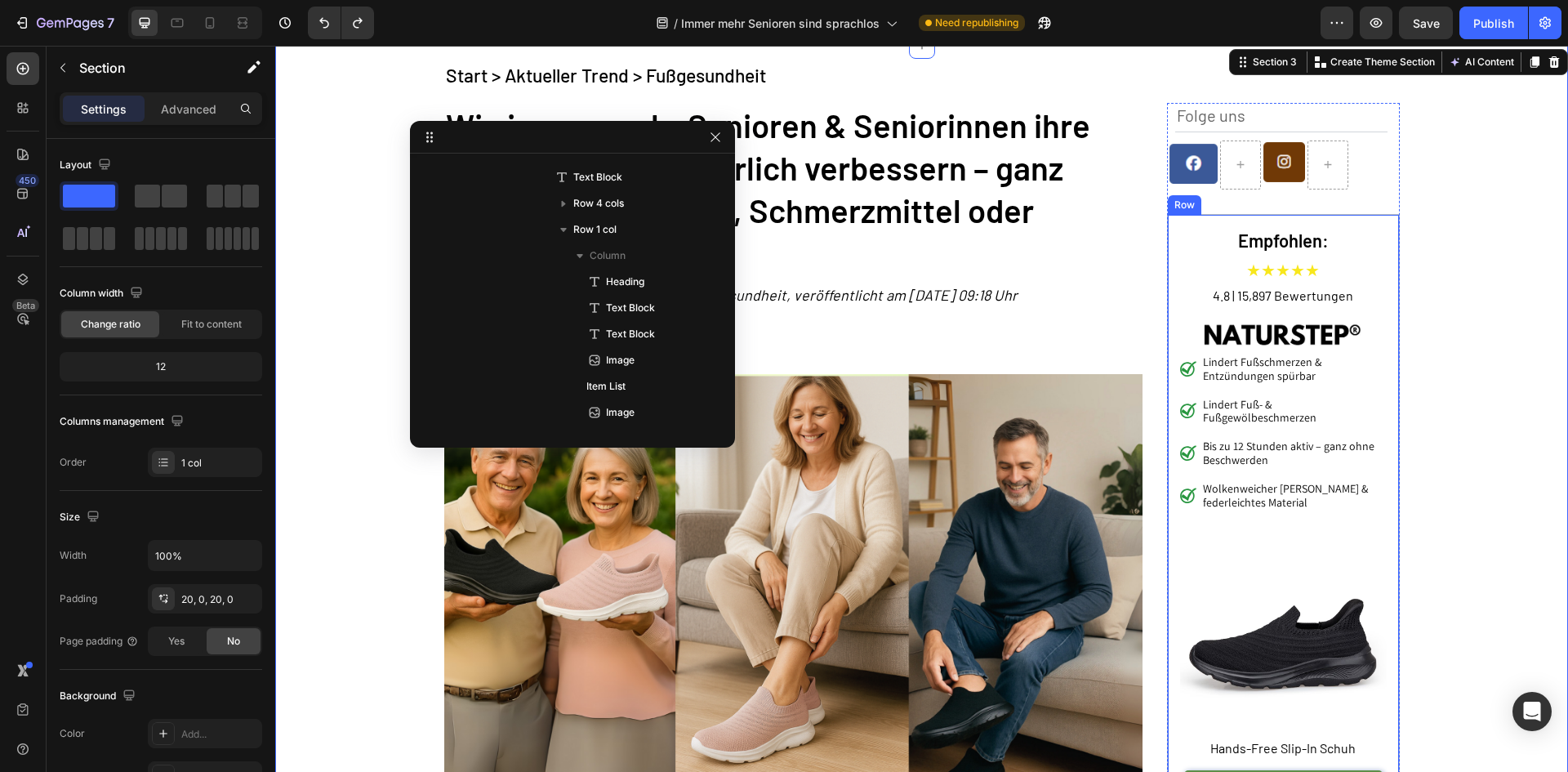
click at [1385, 220] on div "Empfohlen: Heading ★★★★★ Text Block 4.8 | 15,897 Bewertungen Text Block Image L…" at bounding box center [1283, 522] width 233 height 617
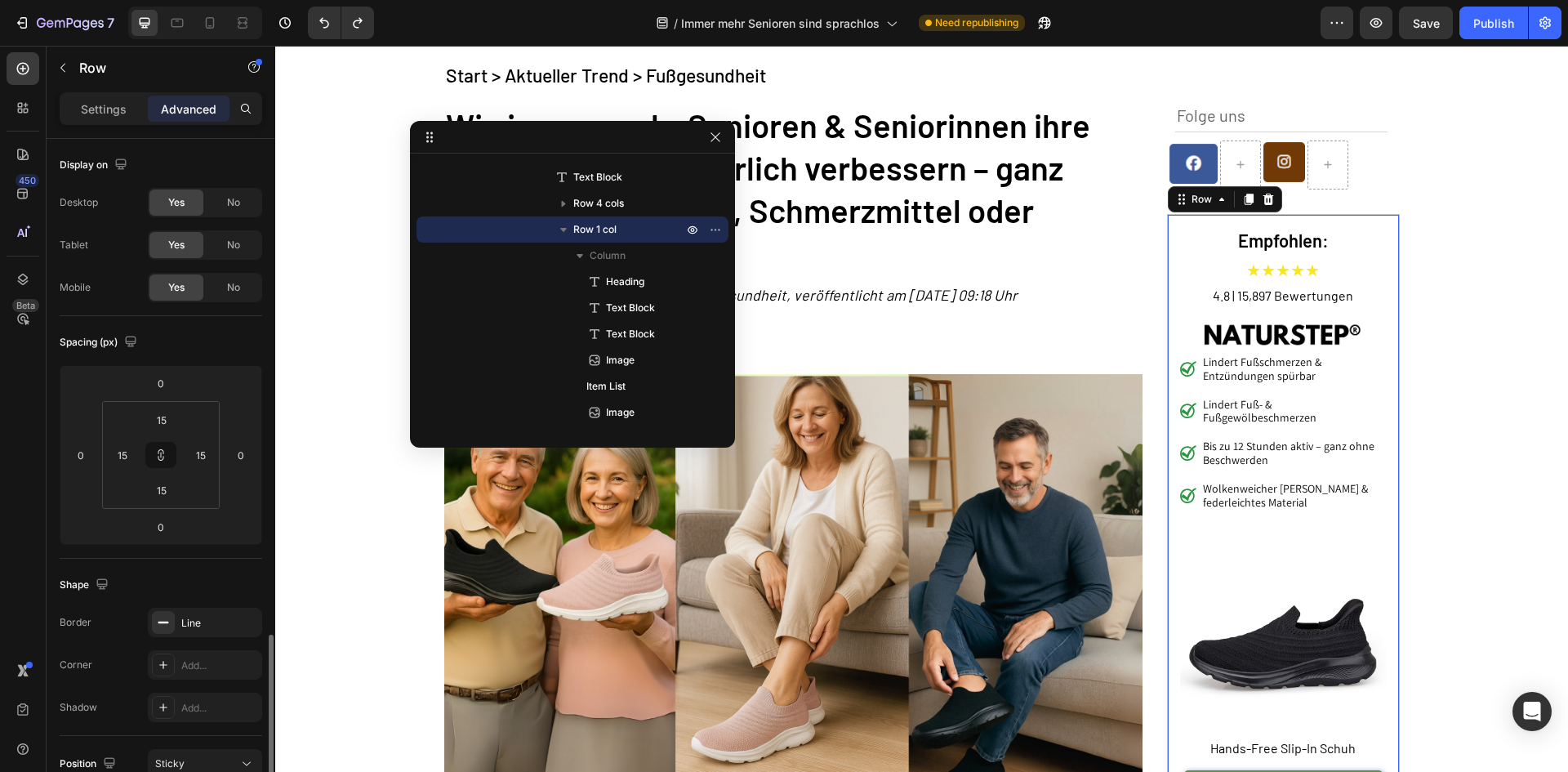
scroll to position [491, 0]
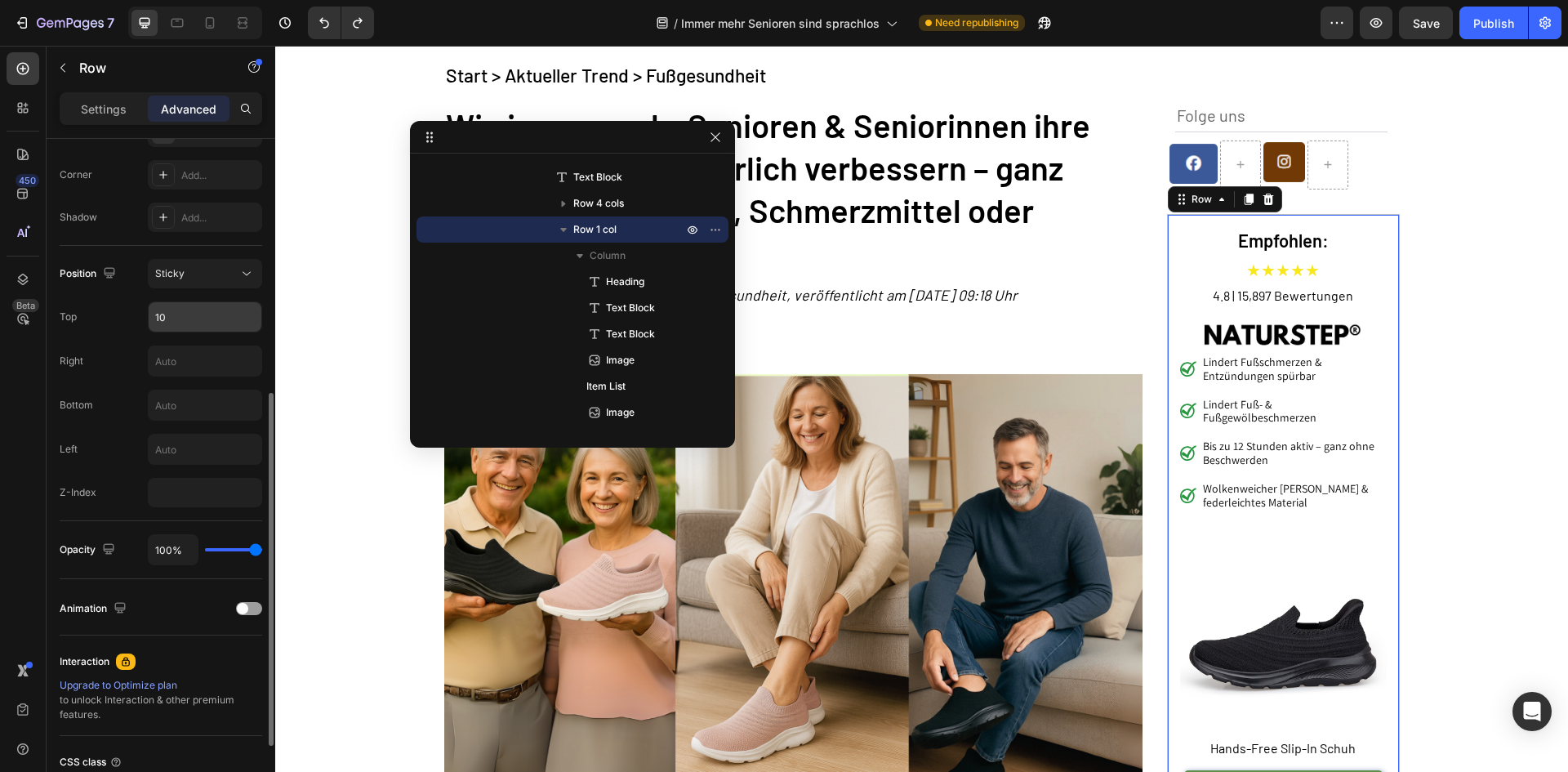
click at [196, 322] on input "10" at bounding box center [205, 316] width 112 height 29
click at [101, 114] on p "Settings" at bounding box center [103, 109] width 46 height 17
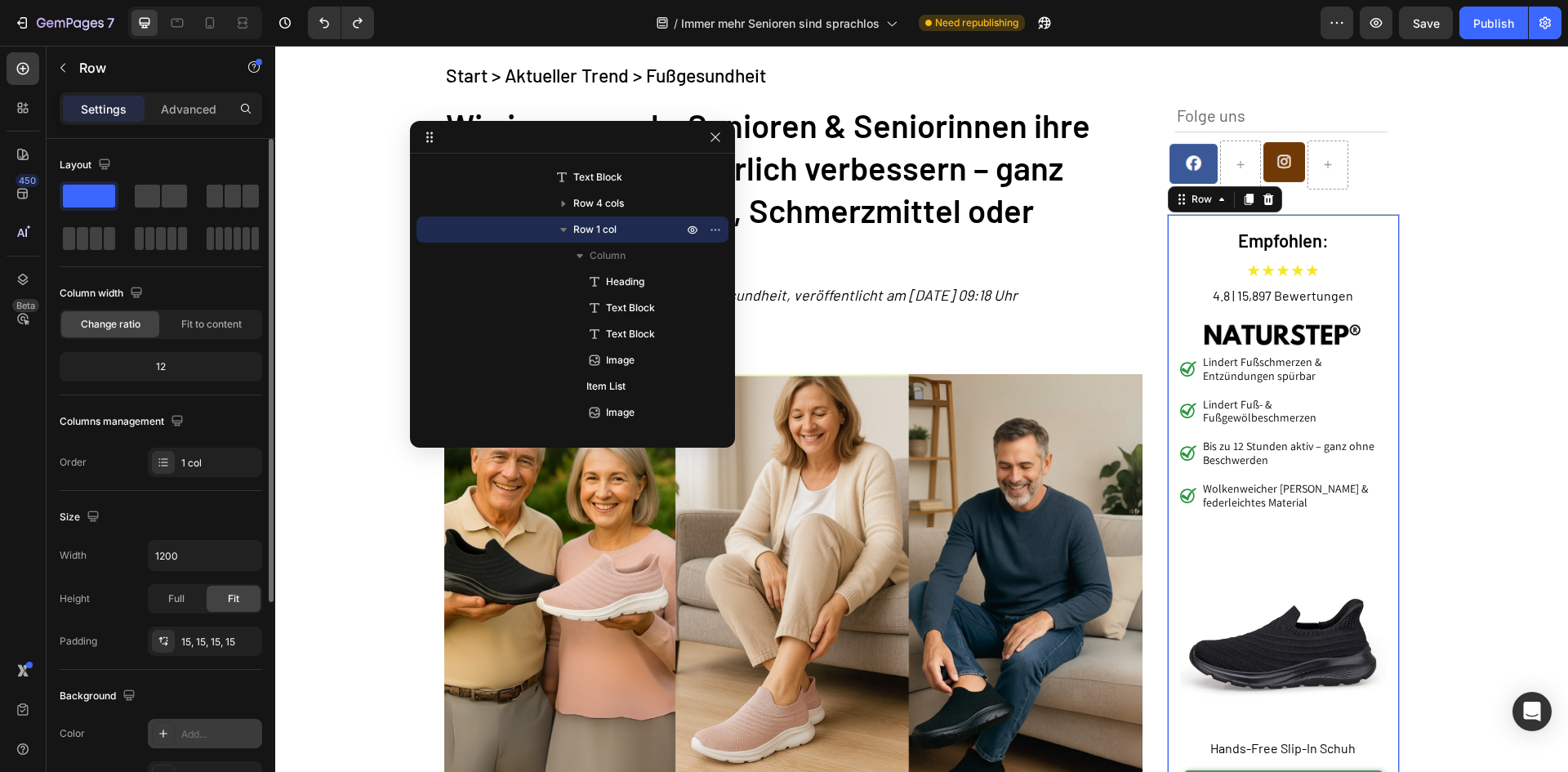
scroll to position [317, 0]
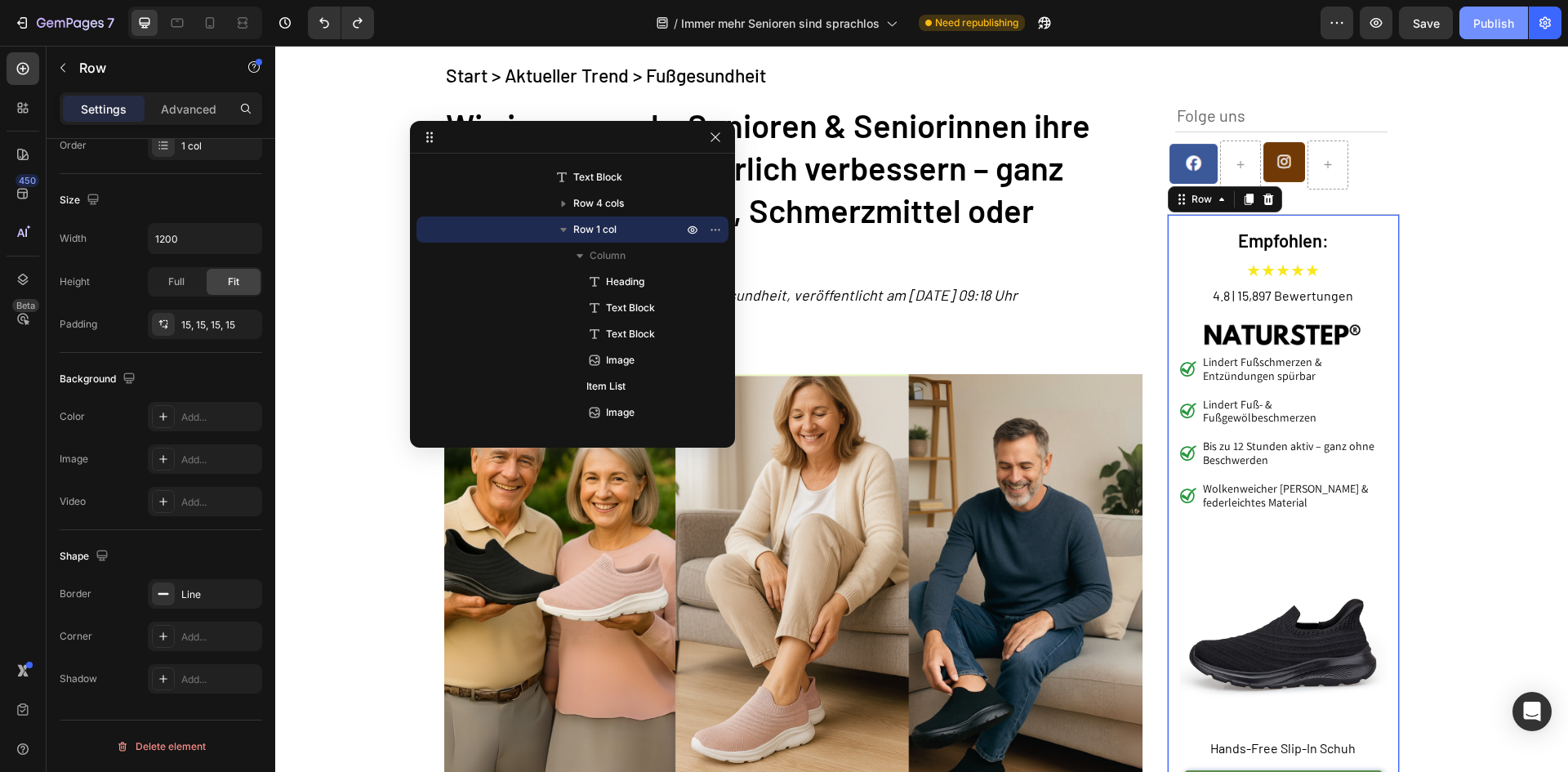
click at [1495, 15] on div "Publish" at bounding box center [1493, 23] width 41 height 17
